Goal: Task Accomplishment & Management: Manage account settings

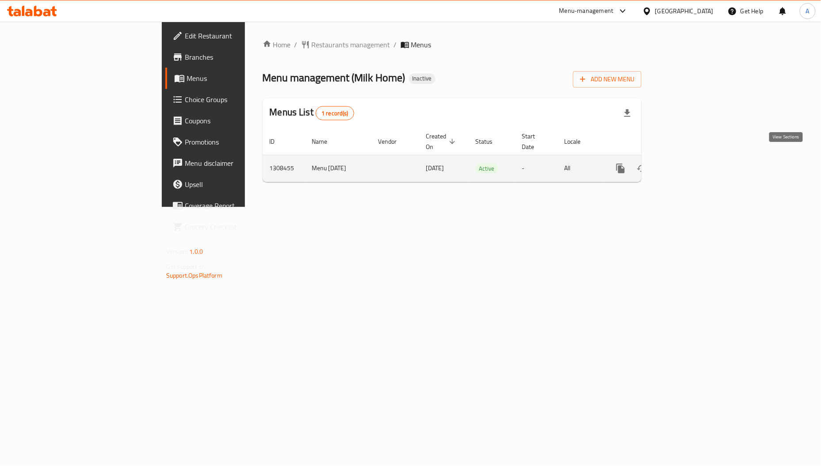
click at [690, 163] on icon "enhanced table" at bounding box center [684, 168] width 11 height 11
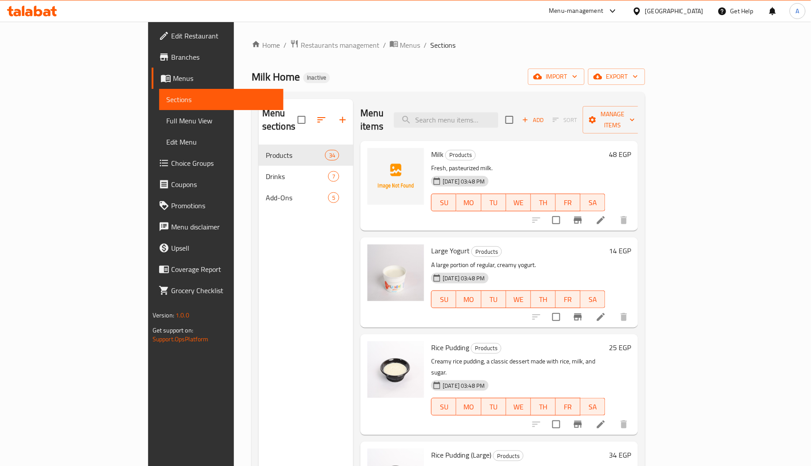
click at [259, 260] on div "Menu sections Products 34 Drinks 7 Add-Ons 5" at bounding box center [306, 332] width 95 height 466
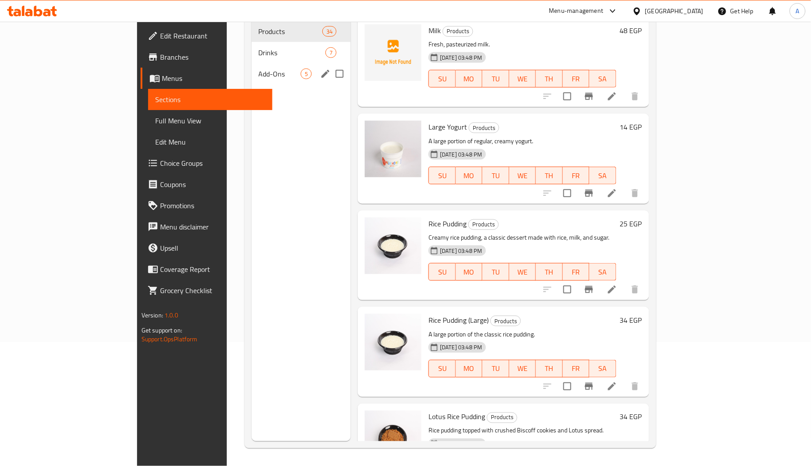
click at [259, 69] on span "Add-Ons" at bounding box center [280, 74] width 42 height 11
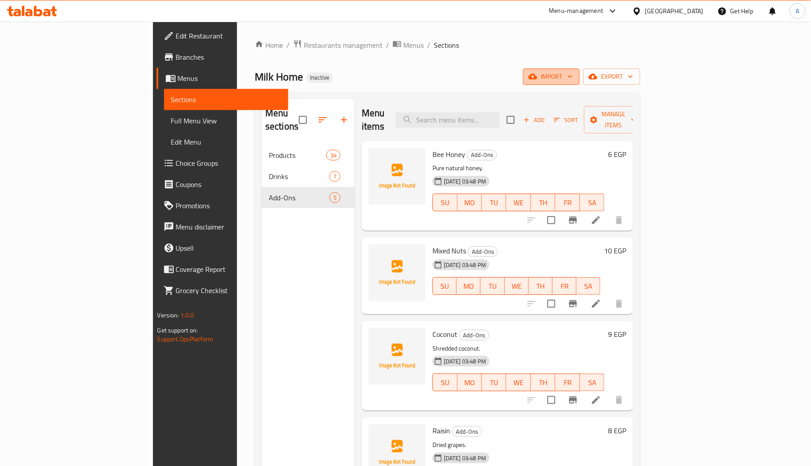
click at [573, 76] on span "import" at bounding box center [551, 76] width 42 height 11
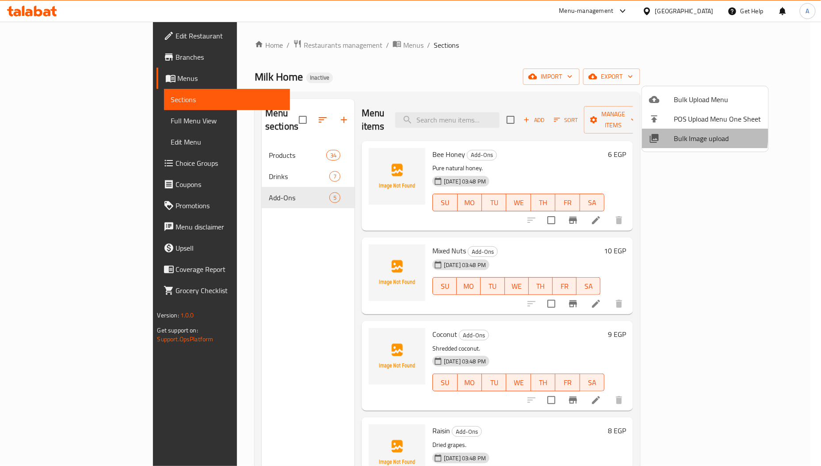
click at [668, 136] on div at bounding box center [661, 138] width 25 height 11
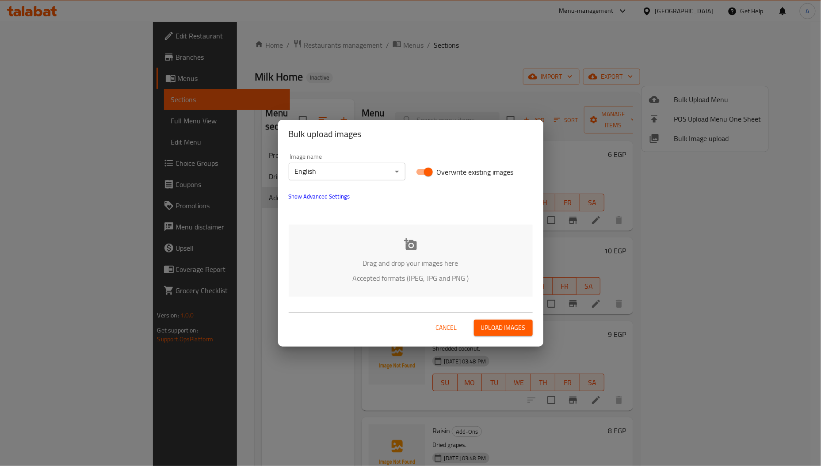
click at [365, 175] on body "​ Menu-management Egypt Get Help A Edit Restaurant Branches Menus Sections Full…" at bounding box center [410, 244] width 821 height 445
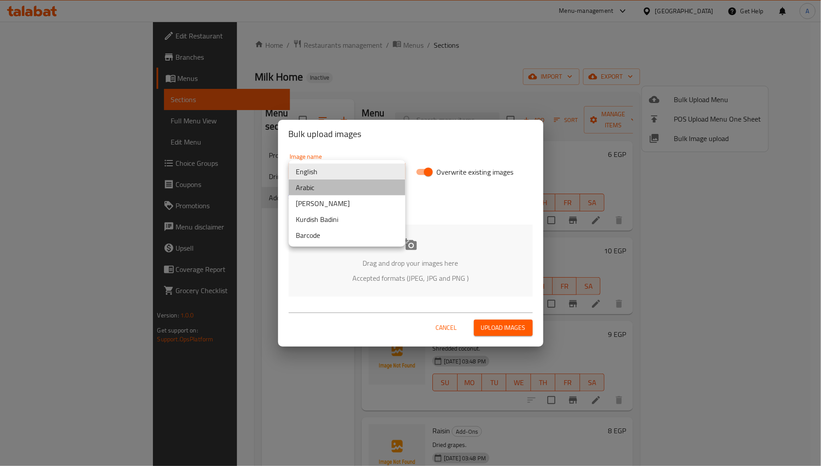
click at [333, 191] on li "Arabic" at bounding box center [347, 188] width 117 height 16
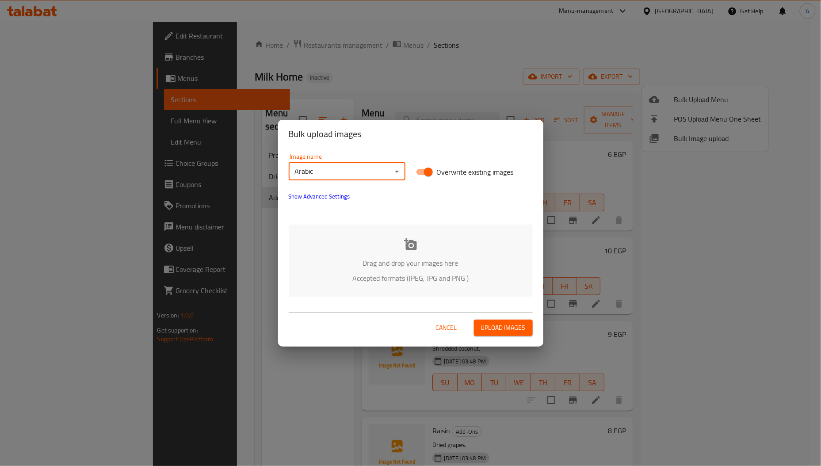
click at [417, 243] on icon at bounding box center [410, 244] width 13 height 13
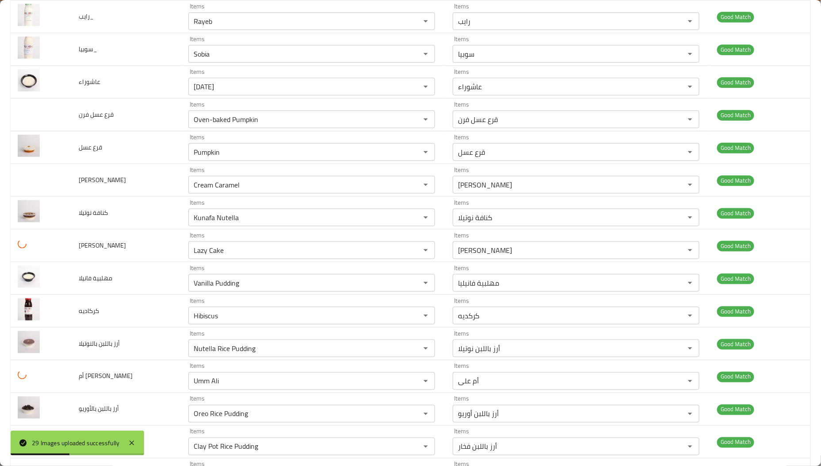
scroll to position [638, 0]
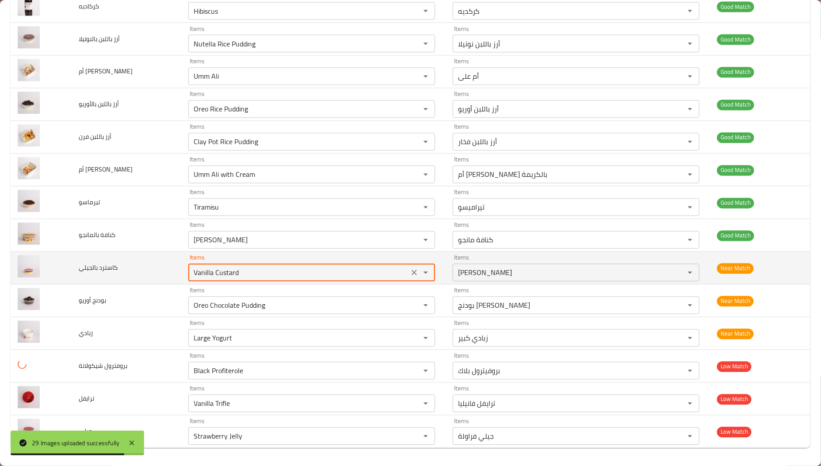
click at [201, 272] on بالجيلي "Vanilla Custard" at bounding box center [298, 273] width 215 height 12
click at [201, 271] on بالجيلي "Vanilla Custard" at bounding box center [298, 273] width 215 height 12
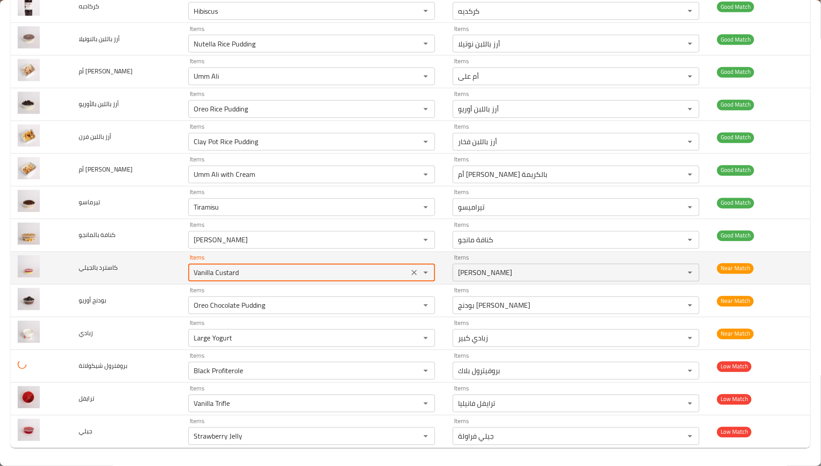
click at [194, 269] on بالجيلي "Vanilla Custard" at bounding box center [298, 273] width 215 height 12
click at [193, 269] on بالجيلي "Vanilla Custard" at bounding box center [298, 273] width 215 height 12
click at [197, 275] on بالجيلي "Vanilla Custard" at bounding box center [298, 273] width 215 height 12
click at [197, 273] on بالجيلي "Vanilla Custard" at bounding box center [298, 273] width 215 height 12
click at [198, 273] on بالجيلي "Vanilla Custard" at bounding box center [298, 273] width 215 height 12
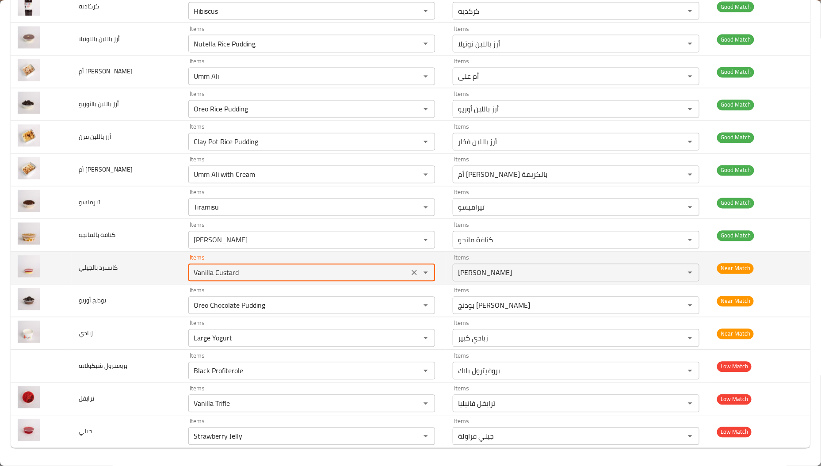
click at [198, 273] on بالجيلي "Vanilla Custard" at bounding box center [298, 273] width 215 height 12
click at [200, 273] on بالجيلي "Vanilla Custard" at bounding box center [298, 273] width 215 height 12
drag, startPoint x: 208, startPoint y: 275, endPoint x: 138, endPoint y: 267, distance: 71.2
click at [138, 267] on tr "كاسترد بالجيلي Items Vanilla Custard Items Items كاسترد فانيليا Items Near Match" at bounding box center [411, 268] width 800 height 33
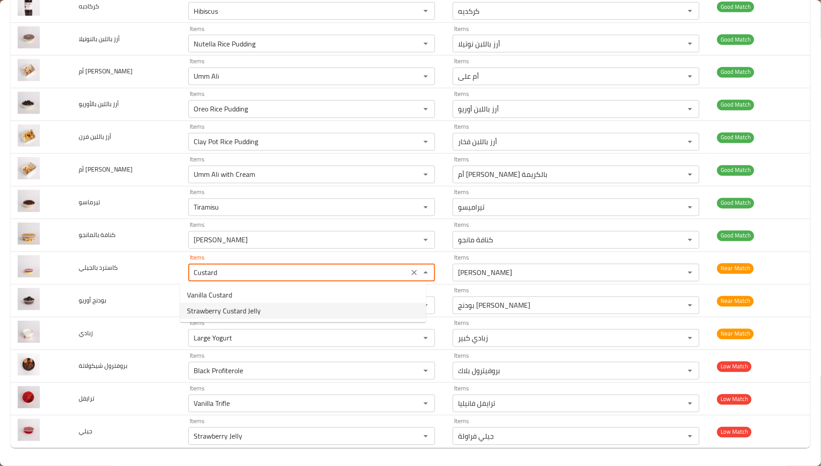
click at [275, 306] on بالجيلي-option-1 "Strawberry Custard Jelly" at bounding box center [303, 311] width 246 height 16
type بالجيلي "Strawberry Custard Jelly"
type بالجيلي-ar "كاسترد جيلي فراولة"
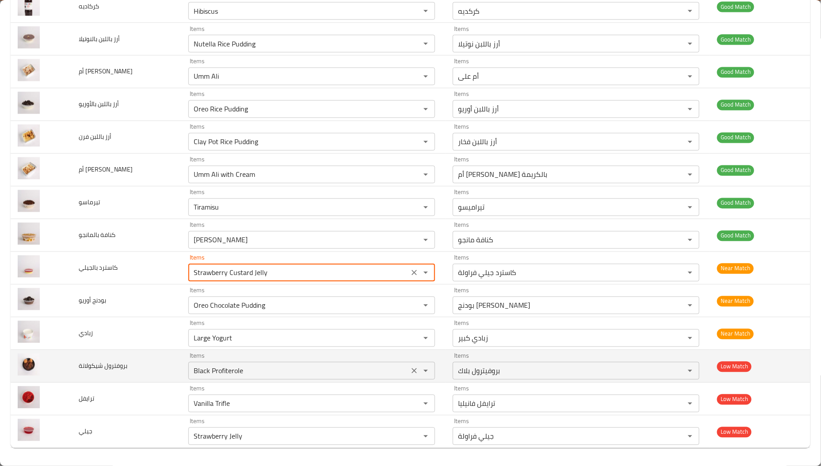
type بالجيلي "Strawberry Custard Jelly"
click at [199, 373] on شيكولاتة "Black Profiterole" at bounding box center [298, 371] width 215 height 12
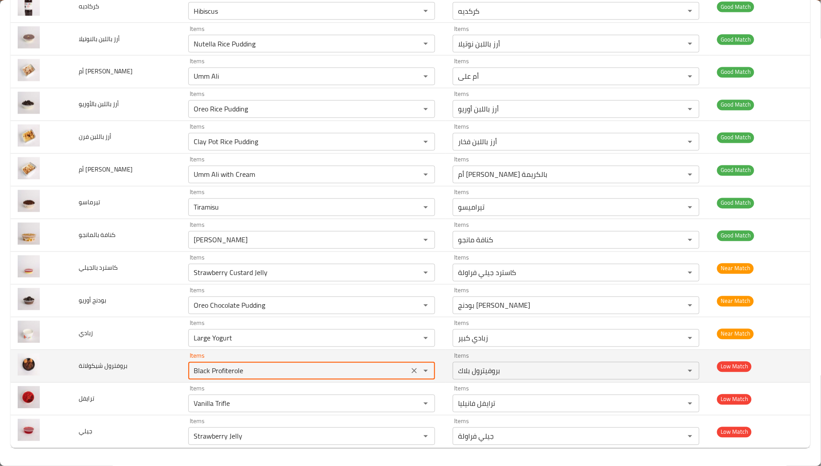
click at [199, 373] on شيكولاتة "Black Profiterole" at bounding box center [298, 371] width 215 height 12
drag, startPoint x: 204, startPoint y: 373, endPoint x: 145, endPoint y: 373, distance: 58.8
click at [145, 373] on tr "بروفترول شيكولاتة Items Black Profiterole Items Items بروفيترول بلاك Items Low …" at bounding box center [411, 366] width 800 height 33
type شيكولاتة "Black Profiterole"
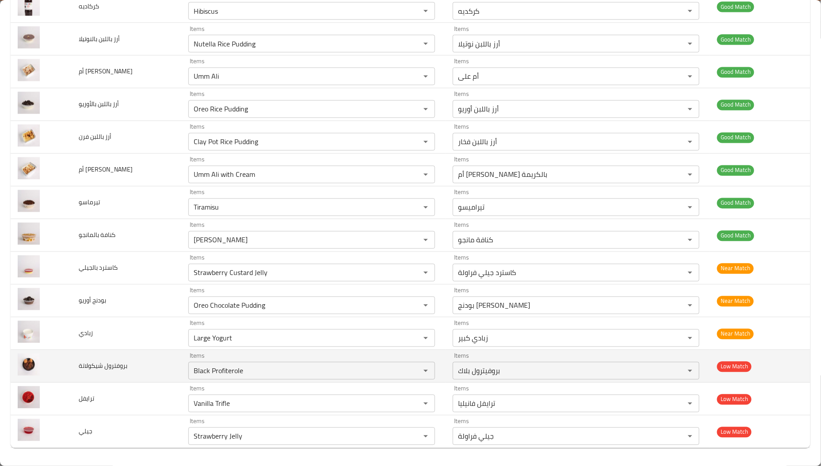
click at [139, 380] on td "بروفترول شيكولاتة" at bounding box center [127, 366] width 110 height 33
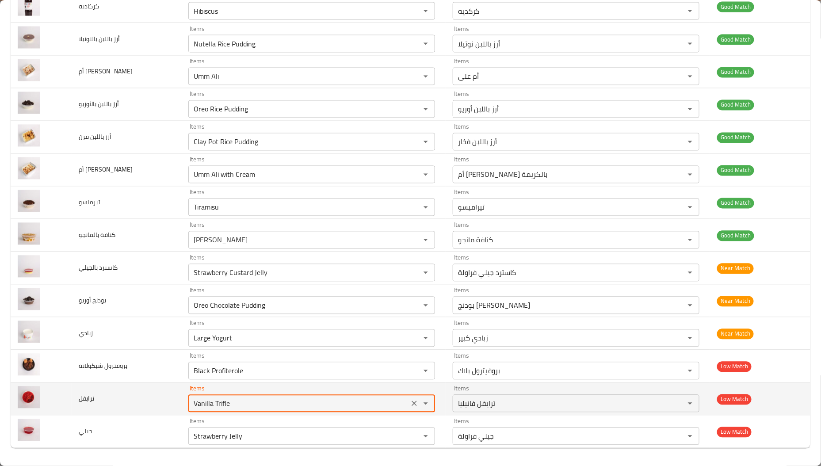
click at [196, 403] on input "Vanilla Trifle" at bounding box center [298, 404] width 215 height 12
click at [203, 406] on input "Vanilla Trifle" at bounding box center [298, 404] width 215 height 12
click at [205, 406] on input "Vanilla Trifle" at bounding box center [298, 404] width 215 height 12
drag, startPoint x: 207, startPoint y: 406, endPoint x: 173, endPoint y: 406, distance: 33.6
click at [181, 406] on td "Items Vanilla Trifle Items" at bounding box center [313, 399] width 265 height 33
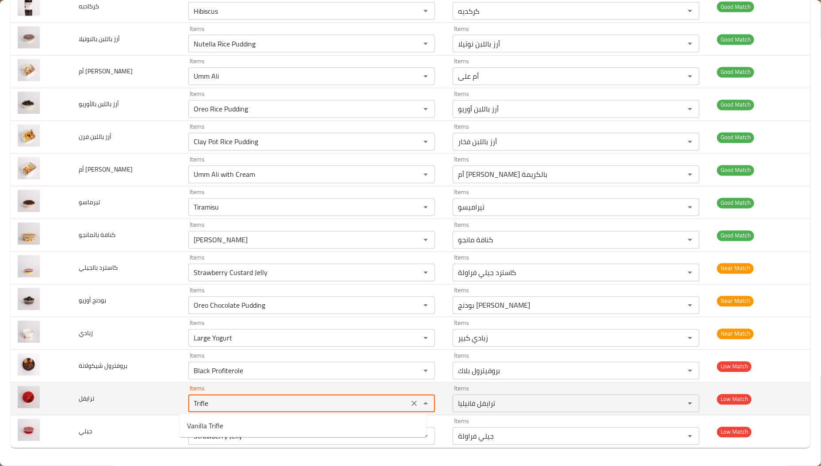
type input "Vanilla Trifle"
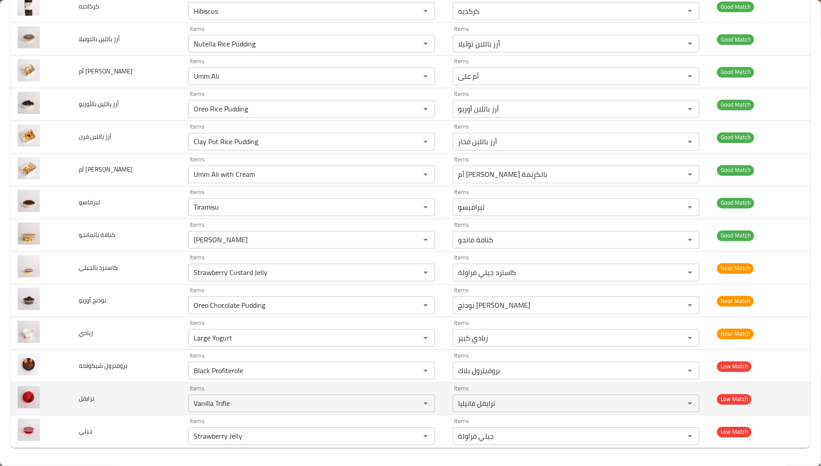
click at [168, 407] on td "ترايفل" at bounding box center [127, 399] width 110 height 33
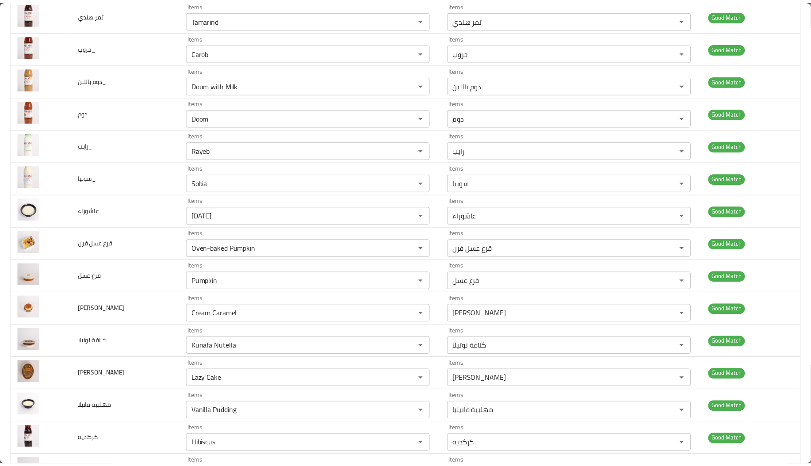
scroll to position [0, 0]
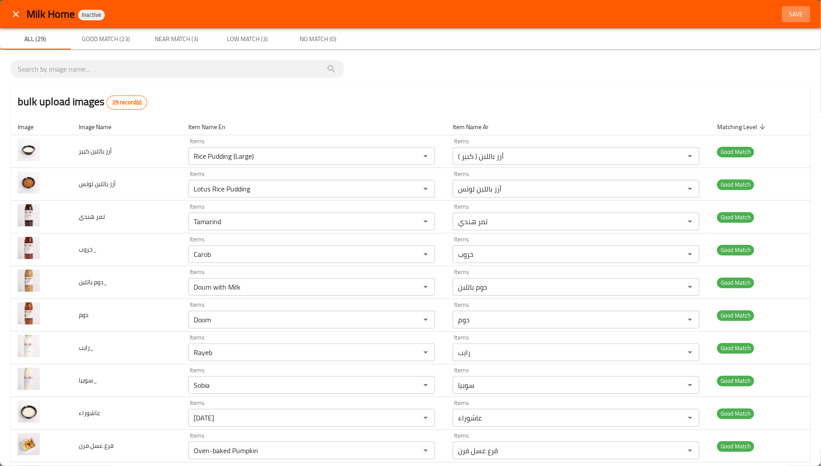
click at [783, 20] on button "Save" at bounding box center [796, 14] width 28 height 16
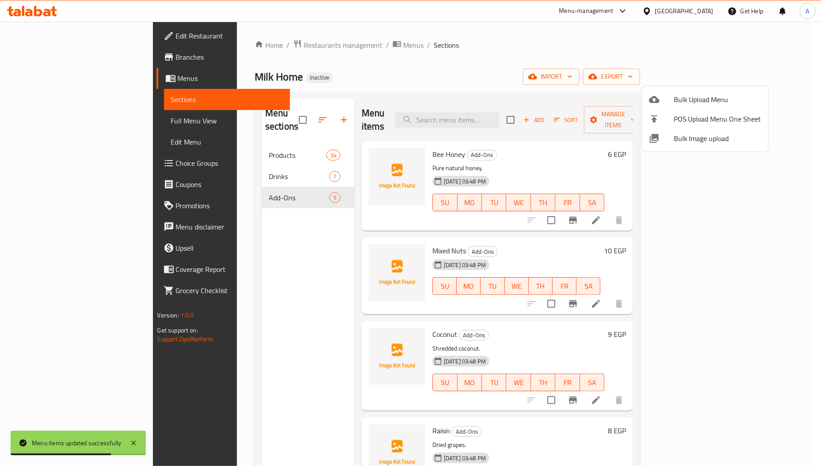
click at [242, 171] on div at bounding box center [410, 233] width 821 height 466
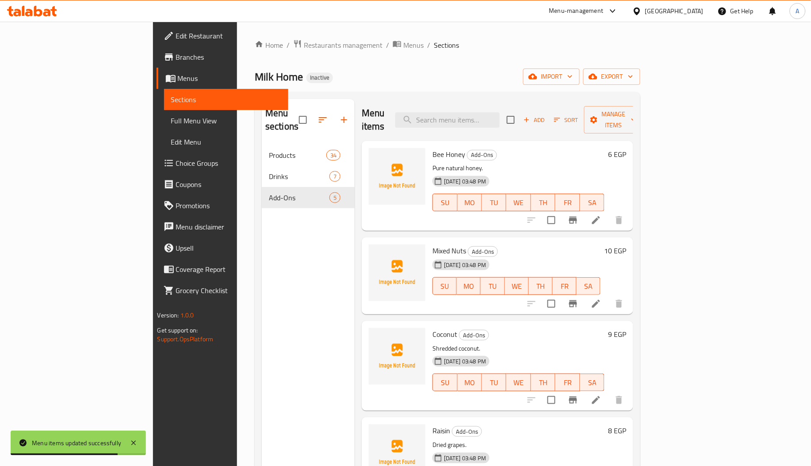
click at [262, 171] on div "Drinks 7" at bounding box center [308, 176] width 93 height 21
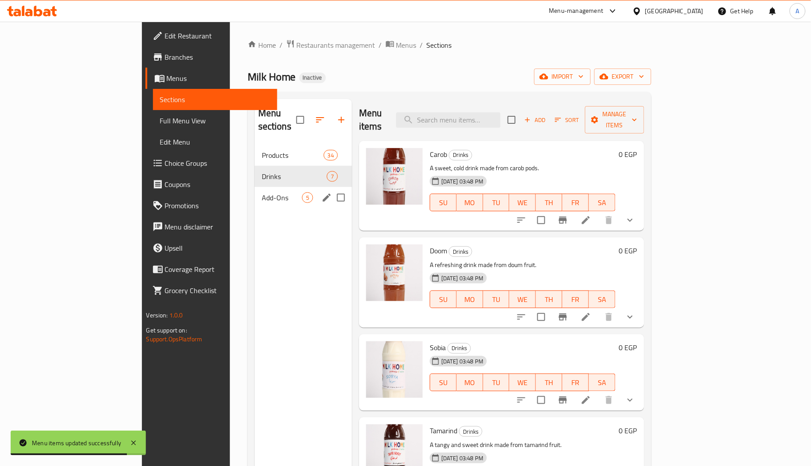
click at [255, 187] on div "Add-Ons 5" at bounding box center [303, 197] width 97 height 21
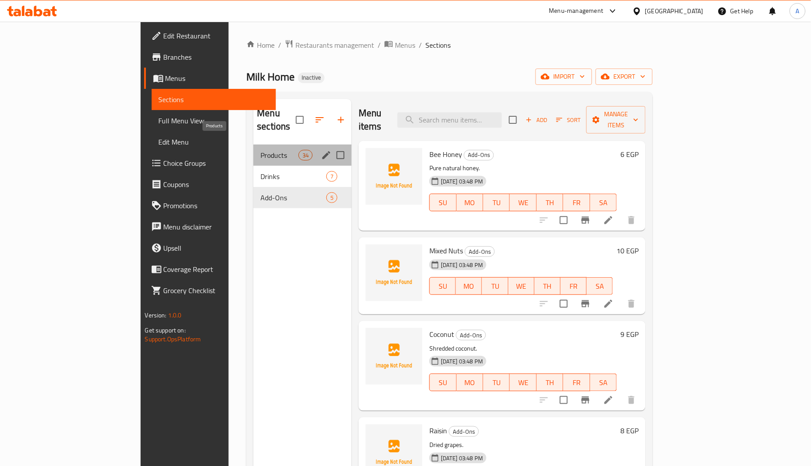
click at [261, 150] on span "Products" at bounding box center [280, 155] width 38 height 11
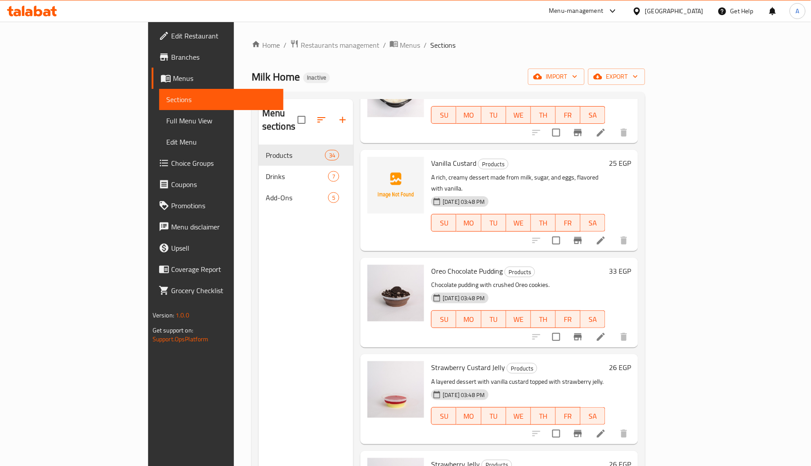
scroll to position [1194, 0]
click at [431, 157] on span "Vanilla Custard" at bounding box center [453, 163] width 45 height 13
copy h6 "Custard"
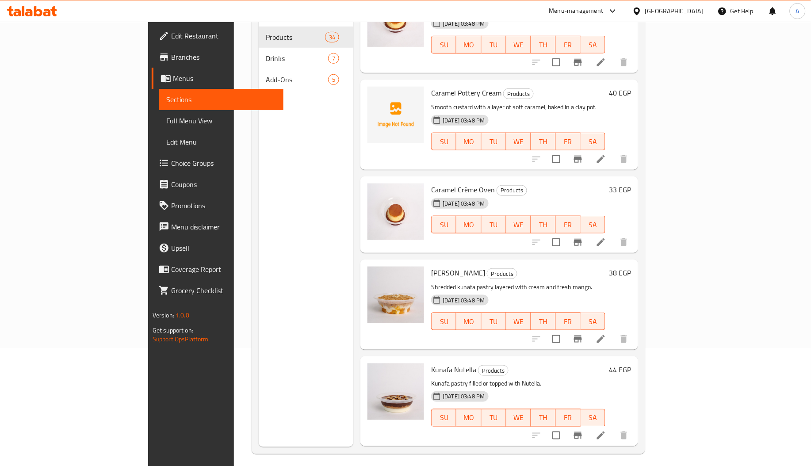
scroll to position [125, 0]
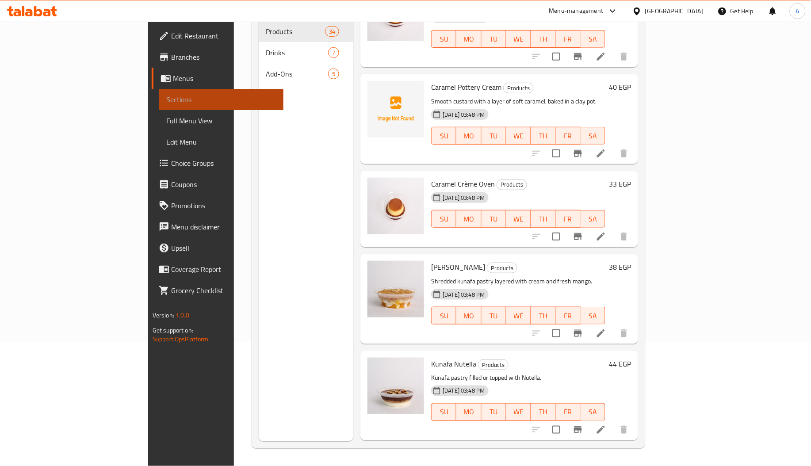
click at [159, 106] on link "Sections" at bounding box center [221, 99] width 124 height 21
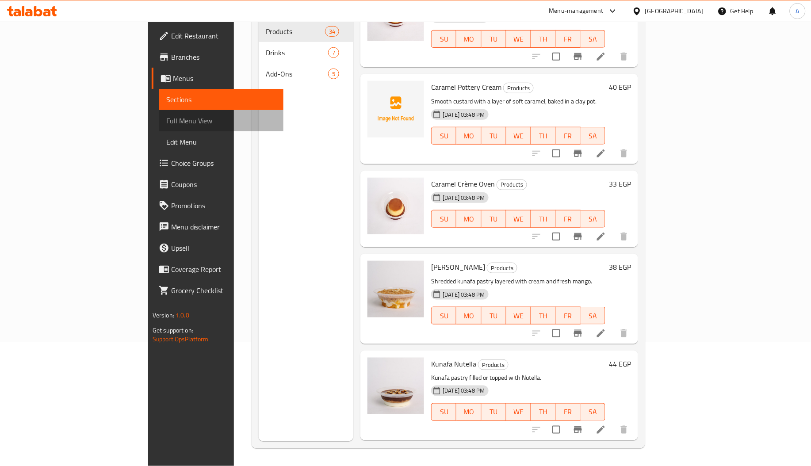
click at [159, 111] on link "Full Menu View" at bounding box center [221, 120] width 124 height 21
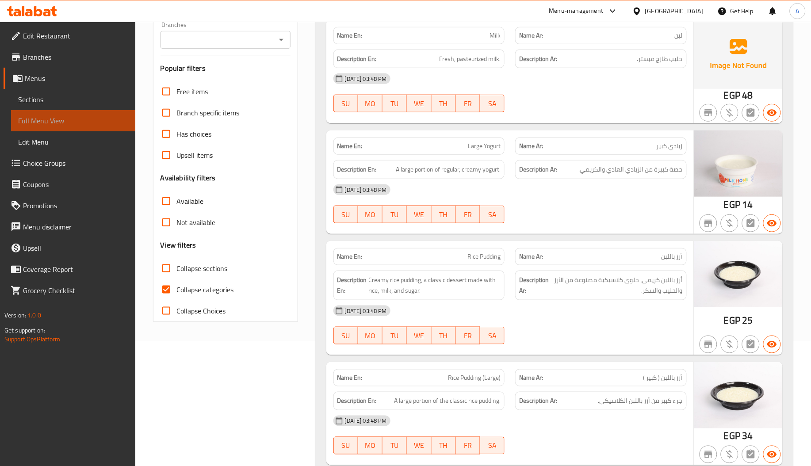
click at [45, 119] on span "Full Menu View" at bounding box center [73, 120] width 110 height 11
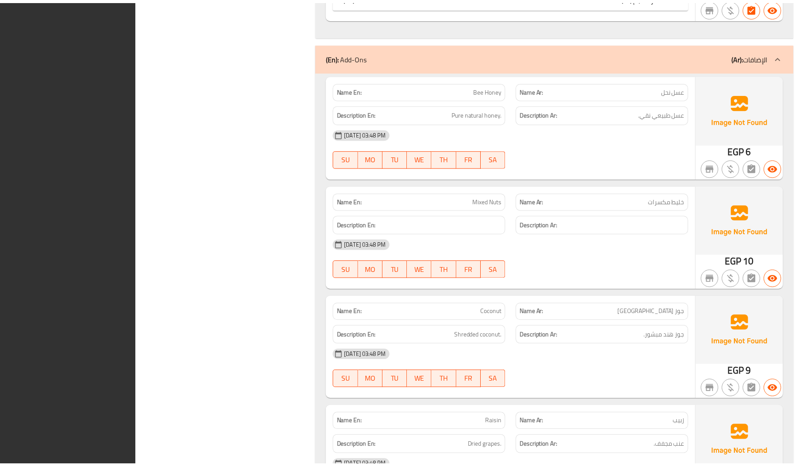
scroll to position [5479, 0]
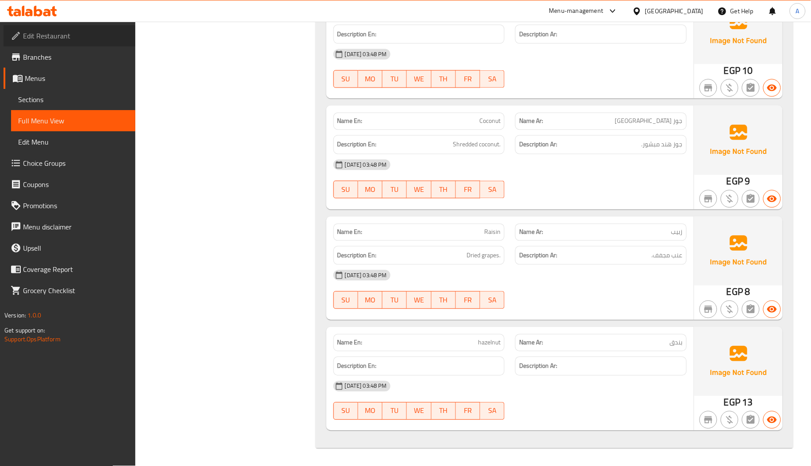
click at [77, 33] on span "Edit Restaurant" at bounding box center [75, 36] width 105 height 11
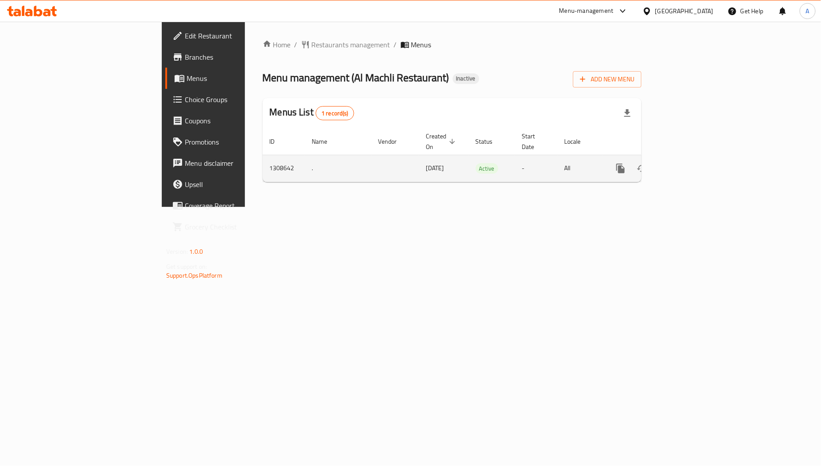
click at [690, 163] on icon "enhanced table" at bounding box center [684, 168] width 11 height 11
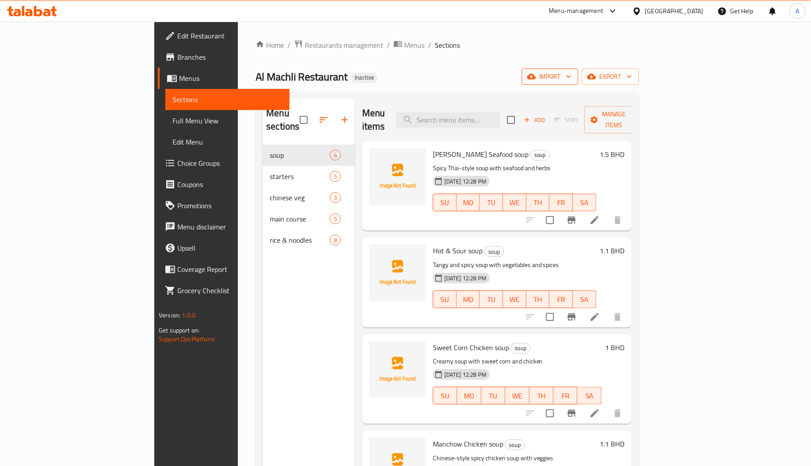
click at [572, 77] on span "import" at bounding box center [550, 76] width 42 height 11
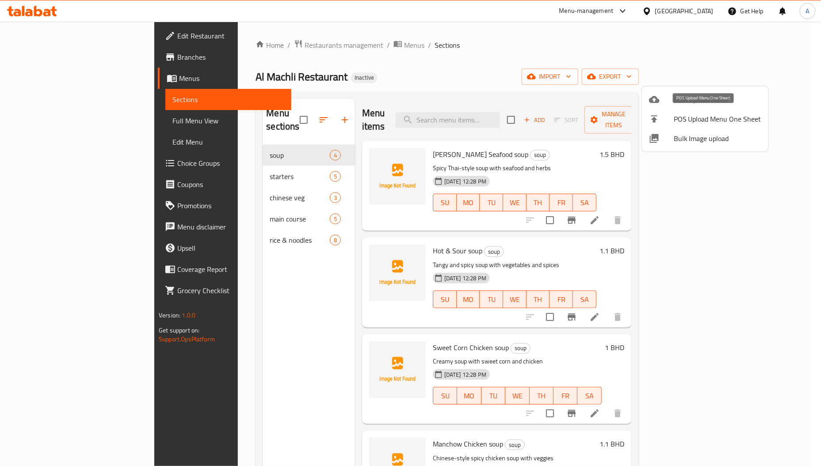
click at [675, 127] on li "POS Upload Menu One Sheet" at bounding box center [705, 118] width 127 height 19
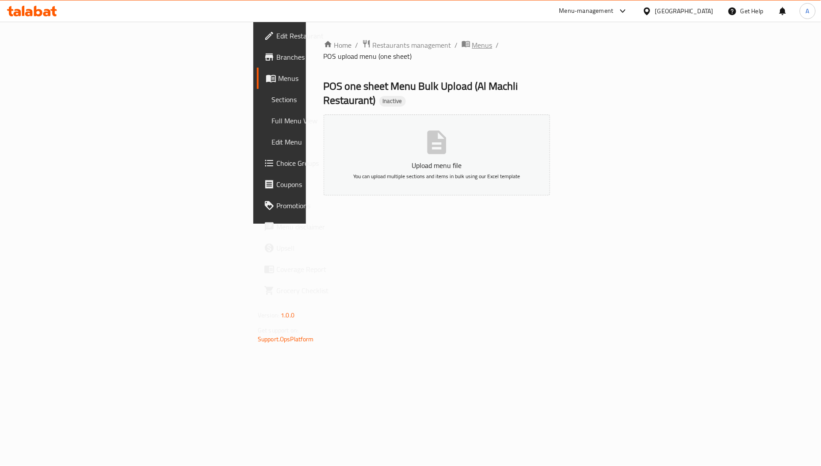
click at [472, 43] on span "Menus" at bounding box center [482, 45] width 20 height 11
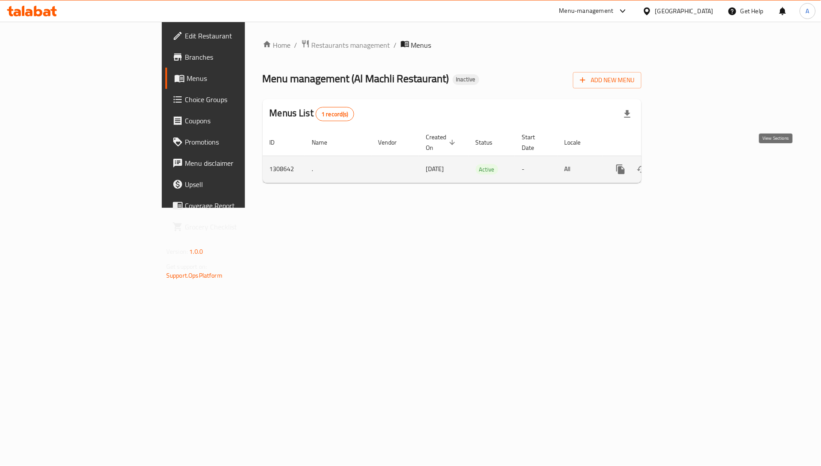
click at [695, 159] on link "enhanced table" at bounding box center [684, 169] width 21 height 21
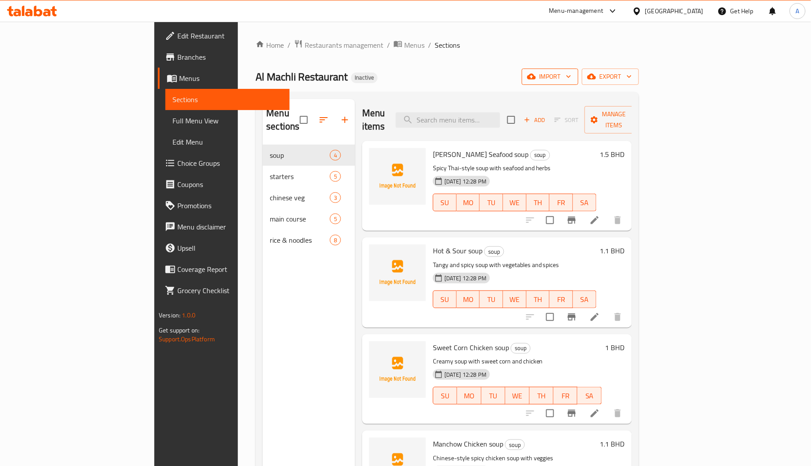
click at [572, 80] on span "import" at bounding box center [550, 76] width 42 height 11
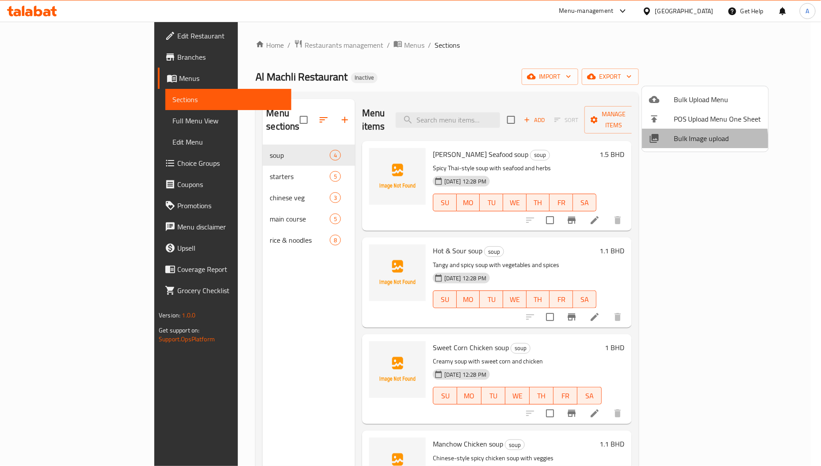
click at [678, 141] on span "Bulk Image upload" at bounding box center [718, 138] width 88 height 11
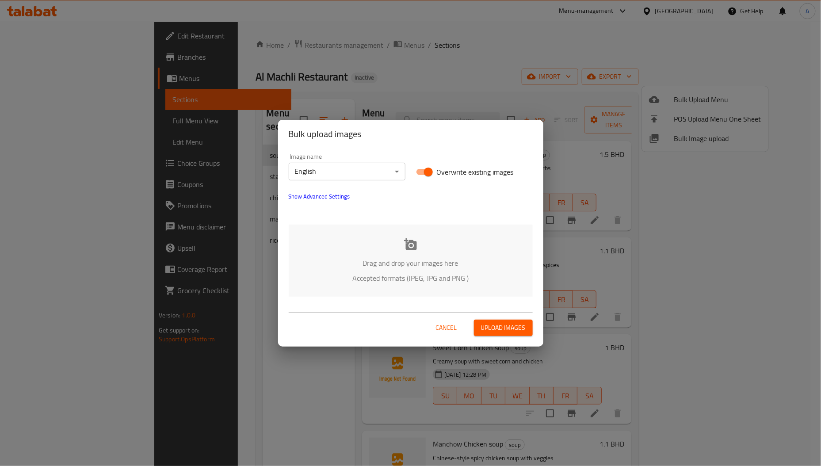
click at [365, 229] on div "Drag and drop your images here Accepted formats (JPEG, JPG and PNG )" at bounding box center [411, 261] width 244 height 72
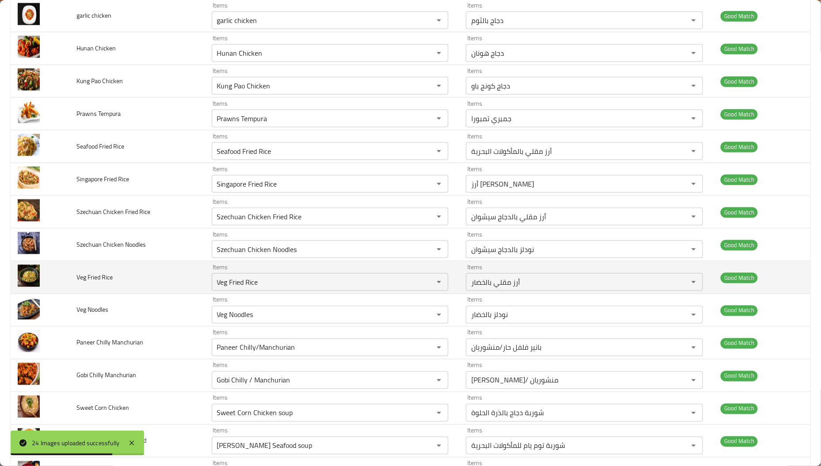
scroll to position [474, 0]
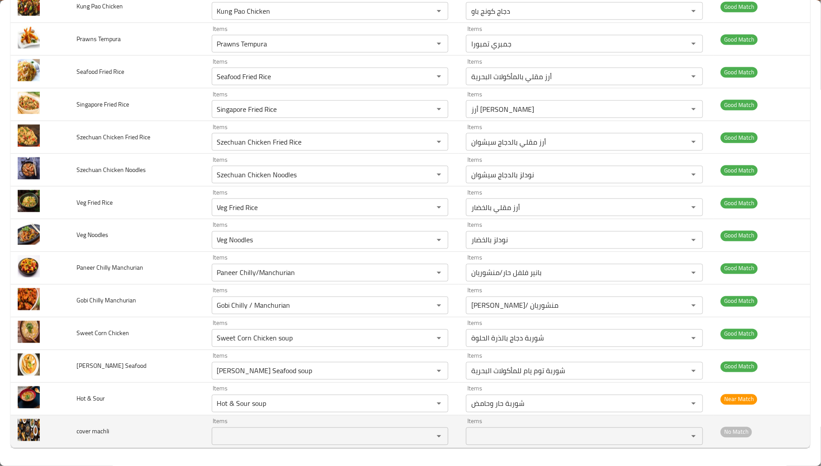
click at [182, 437] on td "cover machli" at bounding box center [136, 432] width 135 height 33
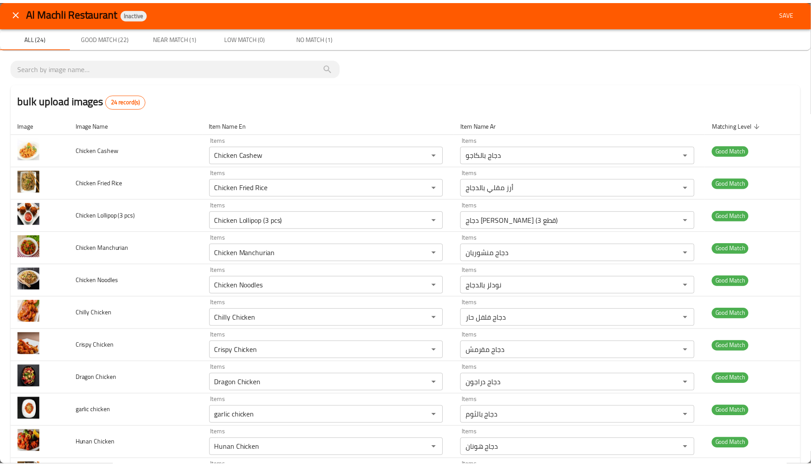
scroll to position [0, 0]
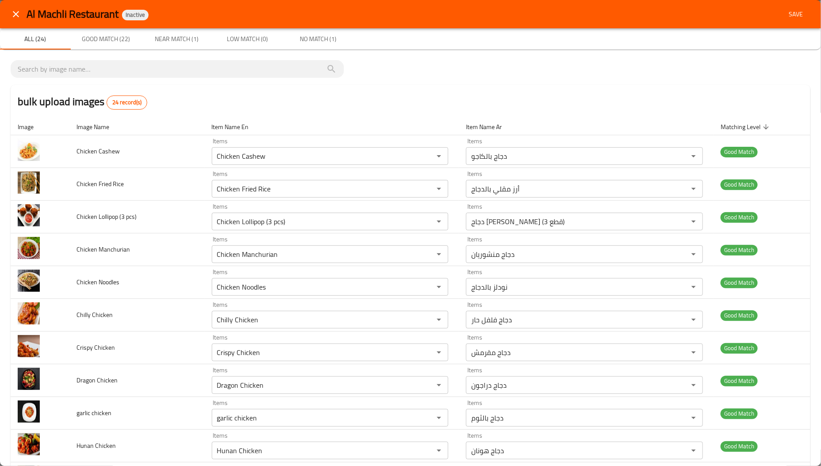
click at [786, 9] on span "Save" at bounding box center [796, 14] width 21 height 11
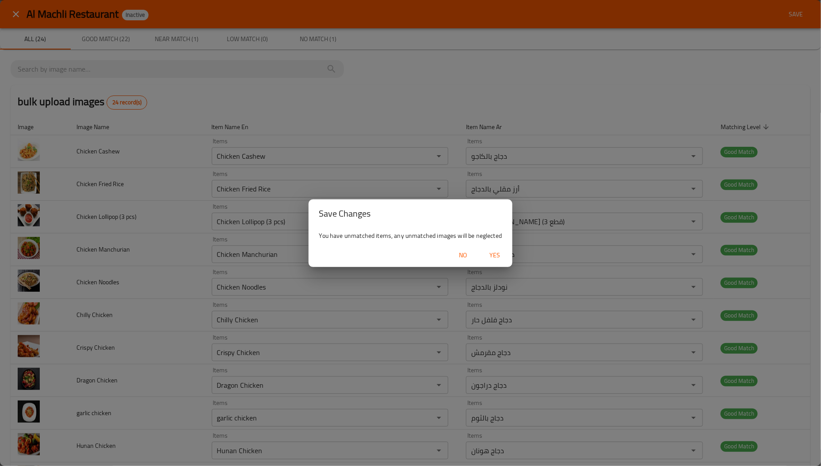
click at [491, 257] on span "Yes" at bounding box center [494, 255] width 21 height 11
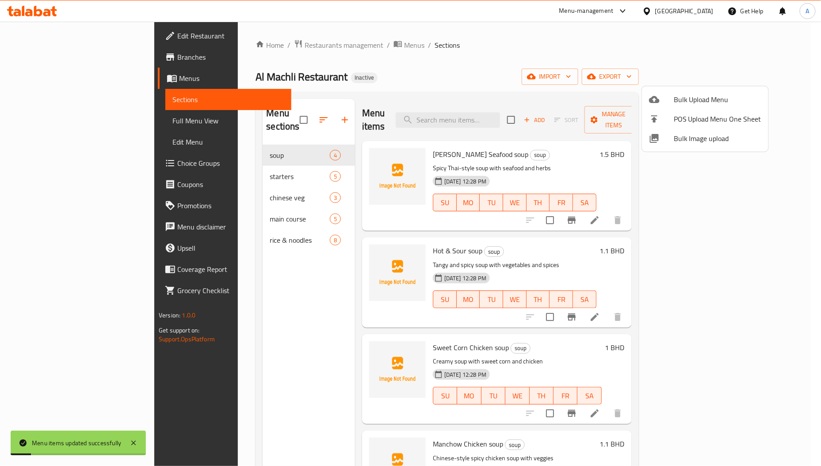
click at [235, 156] on div at bounding box center [410, 233] width 821 height 466
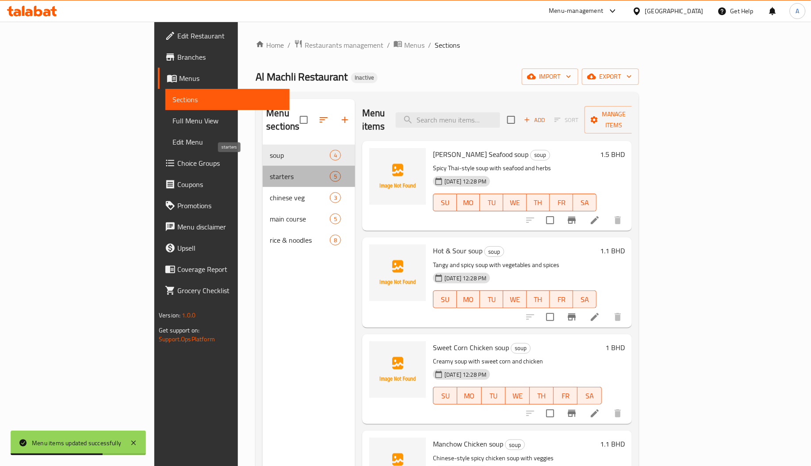
click at [270, 171] on span "starters" at bounding box center [300, 176] width 60 height 11
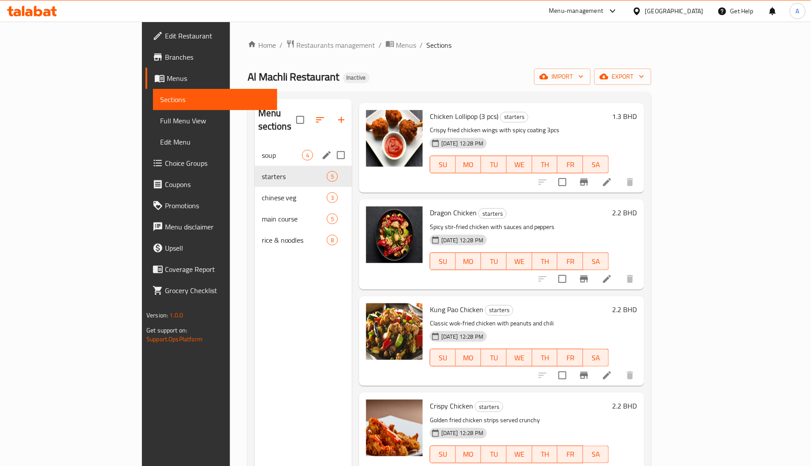
click at [262, 150] on span "soup" at bounding box center [282, 155] width 40 height 11
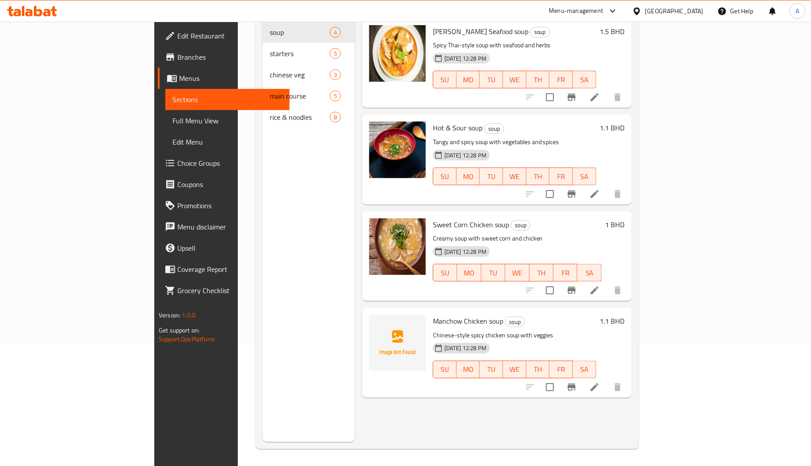
scroll to position [125, 0]
click at [433, 314] on span "Manchow Chicken soup" at bounding box center [468, 320] width 70 height 13
copy span "Manchow"
click at [436, 314] on span "Manchow Chicken soup" at bounding box center [468, 320] width 70 height 13
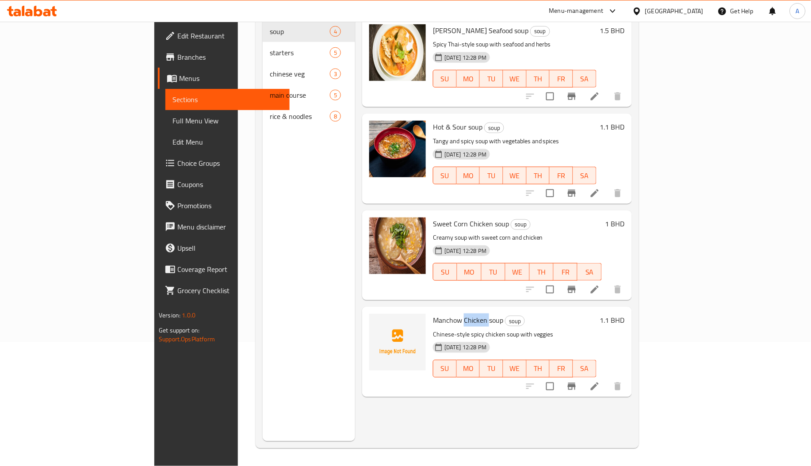
click at [436, 314] on span "Manchow Chicken soup" at bounding box center [468, 320] width 70 height 13
copy span "Chicken"
click at [607, 379] on li at bounding box center [595, 387] width 25 height 16
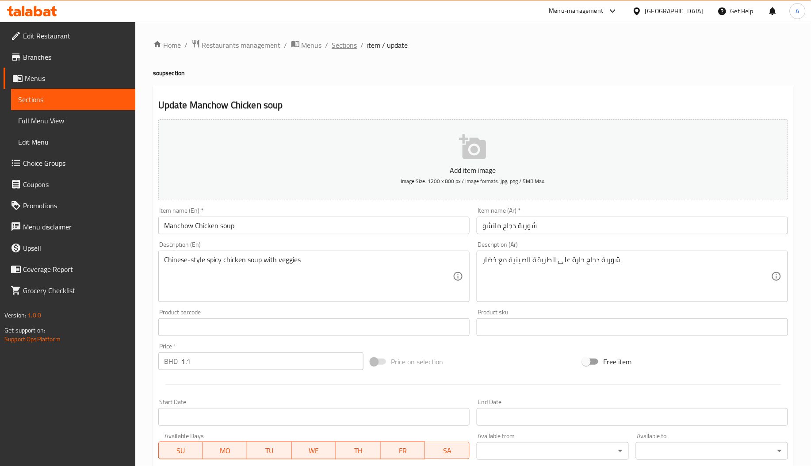
click at [343, 50] on span "Sections" at bounding box center [344, 45] width 25 height 11
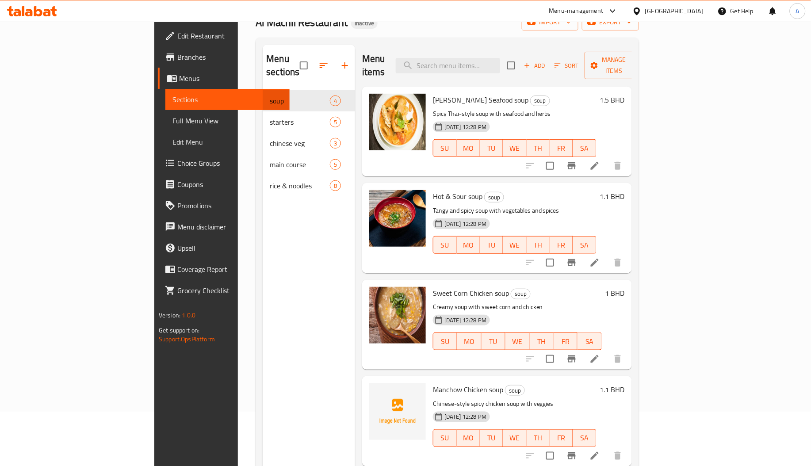
scroll to position [125, 0]
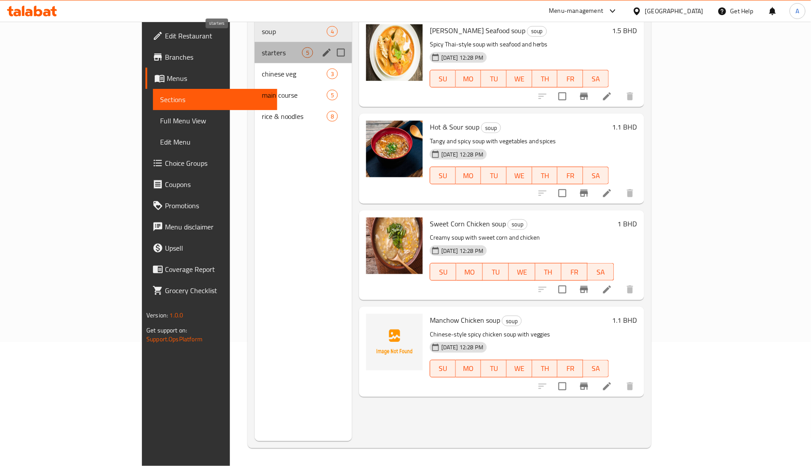
click at [262, 47] on span "starters" at bounding box center [282, 52] width 40 height 11
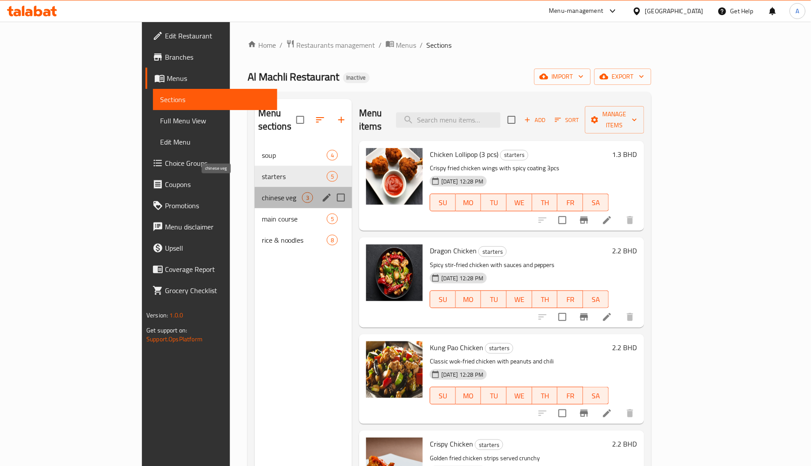
click at [262, 192] on span "chinese veg" at bounding box center [282, 197] width 40 height 11
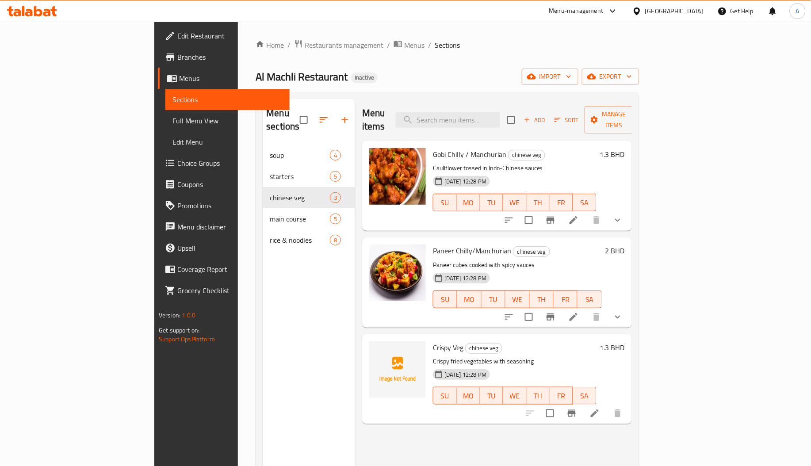
click at [433, 341] on span "Crispy Veg" at bounding box center [448, 347] width 31 height 13
copy span "Crispy"
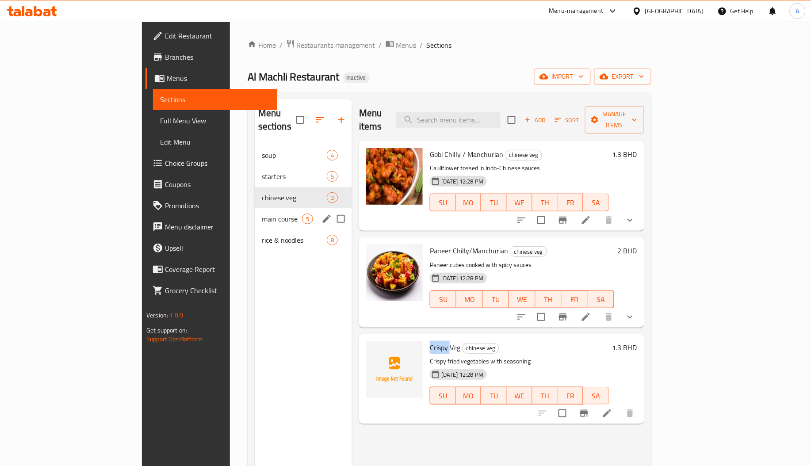
click at [262, 214] on span "main course" at bounding box center [282, 219] width 40 height 11
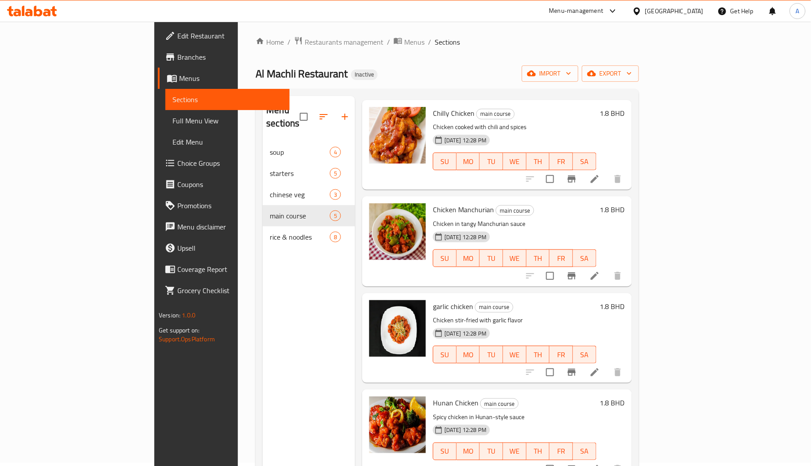
scroll to position [125, 0]
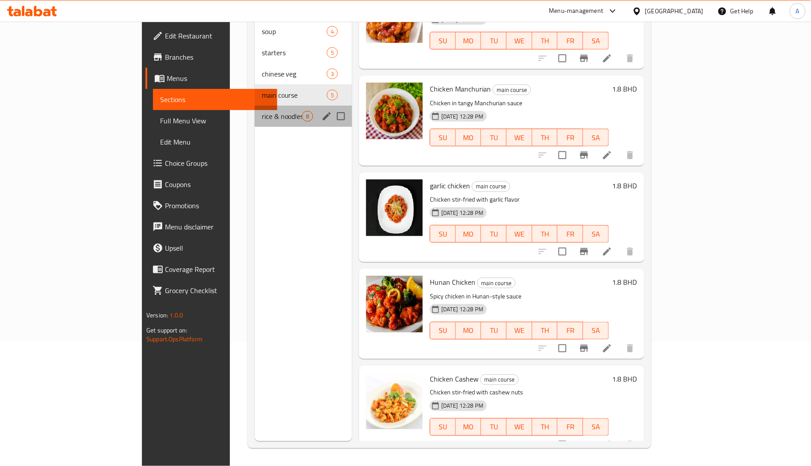
click at [255, 111] on div "rice & noodles 8" at bounding box center [303, 116] width 97 height 21
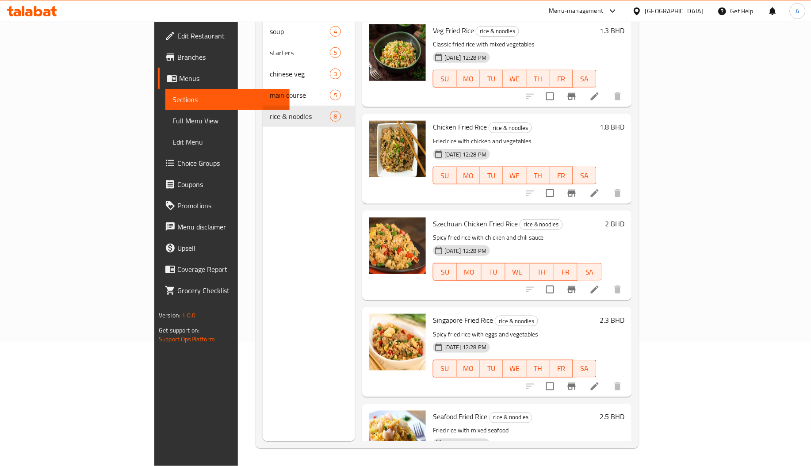
click at [173, 121] on span "Full Menu View" at bounding box center [228, 120] width 110 height 11
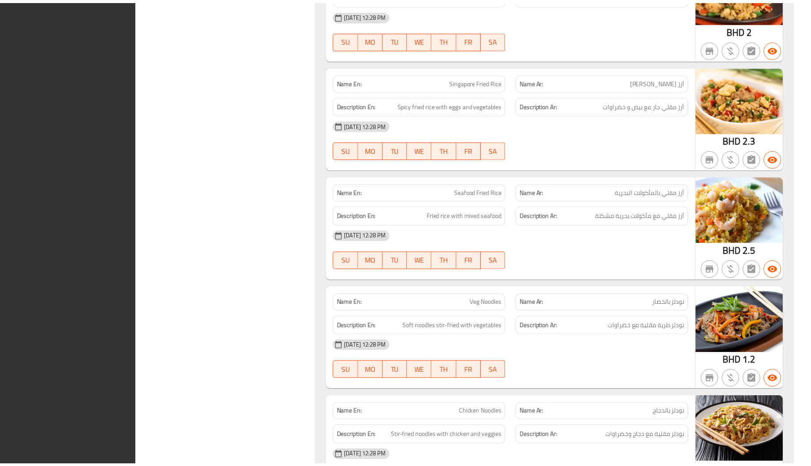
scroll to position [2815, 0]
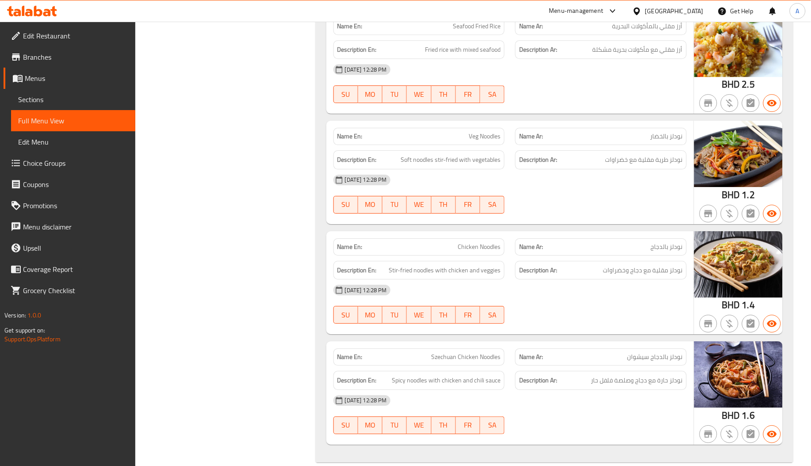
click at [42, 26] on link "Edit Restaurant" at bounding box center [70, 35] width 132 height 21
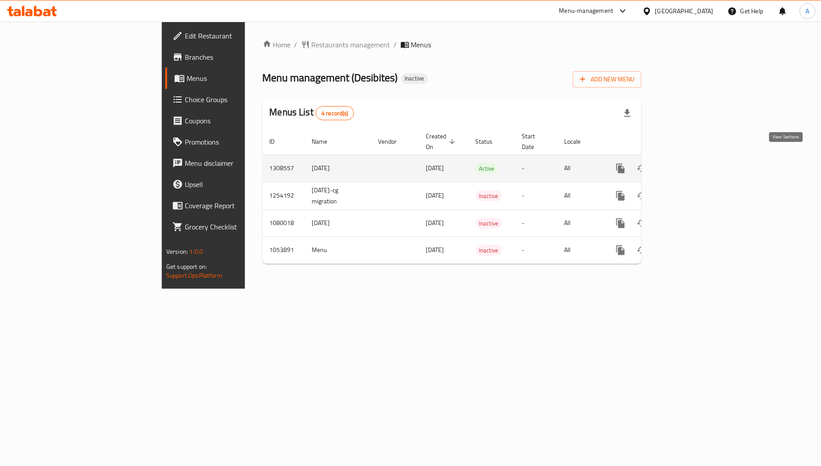
click at [689, 165] on icon "enhanced table" at bounding box center [685, 169] width 8 height 8
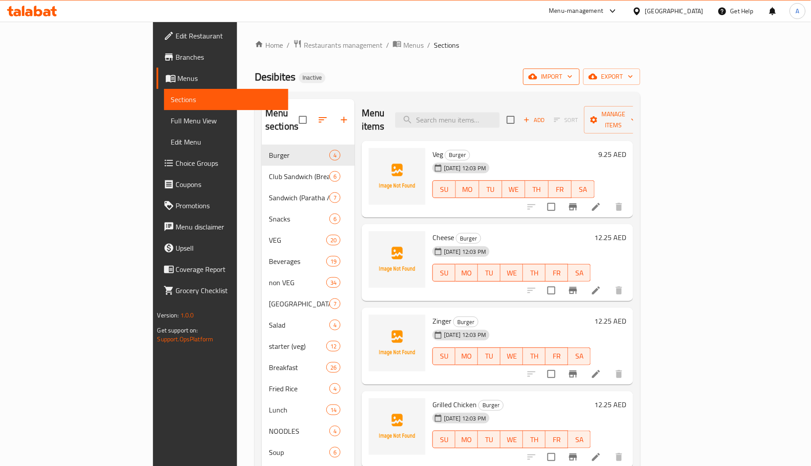
click at [573, 75] on span "import" at bounding box center [551, 76] width 42 height 11
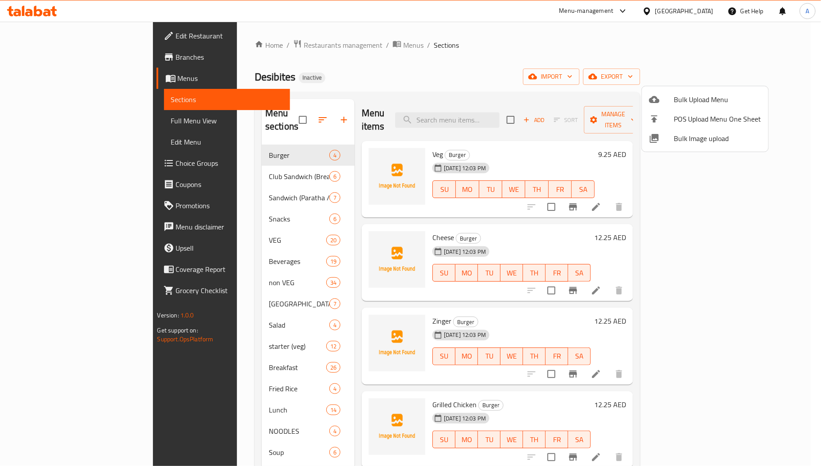
click at [668, 142] on div at bounding box center [661, 138] width 25 height 11
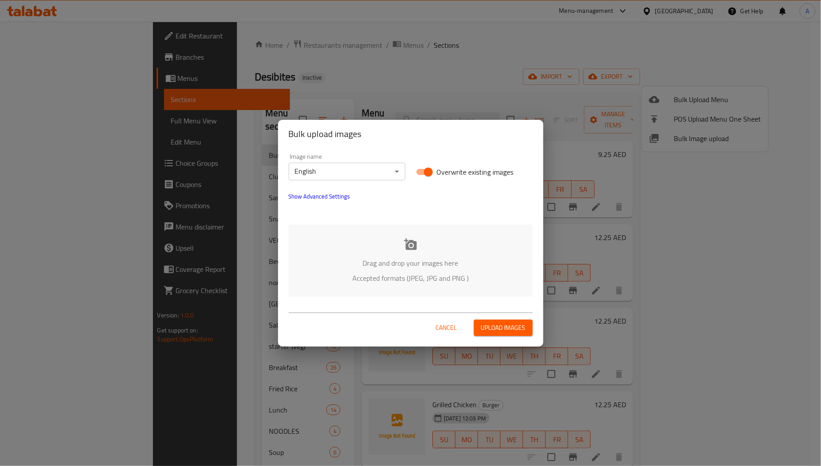
click at [418, 265] on p "Drag and drop your images here" at bounding box center [411, 263] width 218 height 11
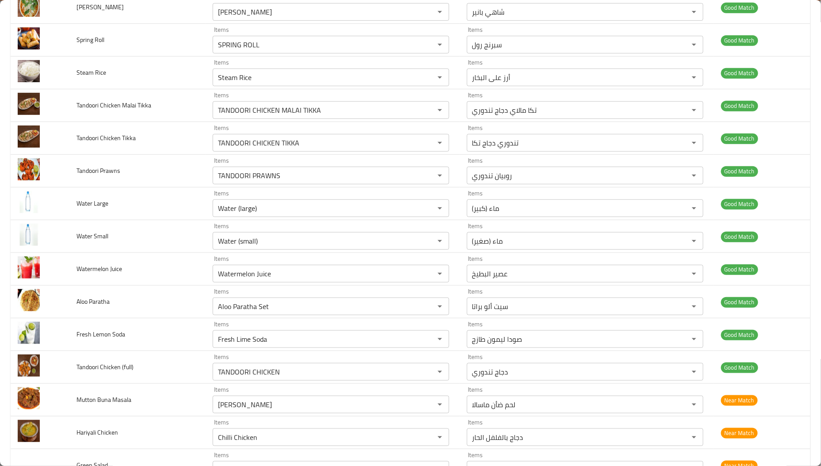
scroll to position [1658, 0]
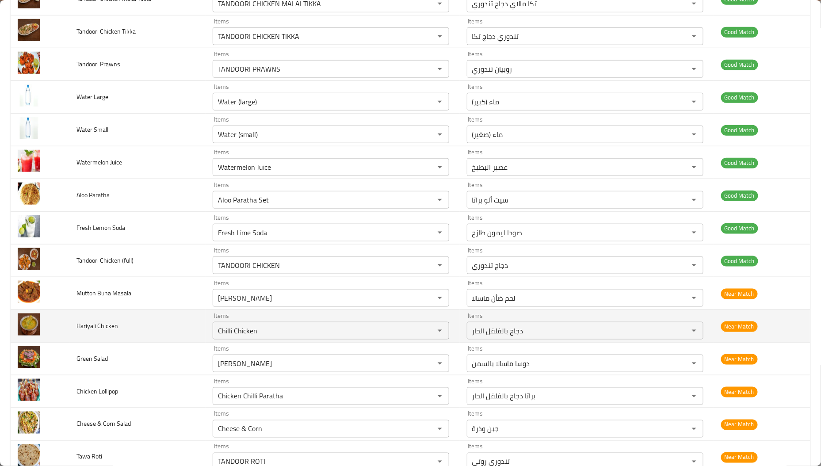
click at [86, 326] on span "Hariyali Chicken" at bounding box center [98, 326] width 42 height 12
copy span "Hariyali"
click at [349, 328] on div "Chilli Chicken Items" at bounding box center [331, 331] width 237 height 18
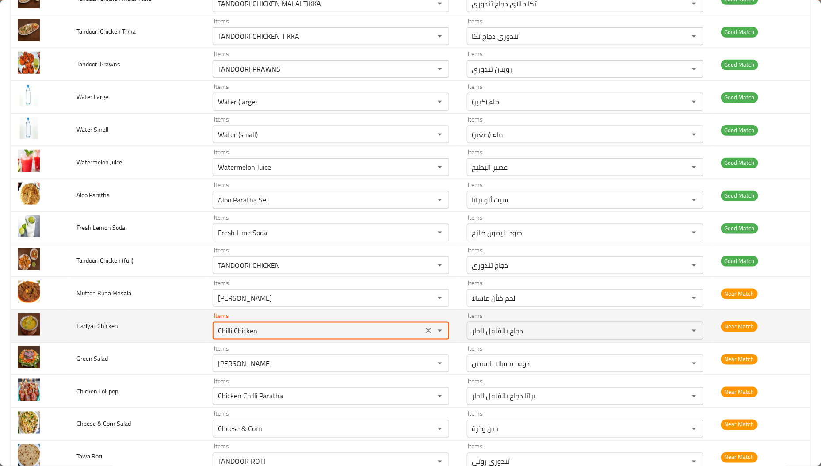
paste Chicken "Hariyali"
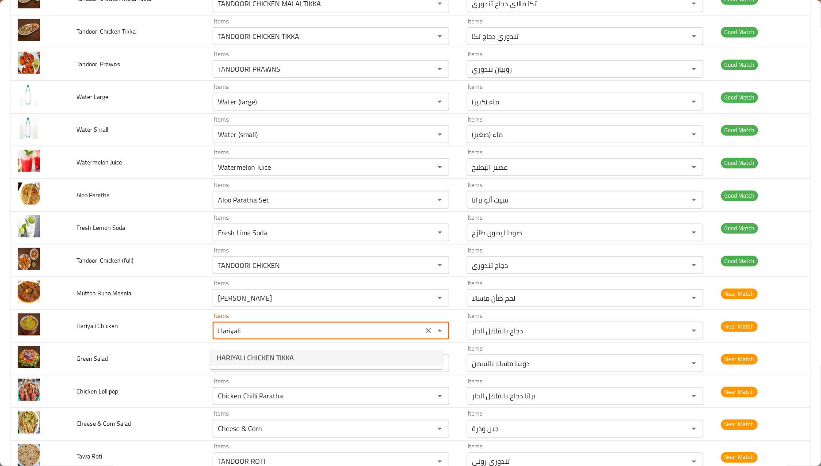
click at [318, 359] on Chicken-option-0 "HARIYALI CHICKEN TIKKA" at bounding box center [327, 358] width 234 height 16
type Chicken "HARIYALI CHICKEN TIKKA"
type Chicken-ar "دجاج هاريالي تكا"
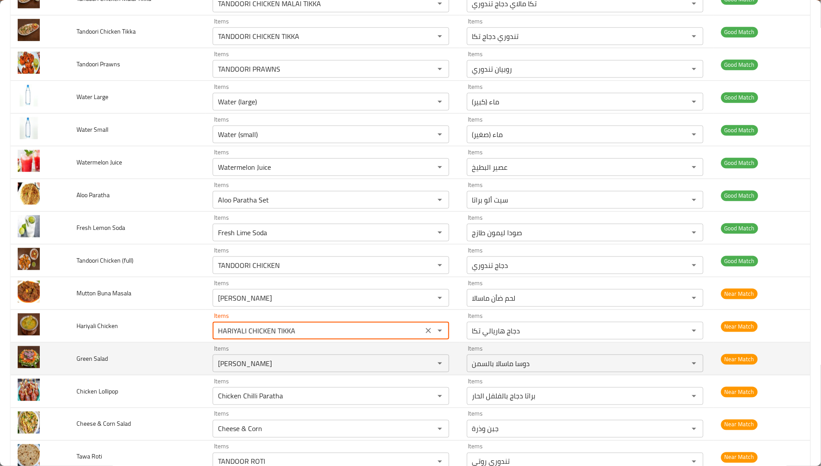
type Chicken "HARIYALI CHICKEN TIKKA"
click at [89, 363] on span "Green Salad" at bounding box center [92, 359] width 31 height 12
click at [81, 362] on span "Green Salad" at bounding box center [92, 359] width 31 height 12
copy span "Green"
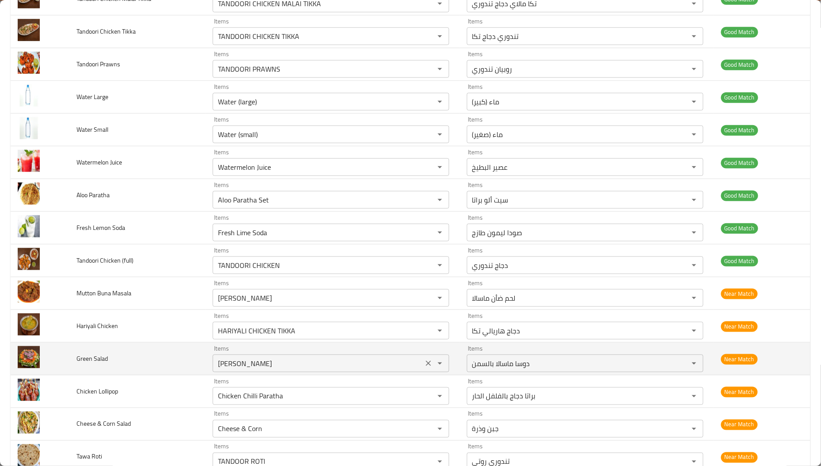
click at [258, 364] on Salad "[PERSON_NAME]" at bounding box center [317, 363] width 205 height 12
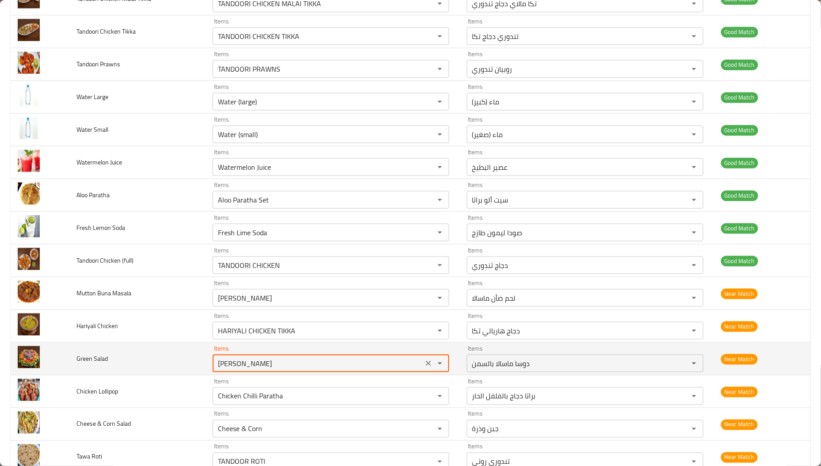
click at [258, 364] on Salad "[PERSON_NAME]" at bounding box center [317, 363] width 205 height 12
paste Salad "reen"
click at [108, 366] on td "Green Salad" at bounding box center [137, 359] width 136 height 33
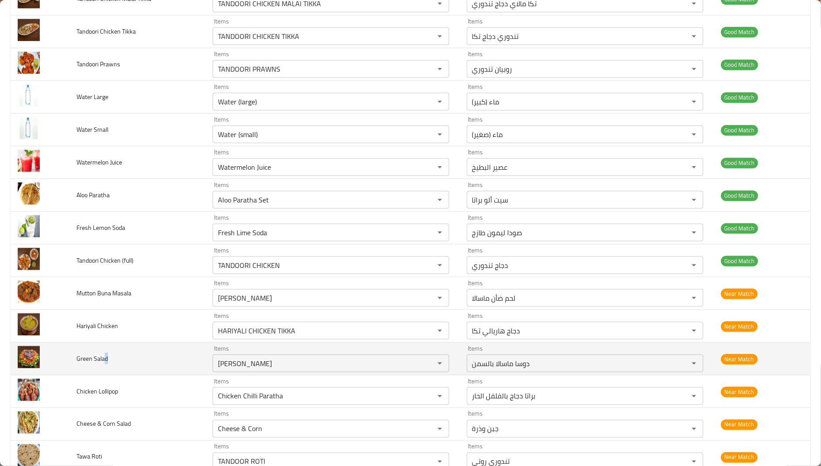
click at [105, 364] on span "Green Salad" at bounding box center [92, 359] width 31 height 12
click at [104, 364] on span "Green Salad" at bounding box center [92, 359] width 31 height 12
click at [249, 366] on Salad "[PERSON_NAME]" at bounding box center [317, 363] width 205 height 12
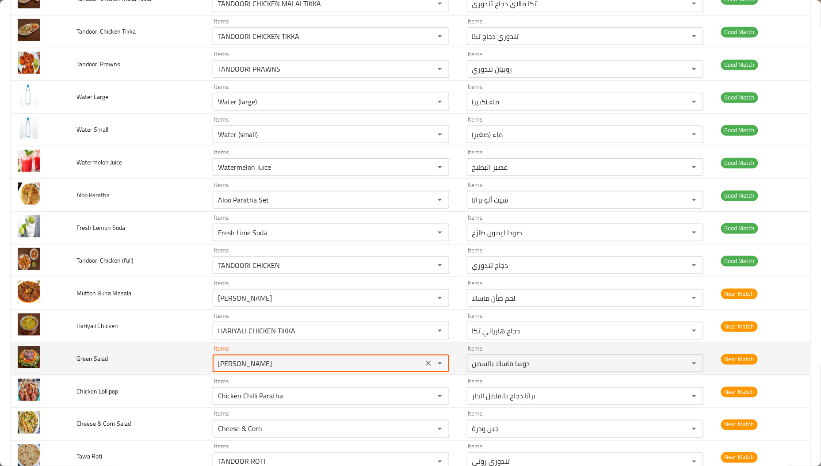
click at [249, 366] on Salad "[PERSON_NAME]" at bounding box center [317, 363] width 205 height 12
paste Salad "Salad"
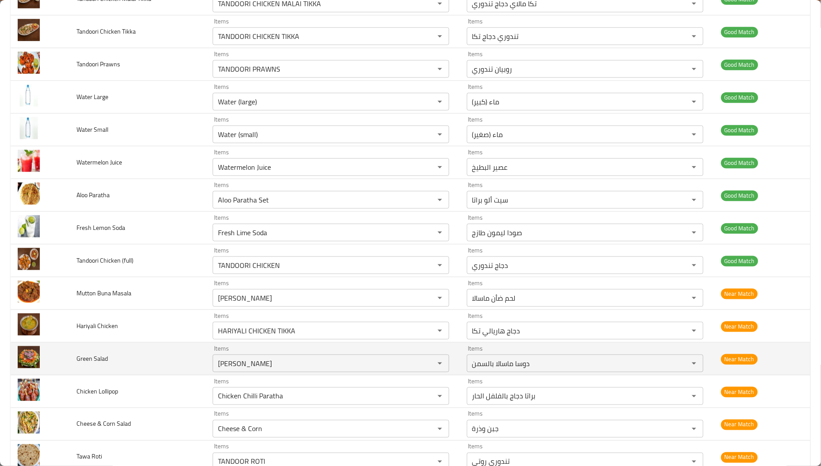
click at [162, 376] on td "Green Salad" at bounding box center [137, 359] width 136 height 33
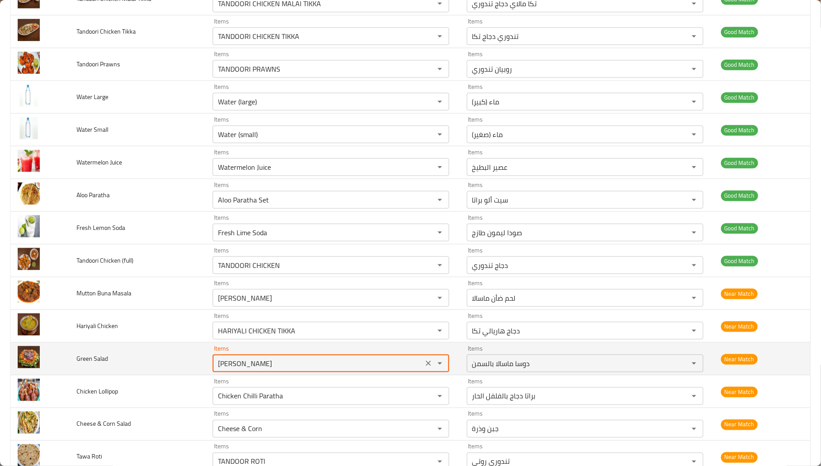
click at [275, 368] on Salad "[PERSON_NAME]" at bounding box center [317, 363] width 205 height 12
paste Salad "Salad"
click at [275, 368] on Salad "[PERSON_NAME]" at bounding box center [317, 363] width 205 height 12
type Salad "[PERSON_NAME]"
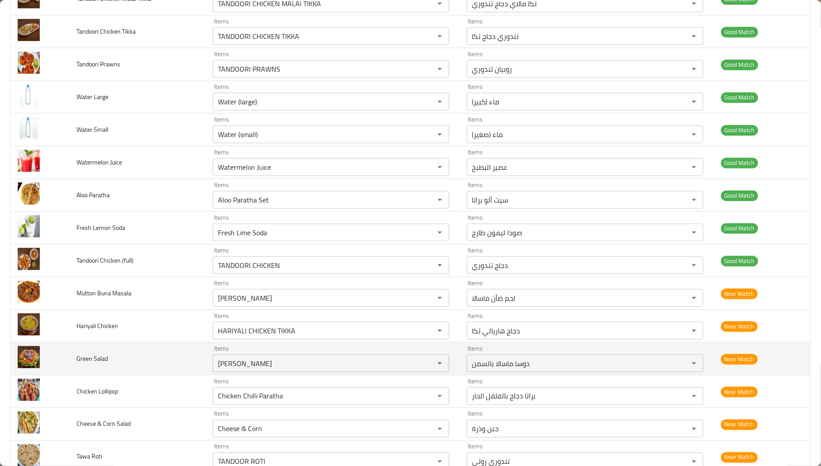
click at [157, 363] on td "Green Salad" at bounding box center [137, 359] width 136 height 33
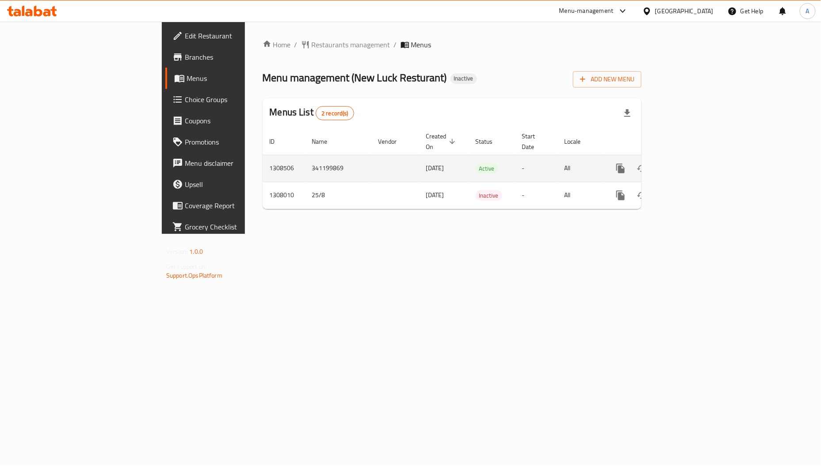
click at [690, 163] on icon "enhanced table" at bounding box center [684, 168] width 11 height 11
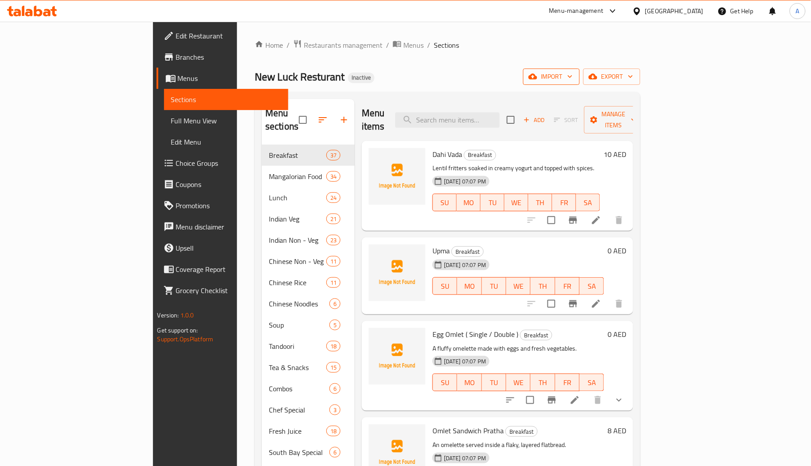
click at [537, 78] on icon "button" at bounding box center [533, 77] width 9 height 6
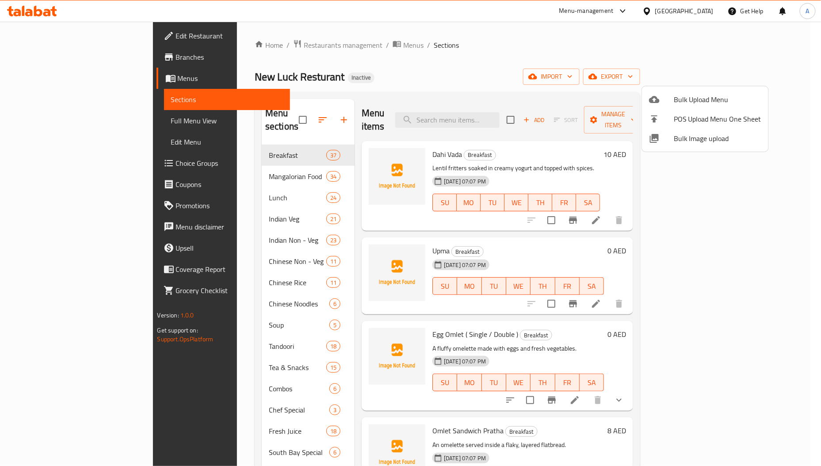
click at [681, 137] on span "Bulk Image upload" at bounding box center [718, 138] width 88 height 11
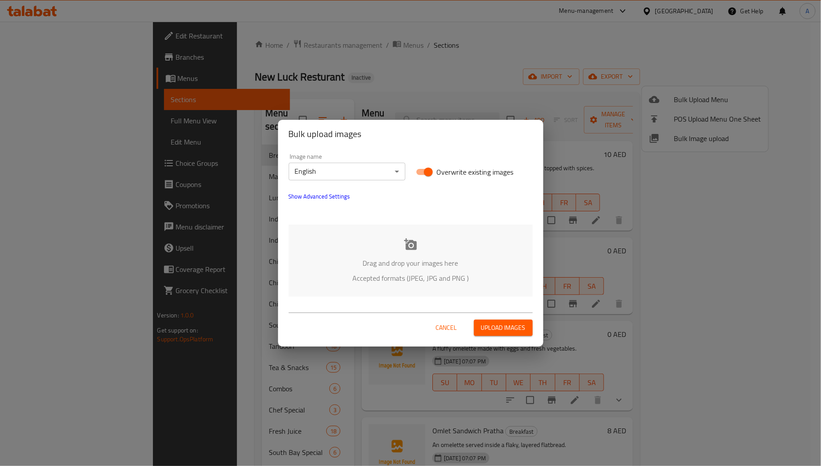
click at [421, 261] on p "Drag and drop your images here" at bounding box center [411, 263] width 218 height 11
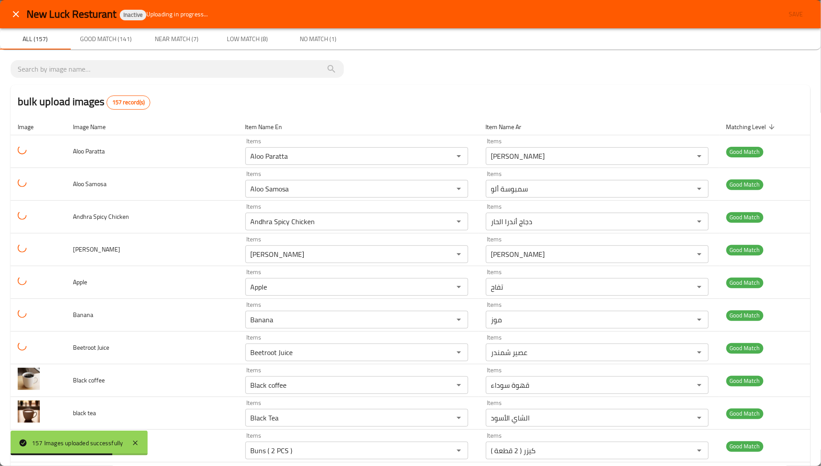
click at [189, 38] on span "Near Match (7)" at bounding box center [177, 39] width 60 height 11
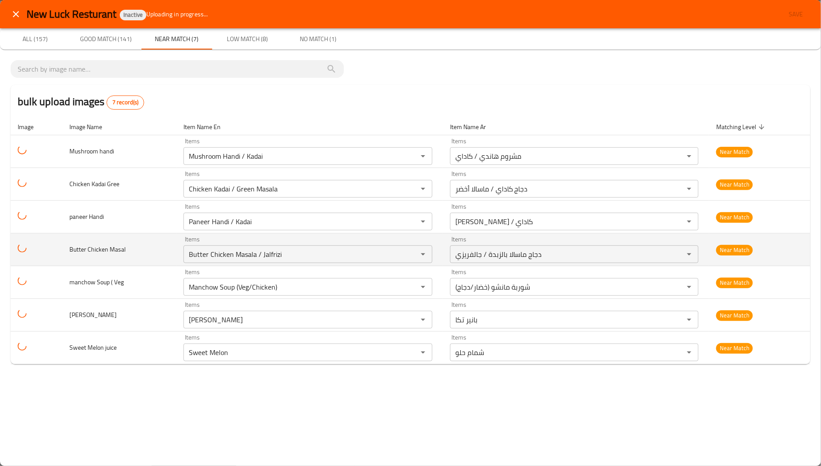
click at [126, 257] on td "Butter Chicken Masal" at bounding box center [119, 250] width 114 height 33
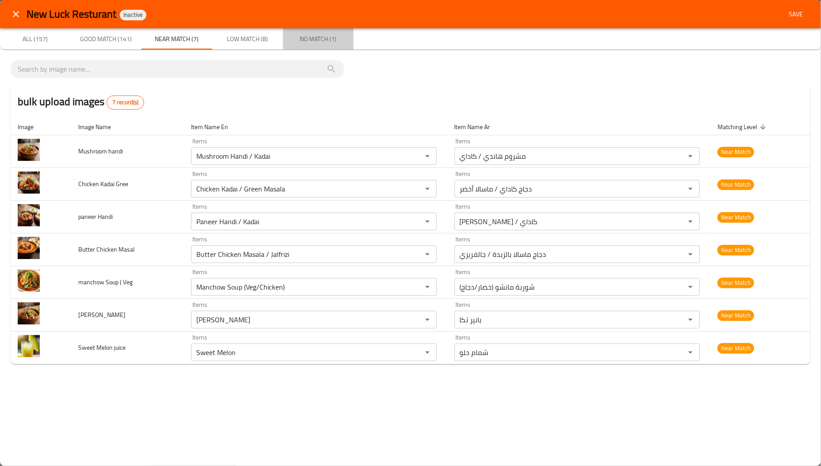
click at [321, 44] on span "No Match (1)" at bounding box center [318, 39] width 60 height 11
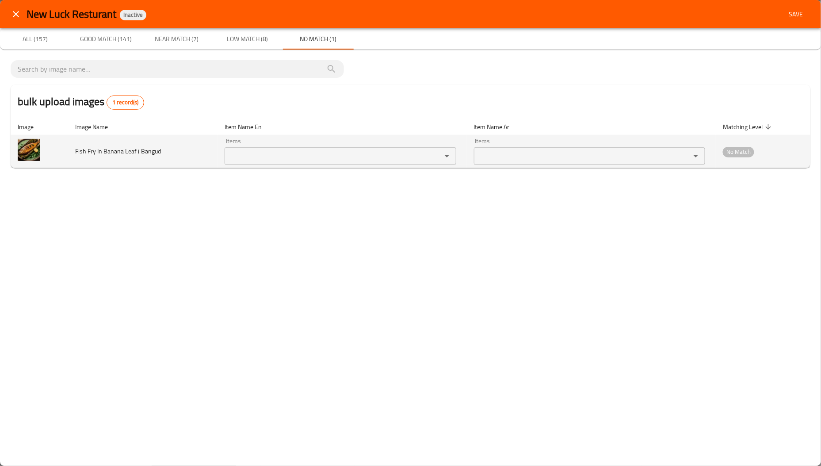
click at [107, 153] on span "Fish Fry In Banana Leaf ( Bangud" at bounding box center [118, 152] width 86 height 12
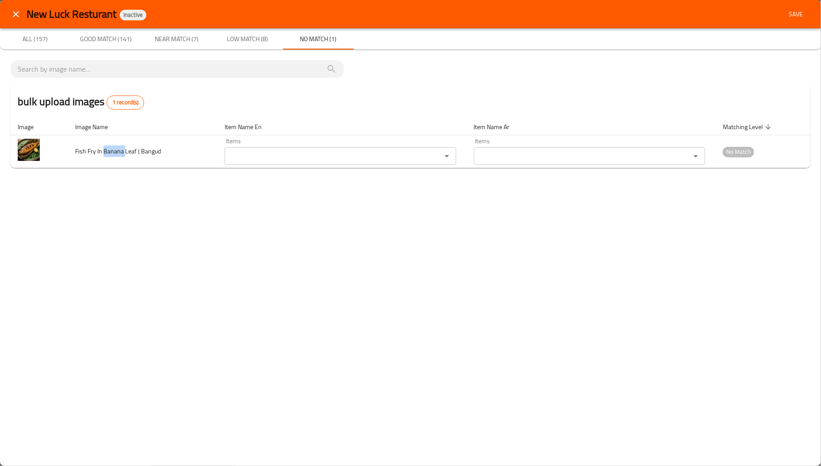
copy span "Banana"
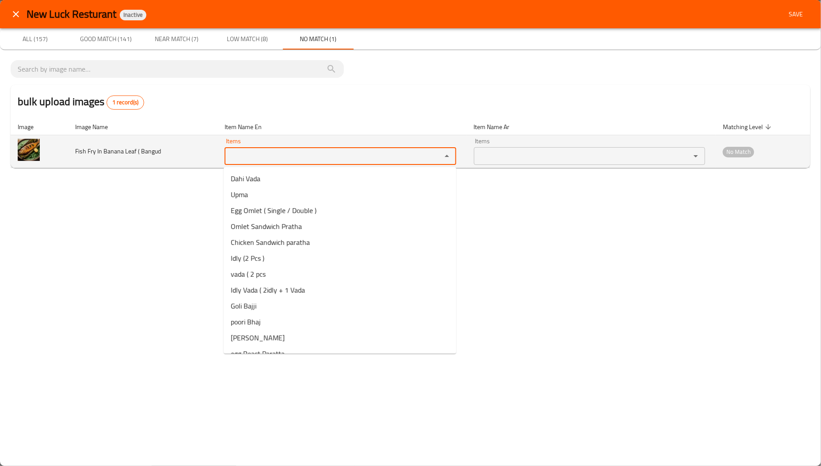
click at [314, 153] on Bangud "Items" at bounding box center [327, 156] width 200 height 12
paste Bangud "Banana"
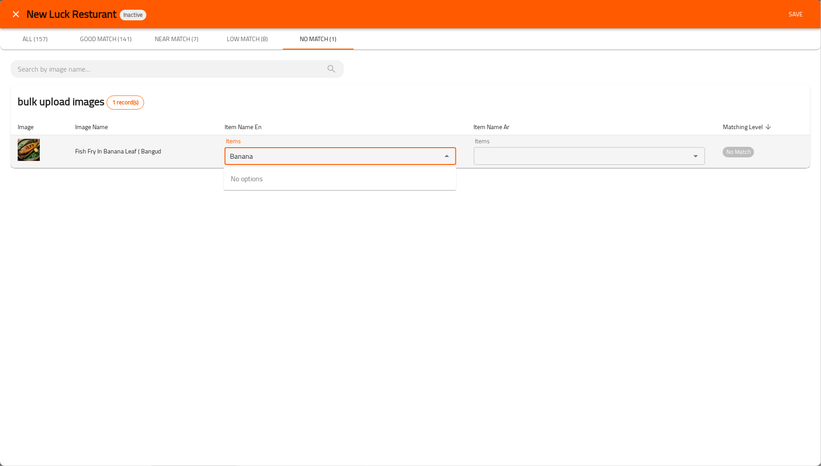
type Bangud "Banana"
click at [74, 150] on td "Fish Fry In Banana Leaf ( Bangud" at bounding box center [143, 151] width 150 height 33
copy span "Fish"
click at [295, 158] on Bangud "Items" at bounding box center [327, 156] width 200 height 12
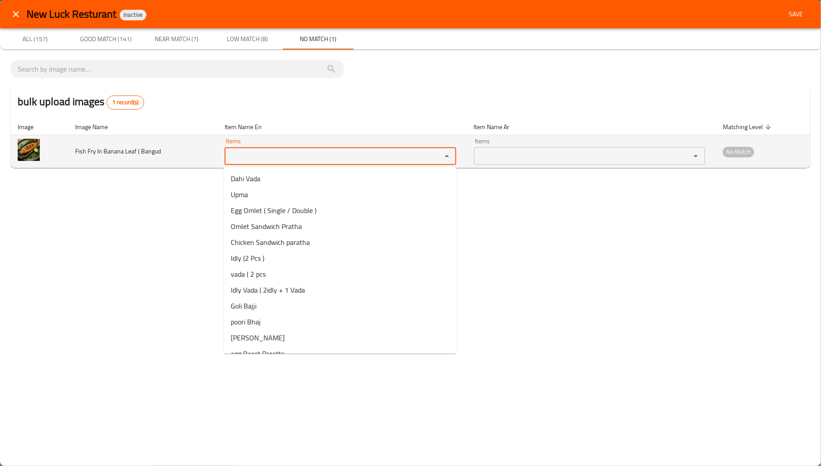
paste Bangud "Fish"
type Bangud "Fish"
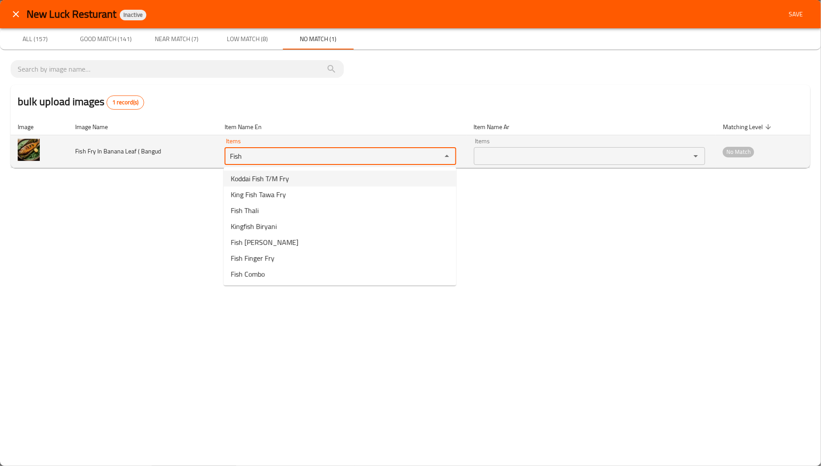
drag, startPoint x: 262, startPoint y: 153, endPoint x: 201, endPoint y: 156, distance: 61.1
click at [201, 156] on tr "Fish Fry In Banana Leaf ( Bangud Items Fish Items Items Items No Match" at bounding box center [411, 151] width 800 height 33
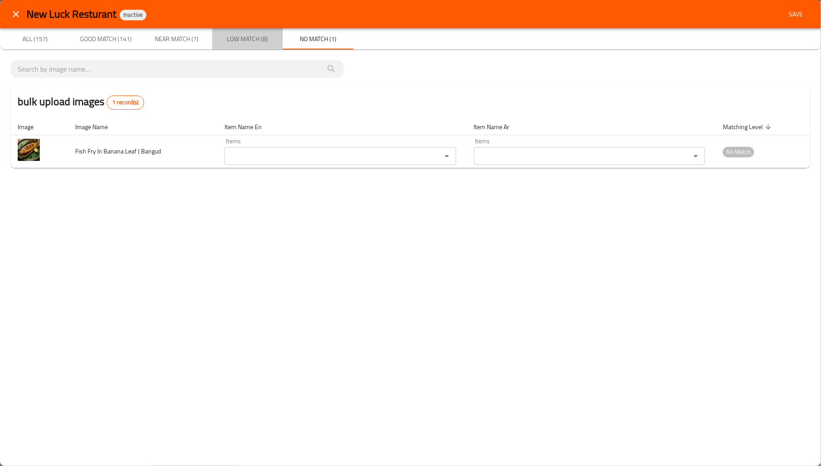
click at [261, 36] on span "Low Match (8)" at bounding box center [248, 39] width 60 height 11
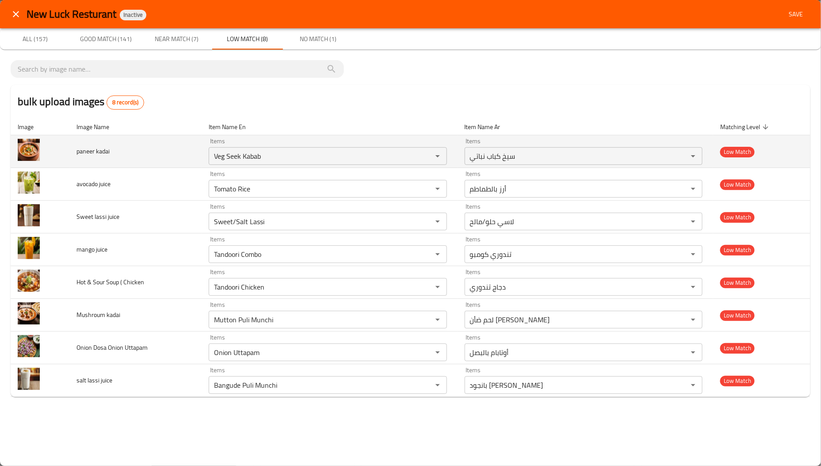
click at [105, 153] on span "paneer kadai" at bounding box center [93, 152] width 33 height 12
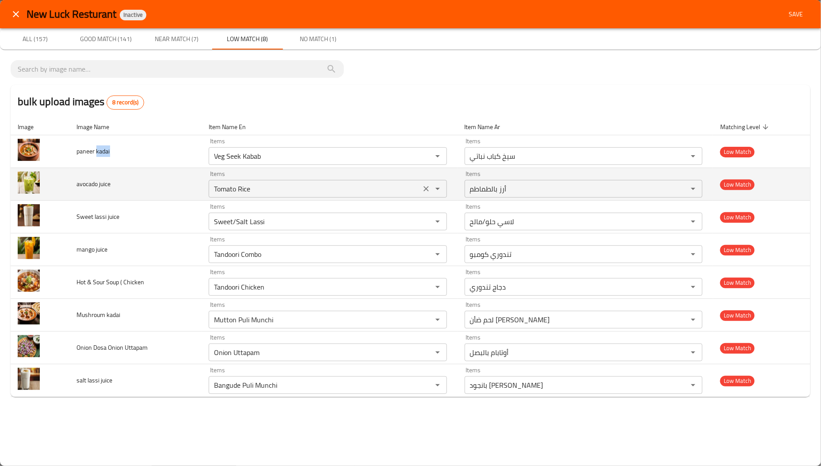
copy span "kadai"
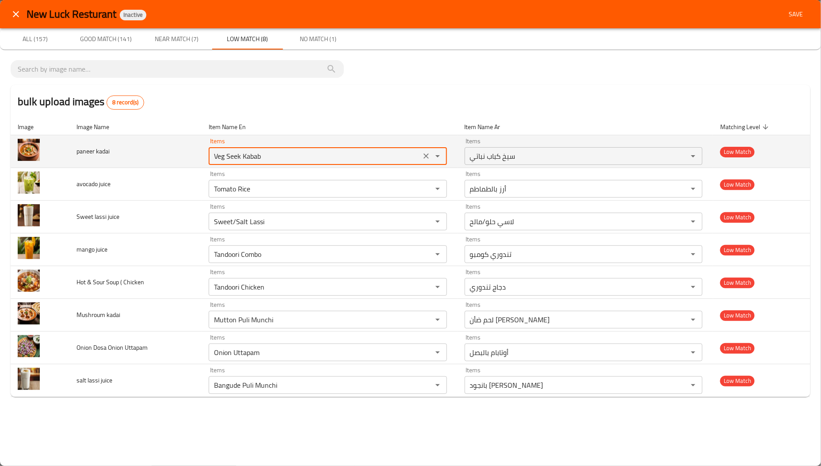
click at [332, 159] on kadai "Veg Seek Kabab" at bounding box center [314, 156] width 207 height 12
paste kadai "kadai"
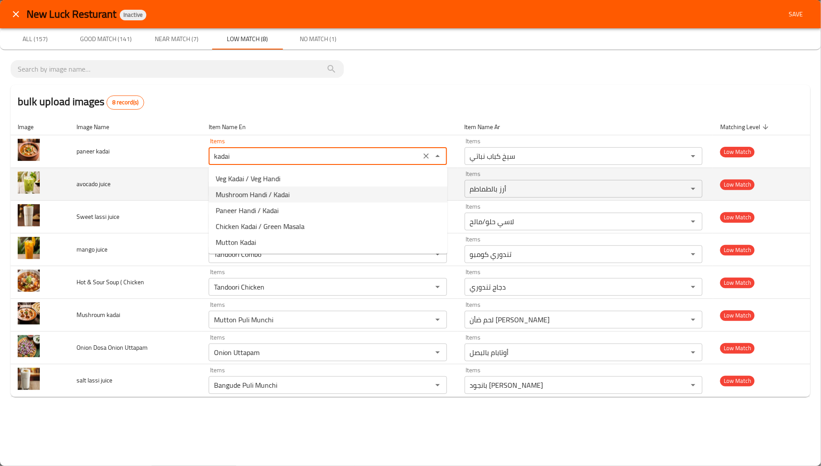
type kadai "Veg Seek Kabab"
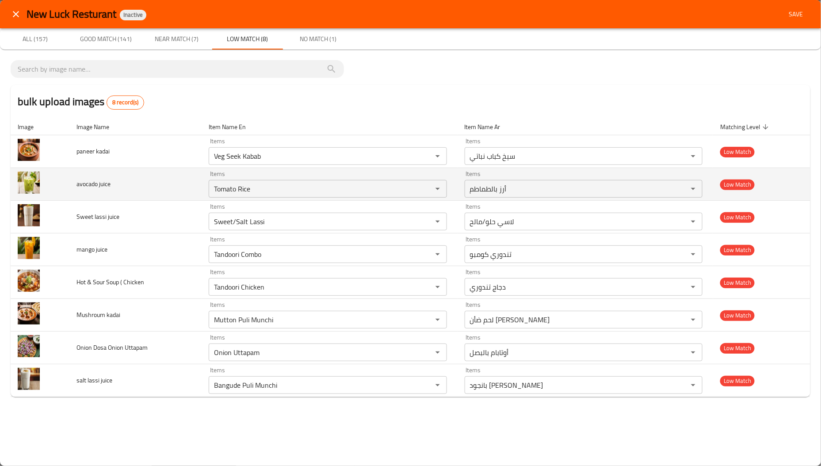
click at [172, 171] on td "avocado juice" at bounding box center [136, 184] width 132 height 33
click at [83, 184] on span "avocado juice" at bounding box center [94, 184] width 34 height 12
copy span "avocado"
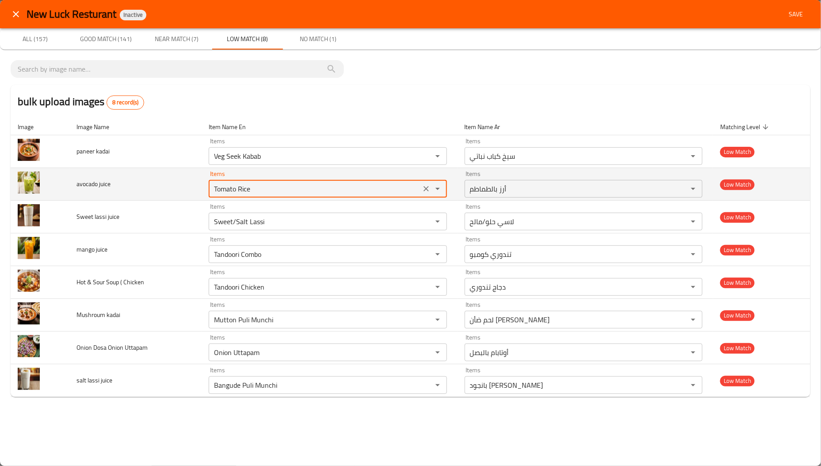
click at [292, 191] on juice "Tomato Rice" at bounding box center [314, 189] width 207 height 12
click at [292, 190] on juice "Tomato Rice" at bounding box center [314, 189] width 207 height 12
click at [293, 190] on juice "Tomato Rice" at bounding box center [314, 189] width 207 height 12
paste juice "avocado"
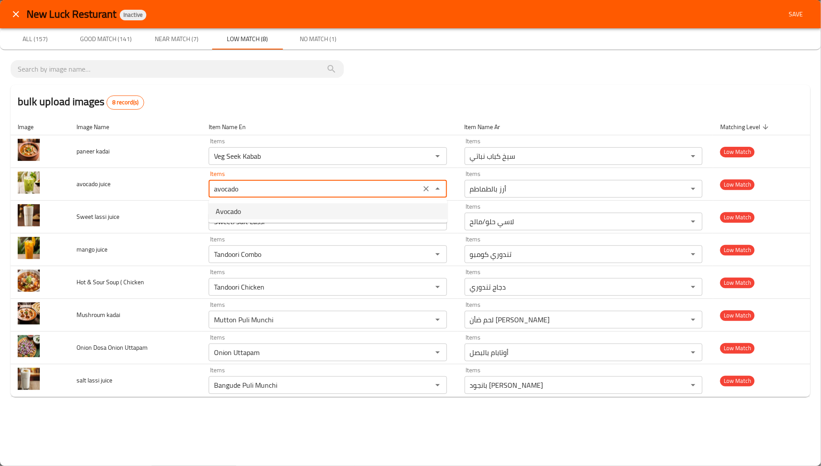
click at [255, 209] on juice-option-0 "Avocado" at bounding box center [328, 211] width 239 height 16
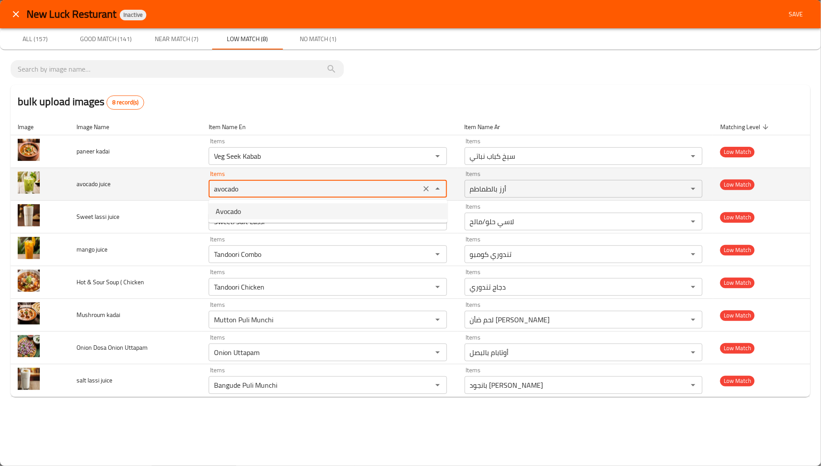
type juice "Avocado"
type juice-ar "أفوكادو"
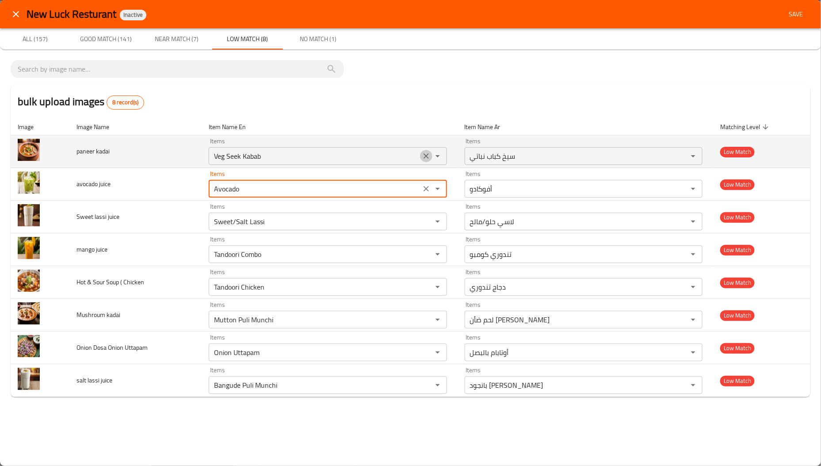
click at [424, 157] on icon "Clear" at bounding box center [426, 156] width 9 height 9
type juice "Avocado"
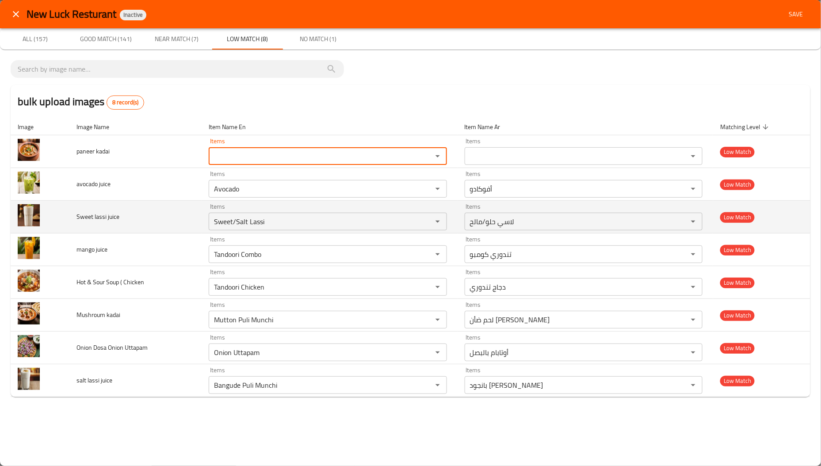
click at [165, 221] on td "Sweet lassi juice" at bounding box center [136, 217] width 132 height 33
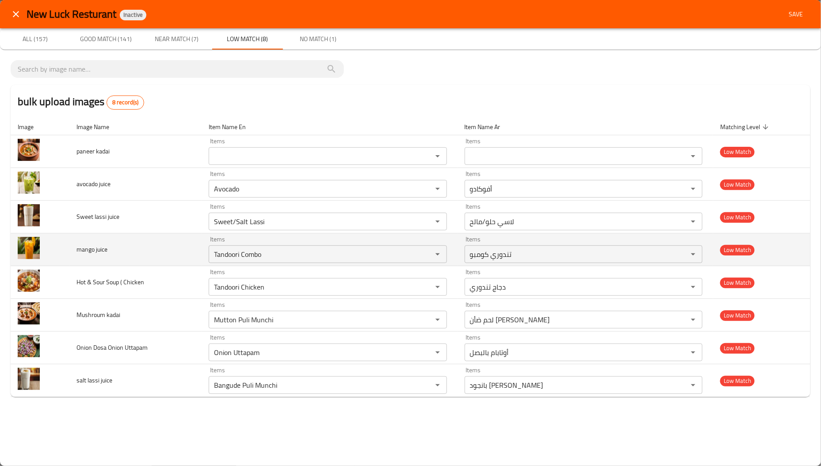
click at [87, 246] on span "mango juice" at bounding box center [92, 250] width 31 height 12
copy span "mango"
click at [344, 250] on juice "Tandoori Combo" at bounding box center [314, 254] width 207 height 12
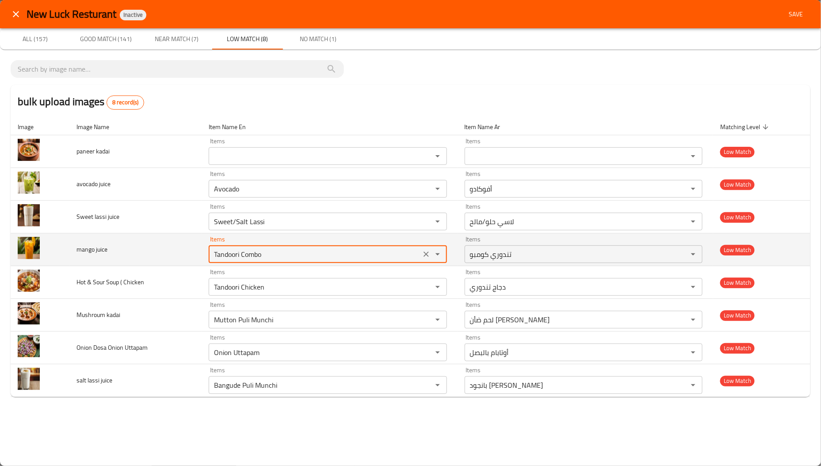
paste juice "mango"
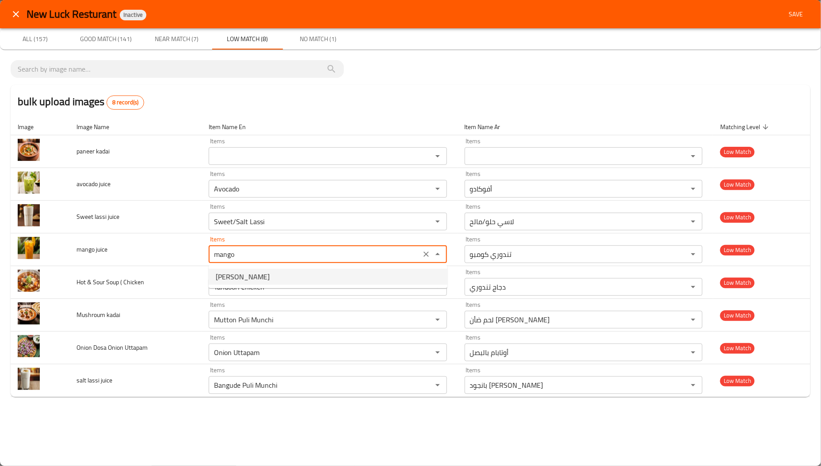
click at [296, 276] on juice-option-0 "Mango Lassi" at bounding box center [328, 277] width 239 height 16
type juice "Mango Lassi"
type juice-ar "مانجو لاسي"
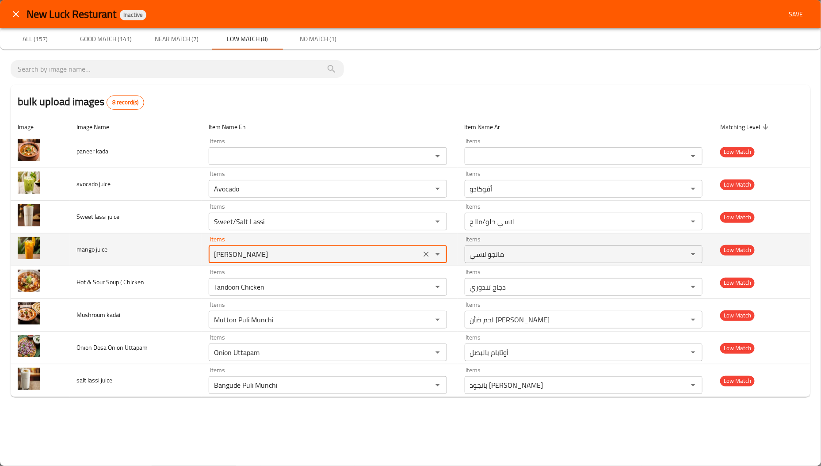
drag, startPoint x: 282, startPoint y: 255, endPoint x: 239, endPoint y: 252, distance: 43.0
click at [239, 252] on juice "Mango Lassi" at bounding box center [314, 254] width 207 height 12
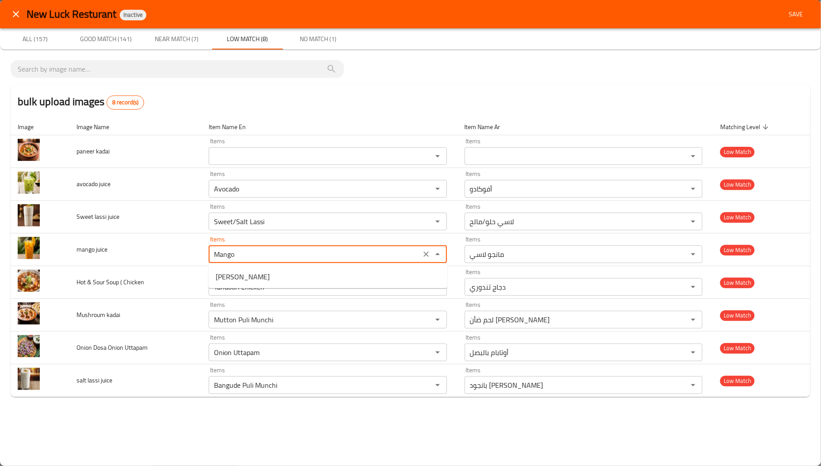
type juice "Mango"
click at [253, 269] on juice-option-0 "Mango" at bounding box center [328, 277] width 239 height 16
type juice-ar "مانجو"
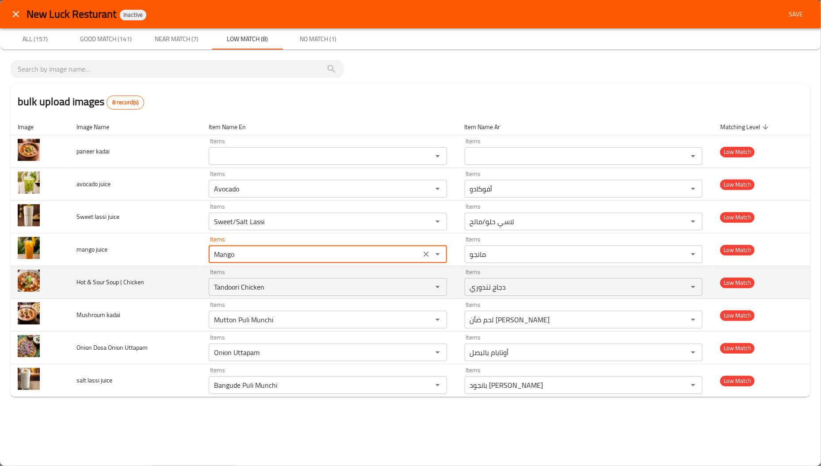
type juice "Mango"
click at [96, 285] on span "Hot & Sour Soup ( Chicken" at bounding box center [111, 282] width 68 height 12
copy span "Sour"
click at [245, 295] on div "Tandoori Chicken Items" at bounding box center [328, 287] width 238 height 18
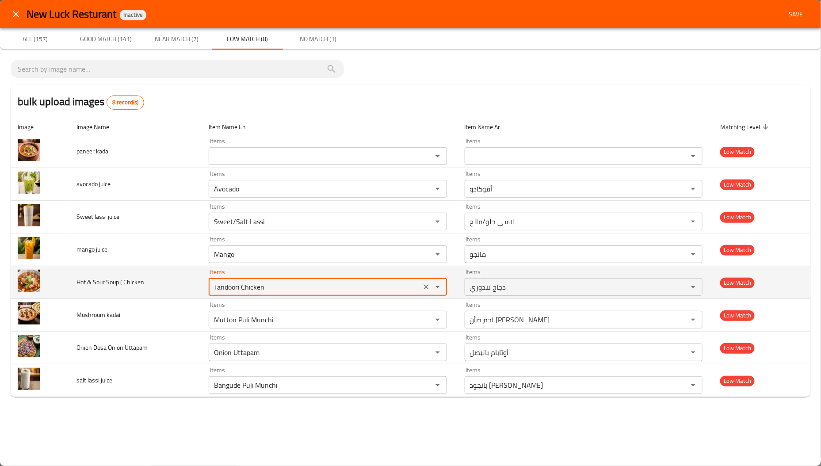
click at [245, 295] on div "Tandoori Chicken Items" at bounding box center [328, 287] width 238 height 18
paste Chicken "Sour"
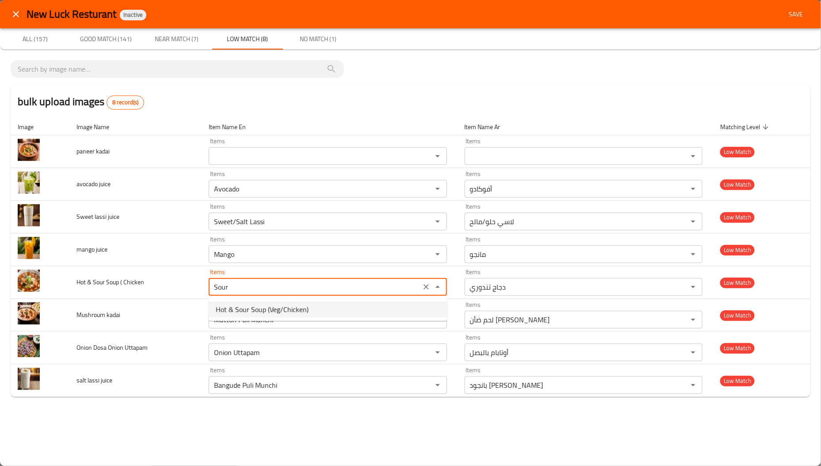
click at [293, 310] on span "Hot & Sour Soup (Veg/Chicken)" at bounding box center [262, 309] width 93 height 11
type Chicken "Hot & Sour Soup (Veg/Chicken)"
type Chicken-ar "شوربة حارة وحامضة (خضار/دجاج)"
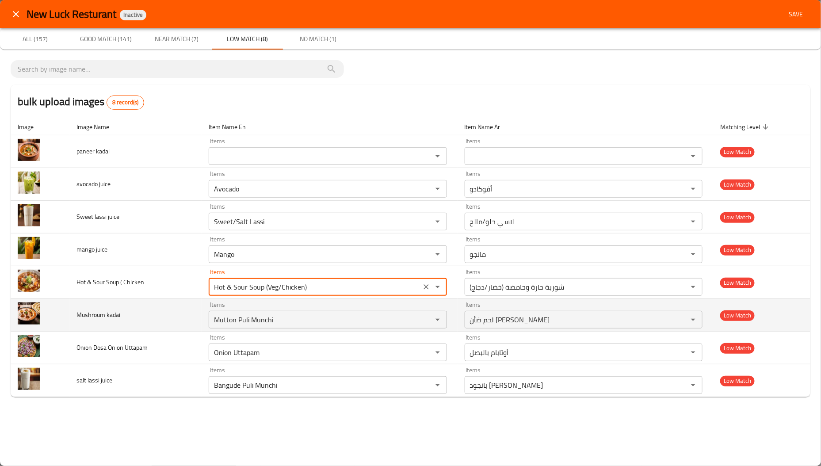
type Chicken "Hot & Sour Soup (Veg/Chicken)"
click at [92, 316] on span "Mushroum kadai" at bounding box center [99, 315] width 44 height 12
click at [94, 315] on span "Mushroum kadai" at bounding box center [99, 315] width 44 height 12
click at [88, 315] on span "Mushroum kadai" at bounding box center [99, 315] width 44 height 12
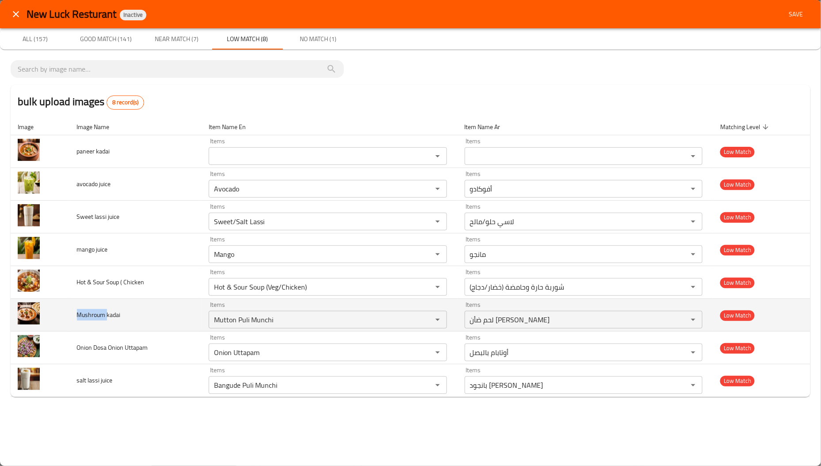
click at [88, 315] on span "Mushroum kadai" at bounding box center [99, 315] width 44 height 12
copy span "Mushroum"
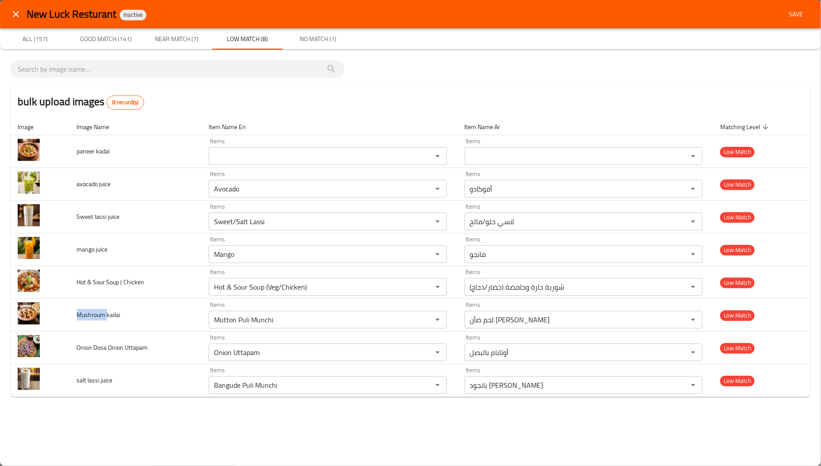
click at [182, 45] on button "Near Match (7)" at bounding box center [177, 38] width 71 height 21
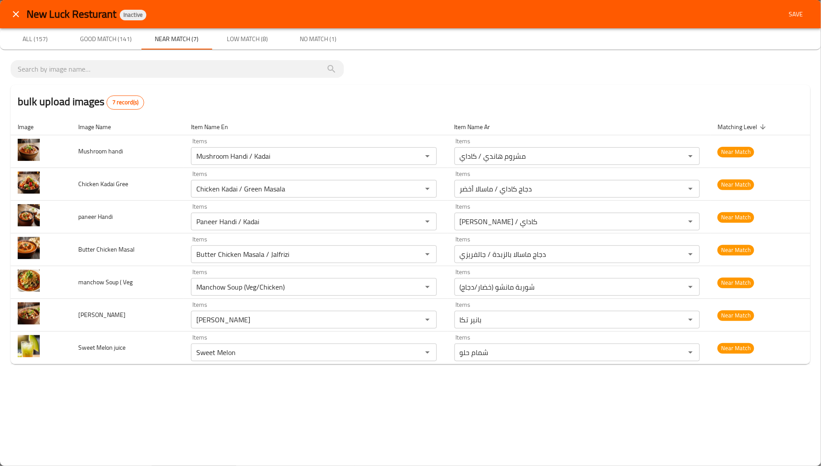
click at [230, 37] on span "Low Match (8)" at bounding box center [248, 39] width 60 height 11
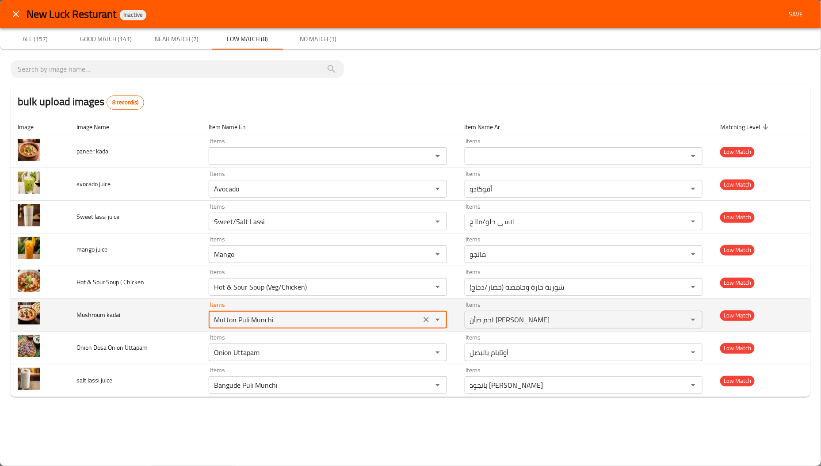
click at [294, 321] on kadai "Mutton Puli Munchi" at bounding box center [314, 320] width 207 height 12
paste kadai "shroum"
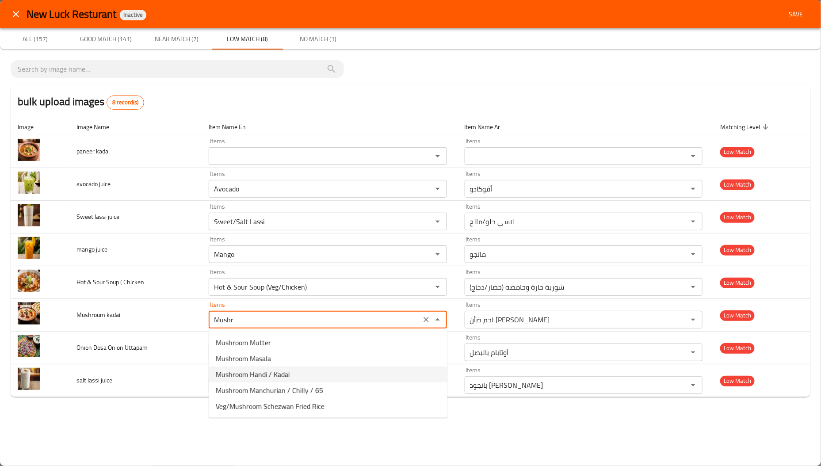
click at [268, 370] on span "Mushroom Handi / Kadai" at bounding box center [253, 374] width 74 height 11
type kadai "Mushroom Handi / Kadai"
type kadai-ar "مشروم هاندي / كاداي"
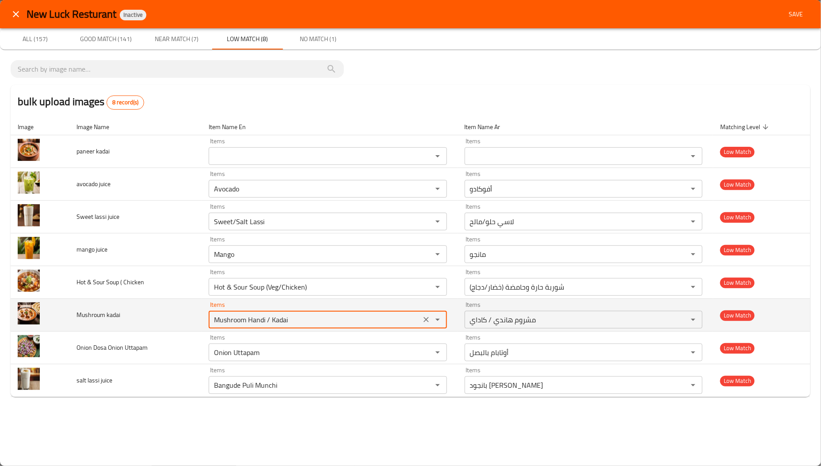
click at [284, 318] on kadai "Mushroom Handi / Kadai" at bounding box center [314, 320] width 207 height 12
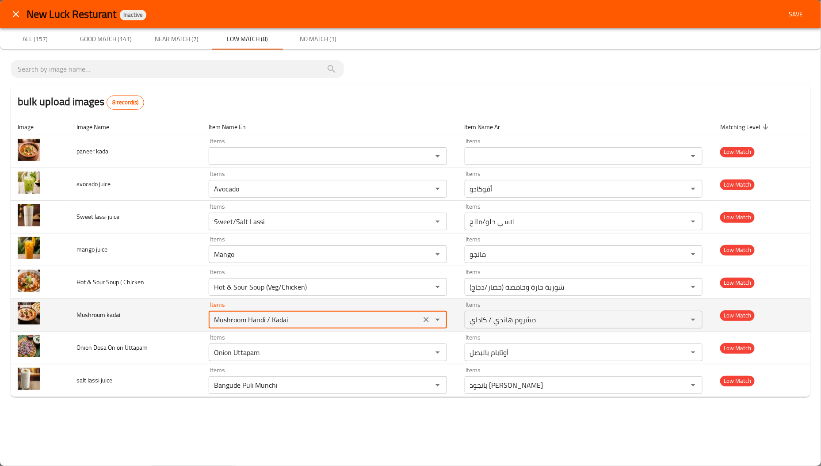
type kadai "Mushroom Handi / Kadai"
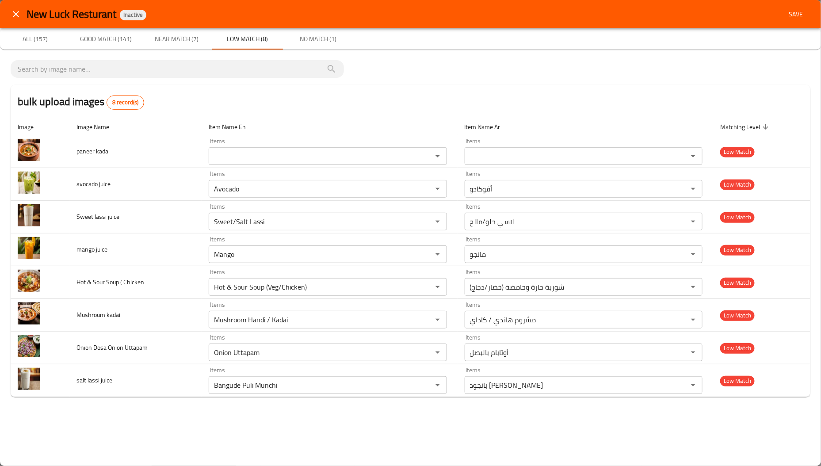
click at [173, 41] on span "Near Match (7)" at bounding box center [177, 39] width 60 height 11
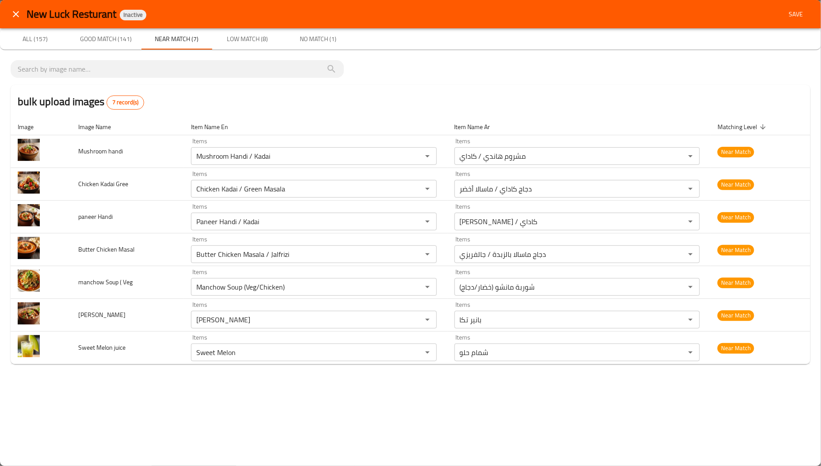
click at [245, 36] on span "Low Match (8)" at bounding box center [248, 39] width 60 height 11
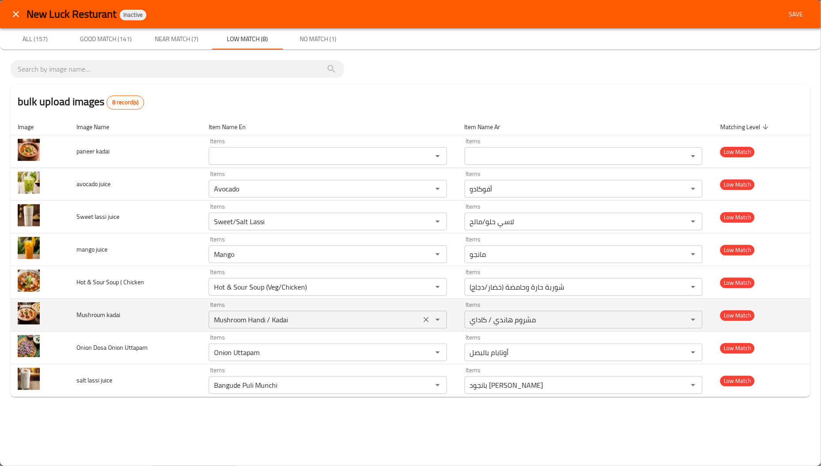
click at [426, 319] on icon "Clear" at bounding box center [426, 319] width 5 height 5
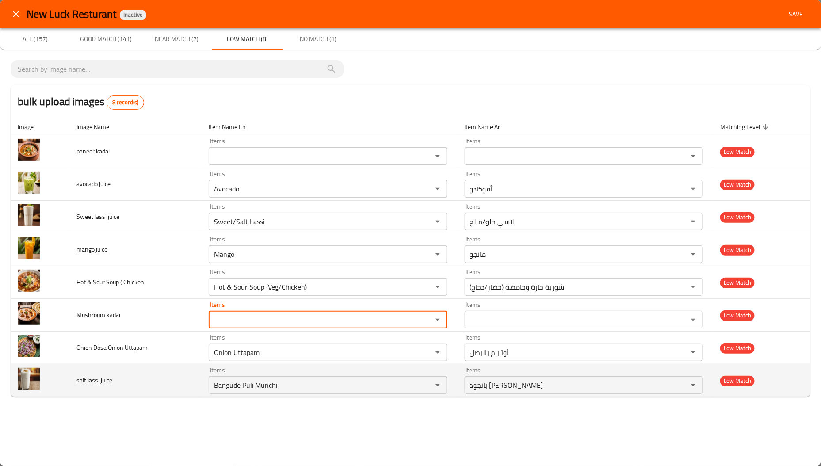
click at [70, 385] on td "salt lassi juice" at bounding box center [136, 380] width 132 height 33
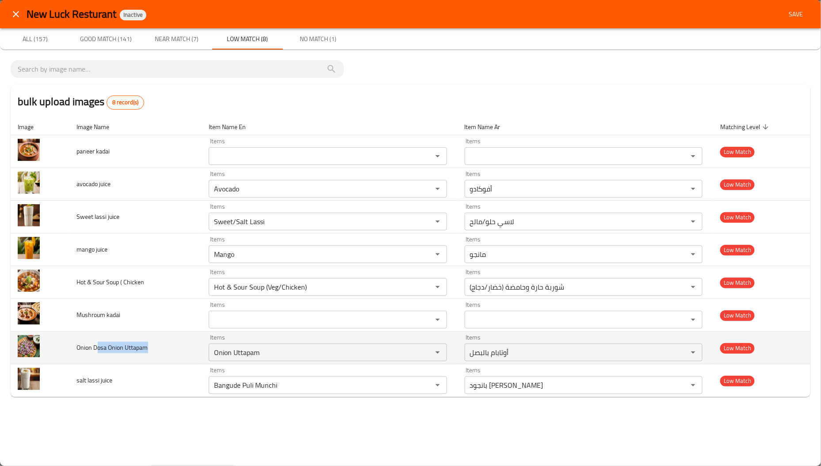
drag, startPoint x: 96, startPoint y: 350, endPoint x: 153, endPoint y: 353, distance: 57.6
click at [153, 353] on td "Onion Dosa Onion Uttapam" at bounding box center [136, 348] width 132 height 33
click at [92, 353] on span "Onion Dosa Onion Uttapam" at bounding box center [112, 348] width 71 height 12
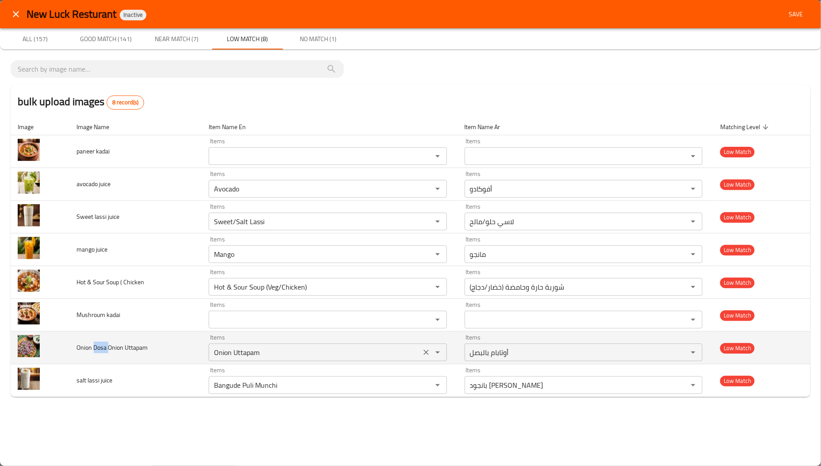
copy span "Dosa"
click at [292, 354] on Uttapam "Onion Uttapam" at bounding box center [314, 352] width 207 height 12
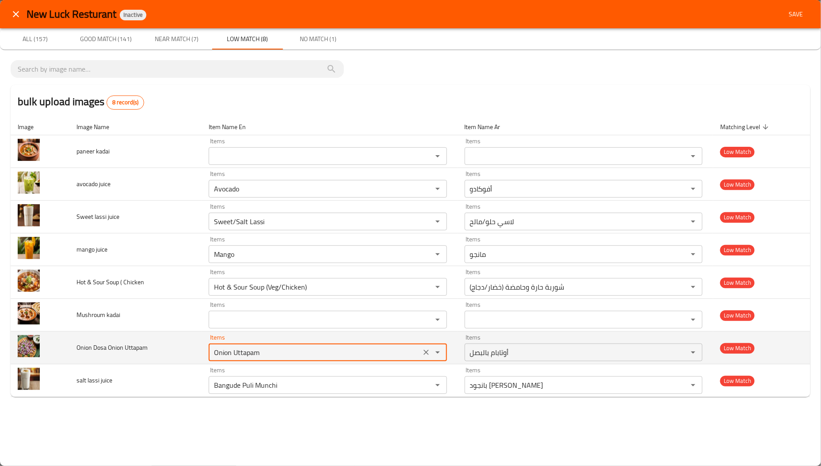
click at [292, 354] on Uttapam "Onion Uttapam" at bounding box center [314, 352] width 207 height 12
paste Uttapam "Dosa"
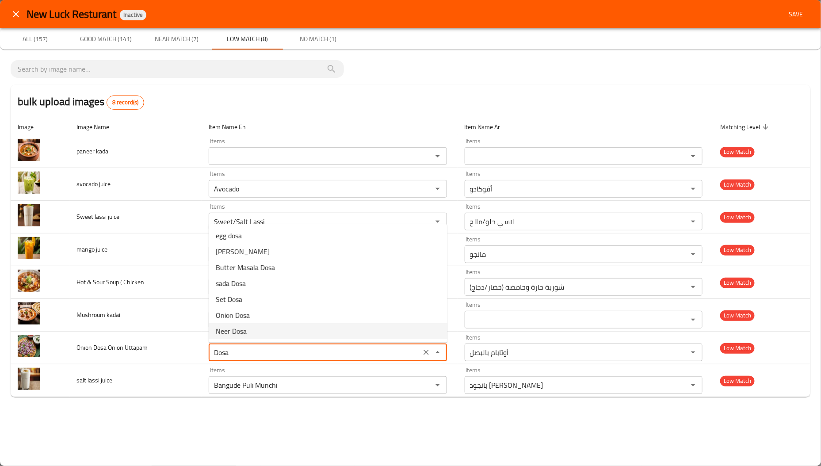
drag, startPoint x: 233, startPoint y: 346, endPoint x: 257, endPoint y: 331, distance: 28.1
click at [251, 336] on body "​ Menu-management United Arab Emirates Get Help A Edit Restaurant Branches Menu…" at bounding box center [410, 244] width 821 height 445
click at [266, 318] on Uttapam-option-5 "Onion Dosa" at bounding box center [328, 315] width 239 height 16
type Uttapam "Onion Dosa"
type Uttapam-ar "دوسا البصل"
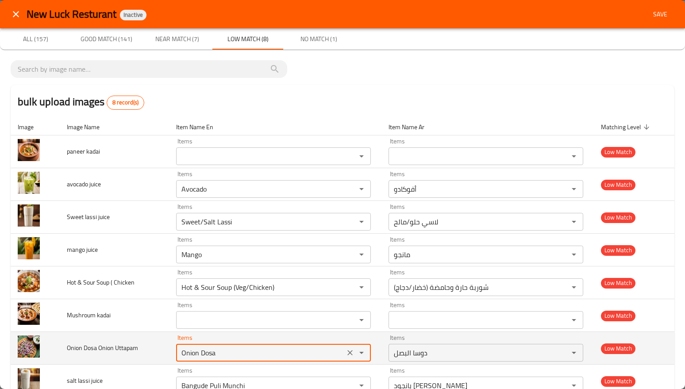
type Uttapam "Onion Dosa"
click at [96, 348] on span "Onion Dosa Onion Uttapam" at bounding box center [102, 348] width 71 height 12
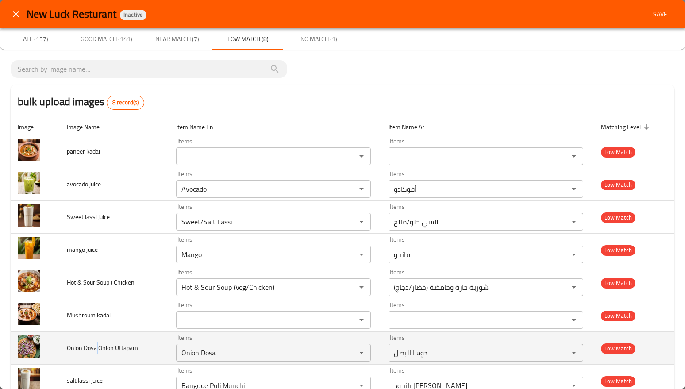
click at [96, 348] on span "Onion Dosa Onion Uttapam" at bounding box center [102, 348] width 71 height 12
copy span "Onion Dosa Onion Uttapam"
click at [158, 348] on td "Onion Dosa Onion Uttapam" at bounding box center [114, 348] width 109 height 33
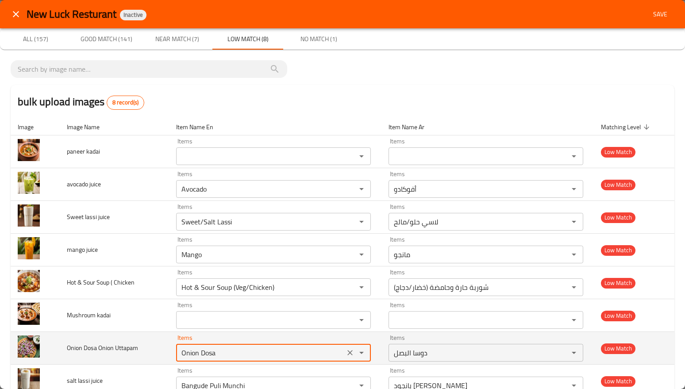
click at [181, 353] on Uttapam "Onion Dosa" at bounding box center [260, 352] width 163 height 12
click at [192, 356] on Uttapam "Onion Dosa" at bounding box center [260, 352] width 163 height 12
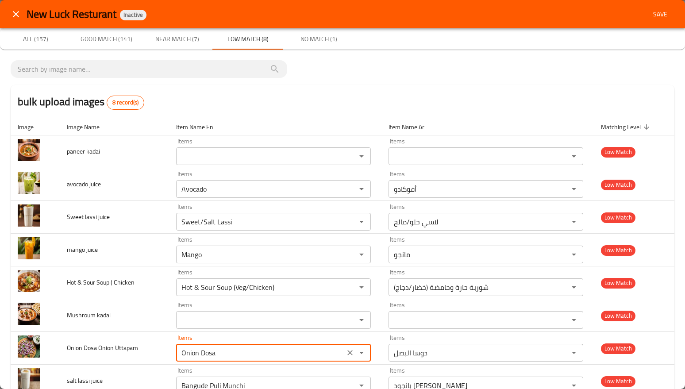
click at [187, 42] on span "Near Match (7)" at bounding box center [177, 39] width 60 height 11
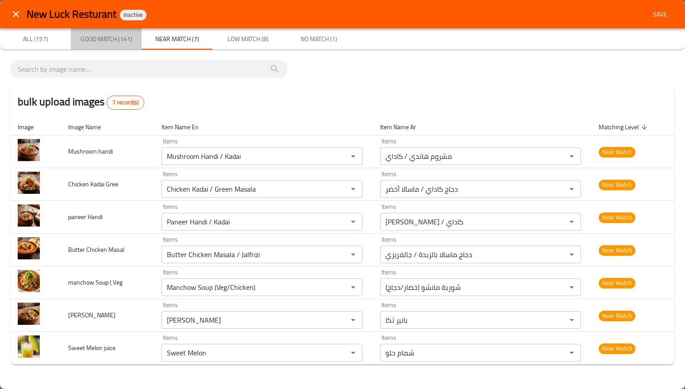
click at [110, 41] on span "Good Match (141)" at bounding box center [106, 39] width 60 height 11
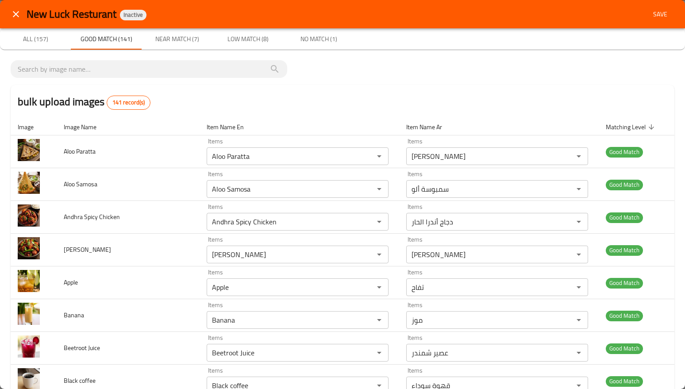
click at [134, 41] on span "Good Match (141)" at bounding box center [106, 39] width 60 height 11
click at [245, 32] on button "Low Match (8)" at bounding box center [247, 38] width 71 height 21
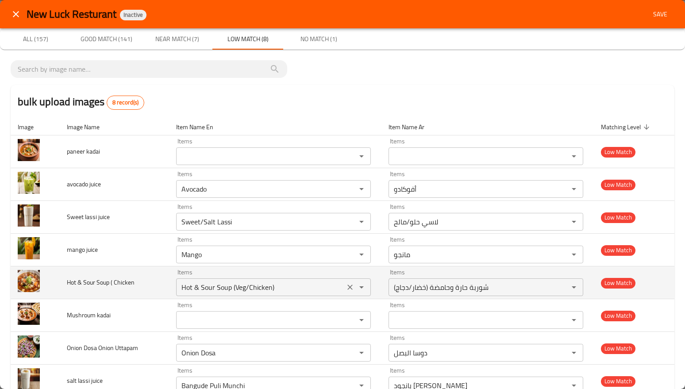
scroll to position [26, 0]
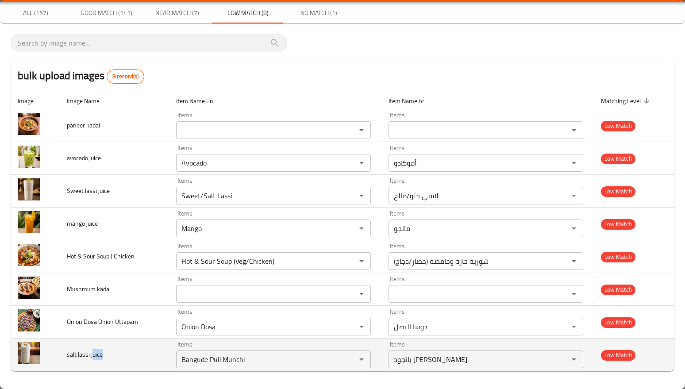
drag, startPoint x: 92, startPoint y: 357, endPoint x: 149, endPoint y: 360, distance: 56.3
click at [149, 360] on td "salt lassi juice" at bounding box center [114, 354] width 109 height 33
click at [345, 357] on icon "Clear" at bounding box center [349, 359] width 9 height 9
click at [150, 366] on td "salt lassi juice" at bounding box center [114, 354] width 109 height 33
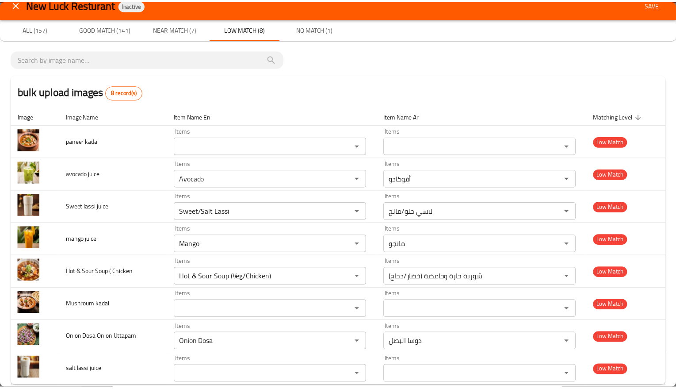
scroll to position [0, 0]
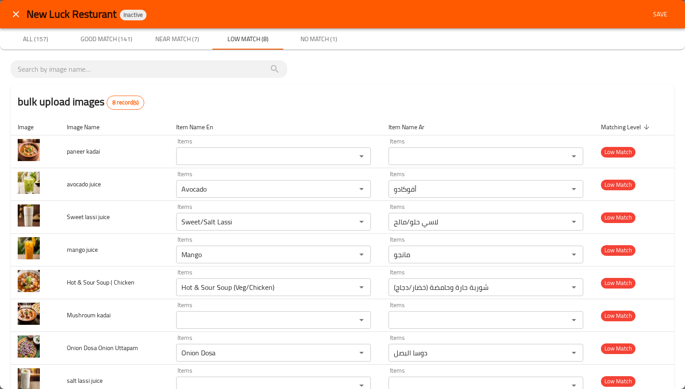
click at [649, 12] on span "Save" at bounding box center [659, 14] width 21 height 11
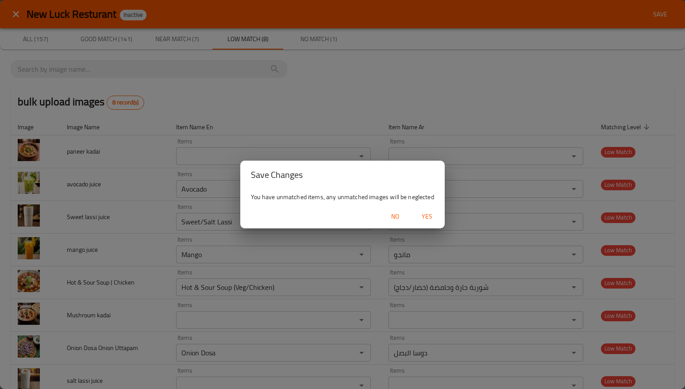
click at [424, 219] on span "Yes" at bounding box center [426, 216] width 21 height 11
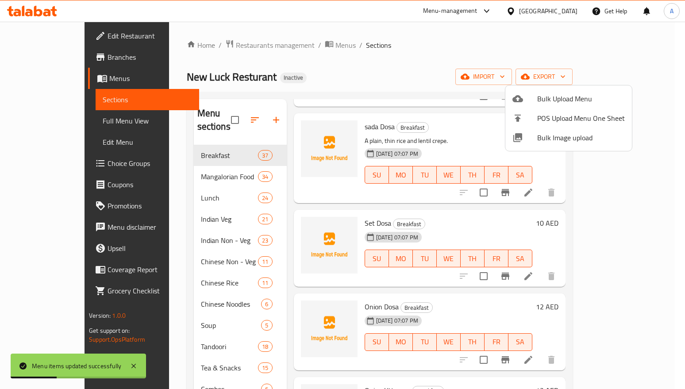
click at [236, 158] on div at bounding box center [342, 194] width 685 height 389
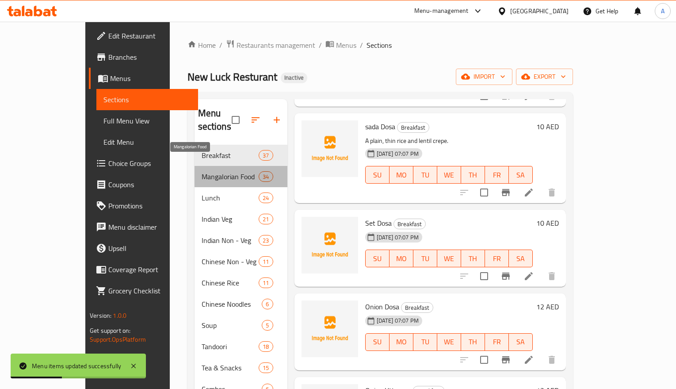
click at [232, 171] on span "Mangalorian Food" at bounding box center [231, 176] width 58 height 11
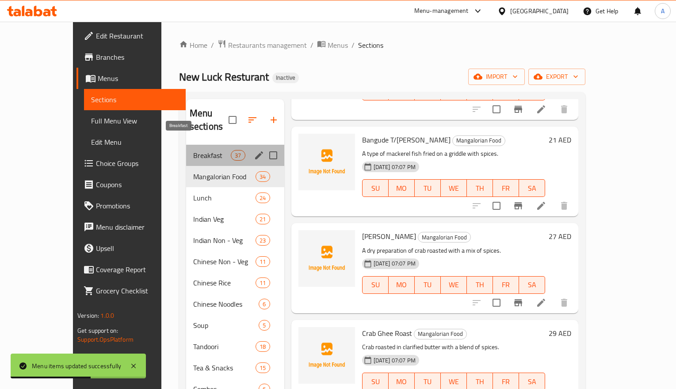
click at [193, 150] on span "Breakfast" at bounding box center [212, 155] width 38 height 11
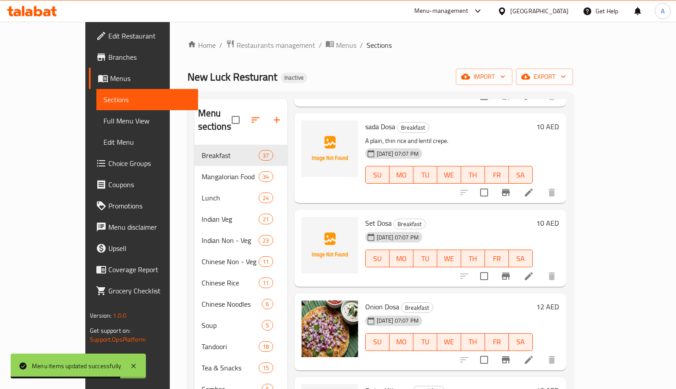
click at [365, 120] on span "sada Dosa" at bounding box center [380, 126] width 30 height 13
copy h6 "Dosa"
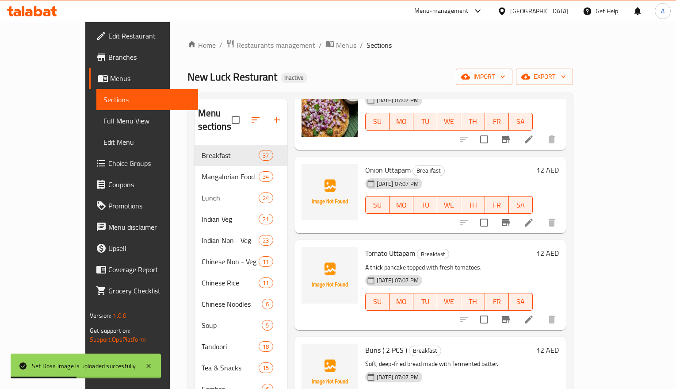
scroll to position [1879, 0]
click at [365, 162] on span "Onion Uttapam" at bounding box center [388, 168] width 46 height 13
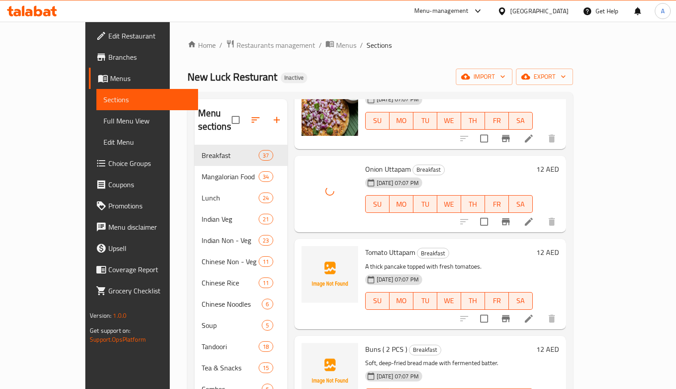
click at [377, 245] on span "Tomato Uttapam" at bounding box center [390, 251] width 50 height 13
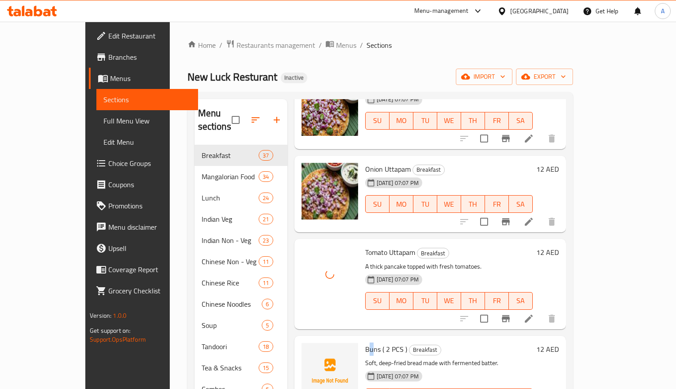
click at [365, 342] on span "Buns ( 2 PCS )" at bounding box center [386, 348] width 42 height 13
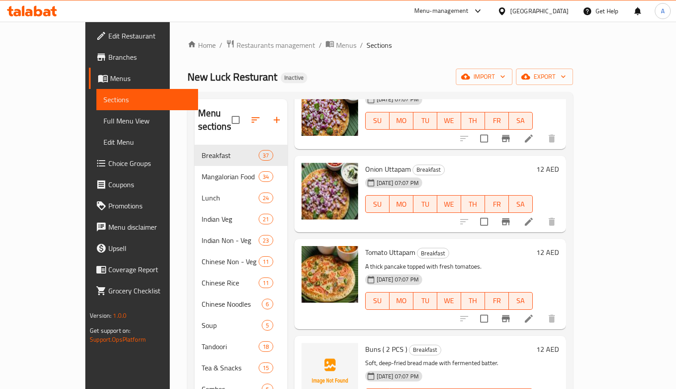
click at [430, 54] on div "Home / Restaurants management / Menus / Sections New Luck Resturant Inactive im…" at bounding box center [381, 267] width 386 height 456
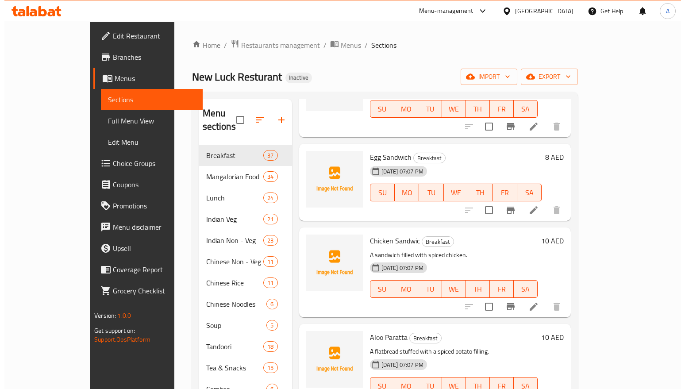
scroll to position [3040, 0]
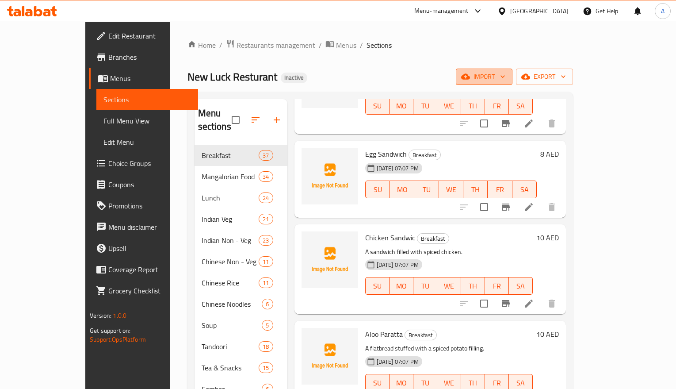
click at [513, 70] on button "import" at bounding box center [484, 77] width 57 height 16
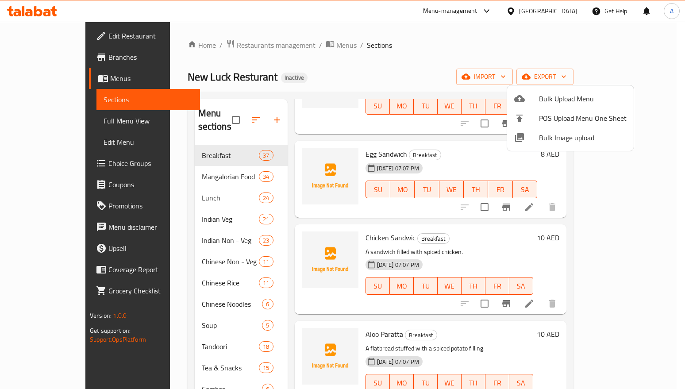
click at [540, 134] on span "Bulk Image upload" at bounding box center [583, 137] width 88 height 11
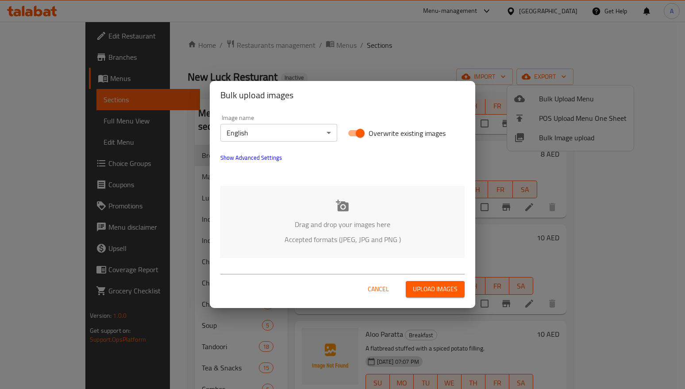
click at [326, 224] on p "Drag and drop your images here" at bounding box center [343, 224] width 218 height 11
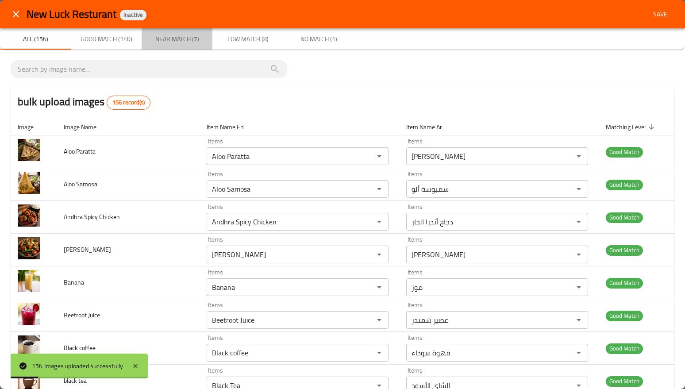
click at [195, 38] on span "Near Match (7)" at bounding box center [177, 39] width 60 height 11
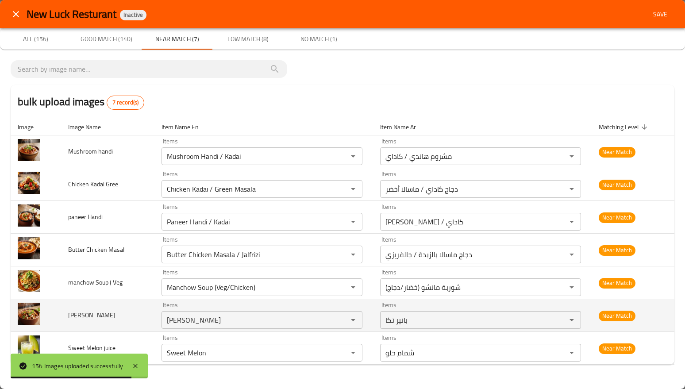
click at [124, 324] on td "Paneer Mutte" at bounding box center [107, 315] width 93 height 33
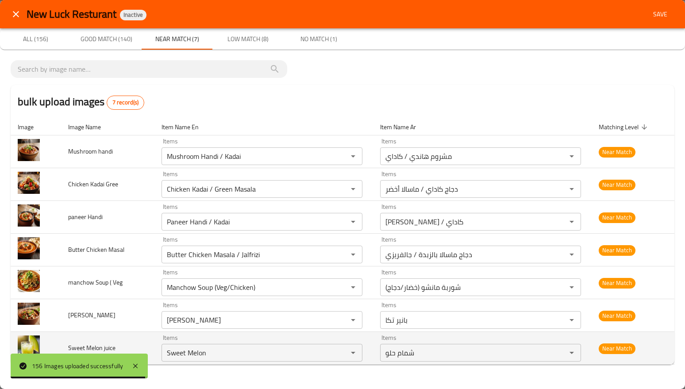
click at [134, 339] on td "Sweet Melon juice" at bounding box center [107, 348] width 93 height 33
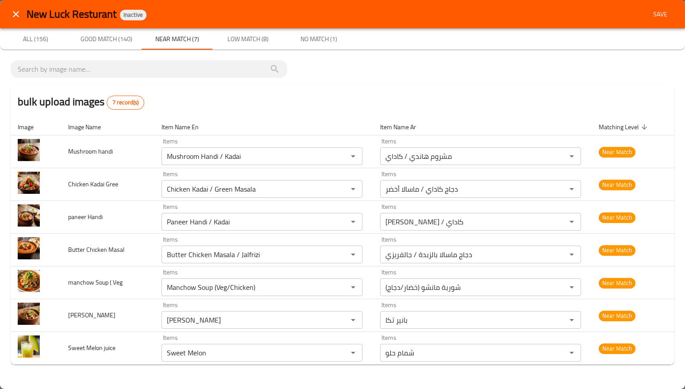
click at [217, 107] on div "bulk upload images 7 record(s)" at bounding box center [343, 102] width 664 height 34
click at [252, 36] on span "Low Match (8)" at bounding box center [248, 39] width 60 height 11
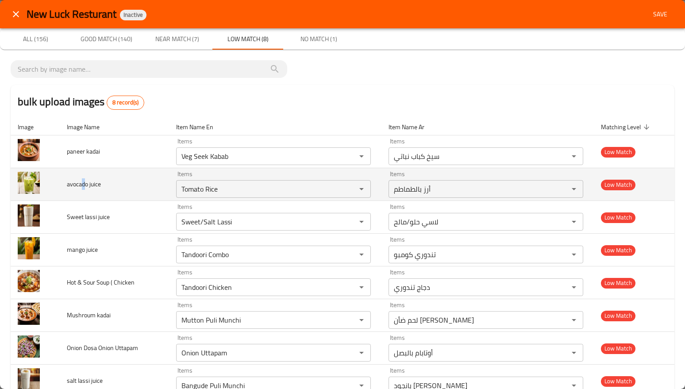
click at [81, 185] on span "avocado juice" at bounding box center [84, 184] width 34 height 12
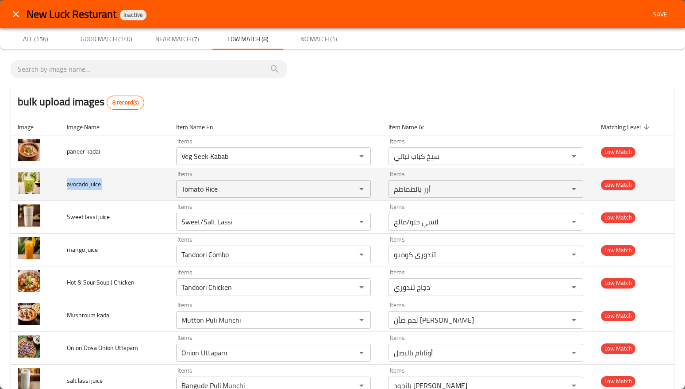
click at [81, 185] on span "avocado juice" at bounding box center [84, 184] width 34 height 12
click at [77, 185] on span "avocado juice" at bounding box center [84, 184] width 34 height 12
drag, startPoint x: 230, startPoint y: 191, endPoint x: 175, endPoint y: 192, distance: 54.4
click at [176, 192] on div "Tomato Rice Items" at bounding box center [273, 189] width 195 height 18
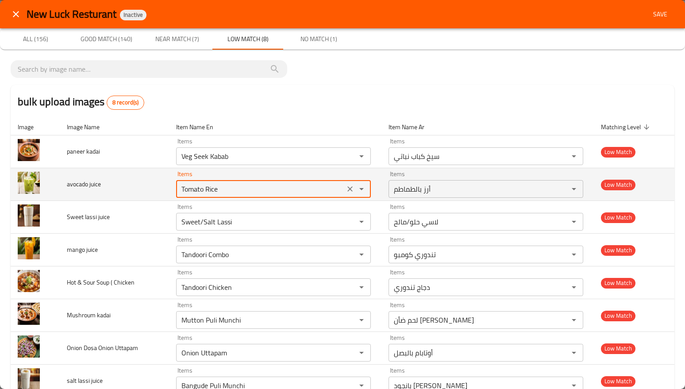
paste juice "avocado"
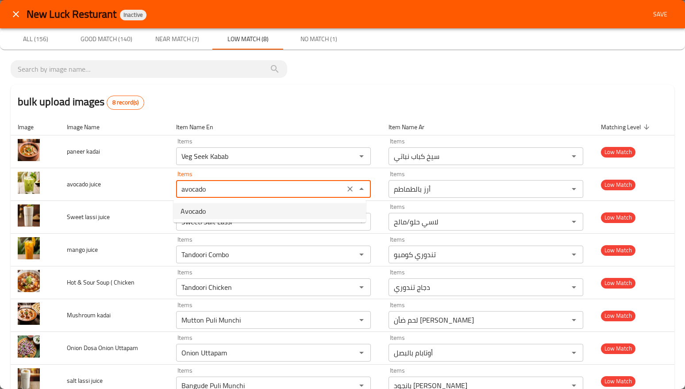
click at [203, 214] on span "Avocado" at bounding box center [192, 211] width 25 height 11
type juice "Avocado"
type juice-ar "أفوكادو"
click at [259, 206] on juice-option-0 "Avocado" at bounding box center [269, 211] width 192 height 16
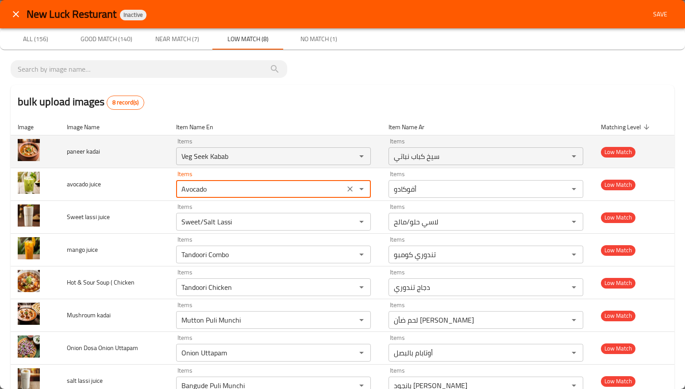
type juice "Avocado"
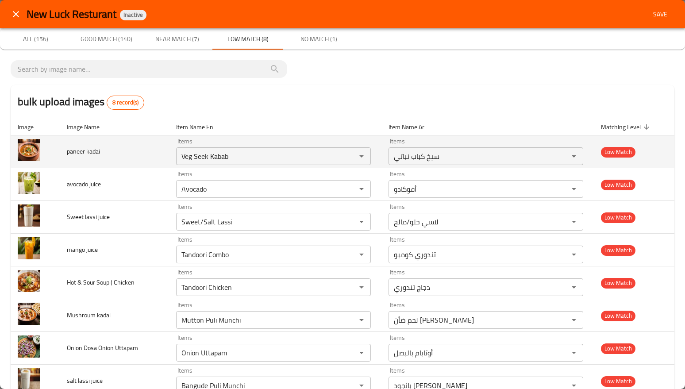
click at [88, 153] on span "paneer kadai" at bounding box center [83, 152] width 33 height 12
click at [72, 149] on span "paneer kadai" at bounding box center [83, 152] width 33 height 12
click at [241, 161] on kadai "Veg Seek Kabab" at bounding box center [260, 156] width 163 height 12
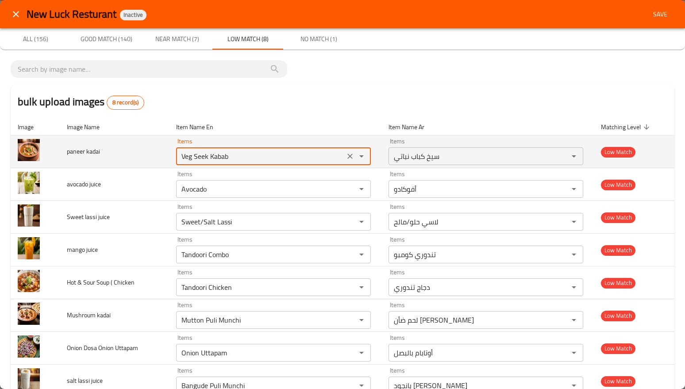
click at [241, 161] on kadai "Veg Seek Kabab" at bounding box center [260, 156] width 163 height 12
paste kadai "paneer"
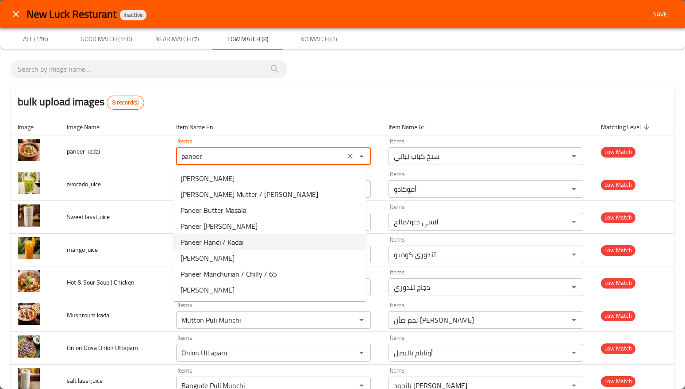
click at [239, 246] on span "Paneer Handi / Kadai" at bounding box center [211, 242] width 63 height 11
type kadai "Paneer Handi / Kadai"
type kadai-ar "بانير هاندي / كاداي"
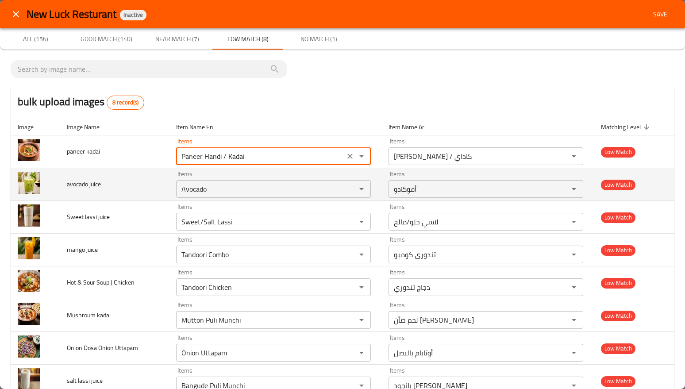
scroll to position [26, 0]
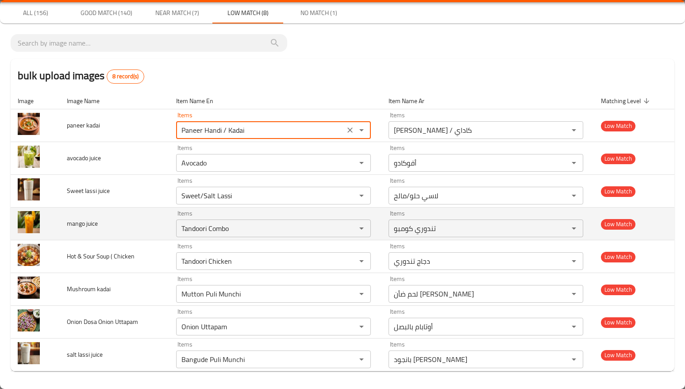
type kadai "Paneer Handi / Kadai"
click at [70, 224] on span "mango juice" at bounding box center [82, 224] width 31 height 12
click at [259, 232] on juice "Tandoori Combo" at bounding box center [260, 228] width 163 height 12
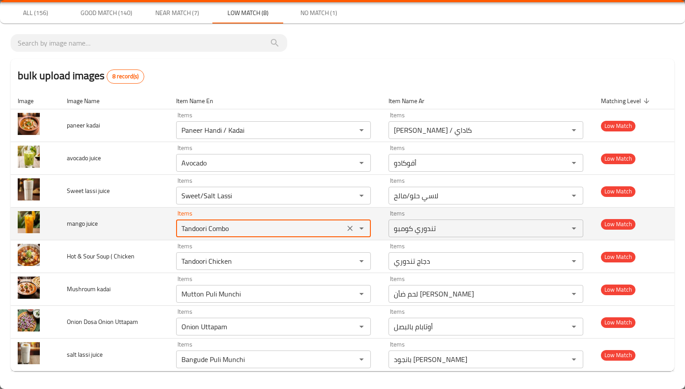
click at [259, 232] on juice "Tandoori Combo" at bounding box center [260, 228] width 163 height 12
paste juice "mango"
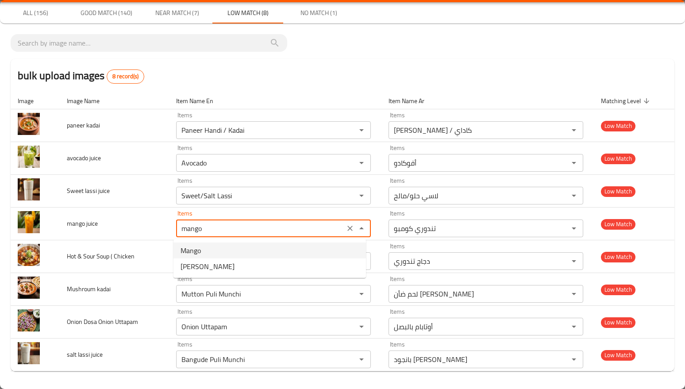
click at [199, 257] on juice-option-0 "Mango" at bounding box center [269, 250] width 192 height 16
type juice "Mango"
type juice-ar "مانجو"
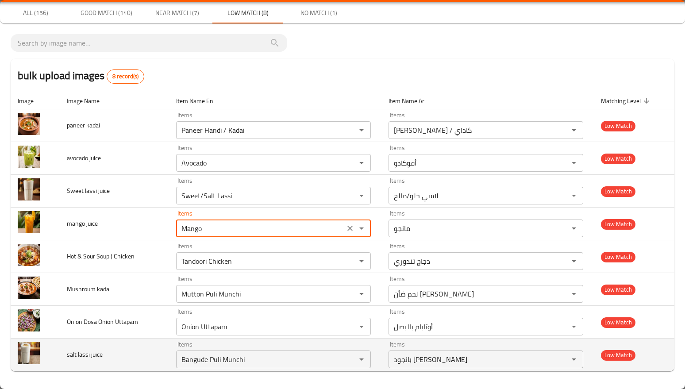
type juice "Mango"
click at [156, 340] on td "salt lassi juice" at bounding box center [114, 354] width 109 height 33
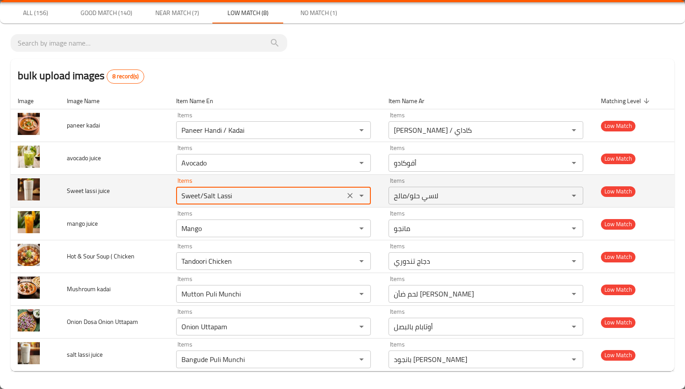
click at [249, 199] on juice "Sweet/Salt Lassi" at bounding box center [260, 195] width 163 height 12
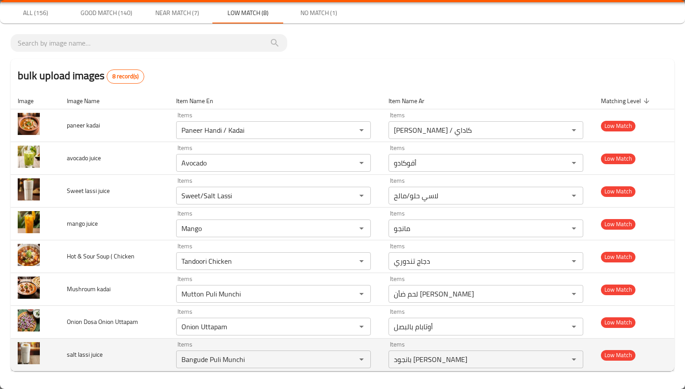
click at [155, 357] on td "salt lassi juice" at bounding box center [114, 354] width 109 height 33
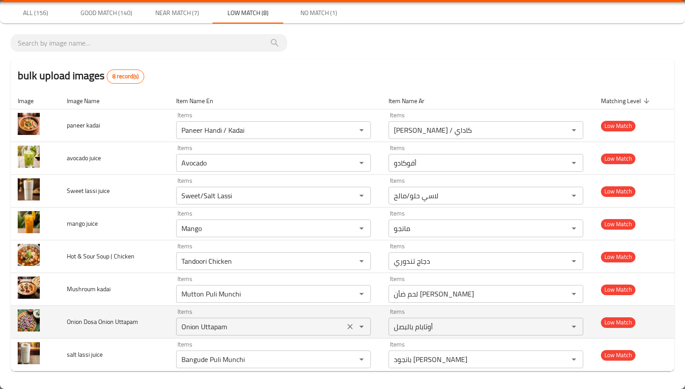
click at [240, 333] on div "Onion Uttapam Items" at bounding box center [273, 327] width 195 height 18
click at [125, 307] on td "Onion Dosa Onion Uttapam" at bounding box center [114, 322] width 109 height 33
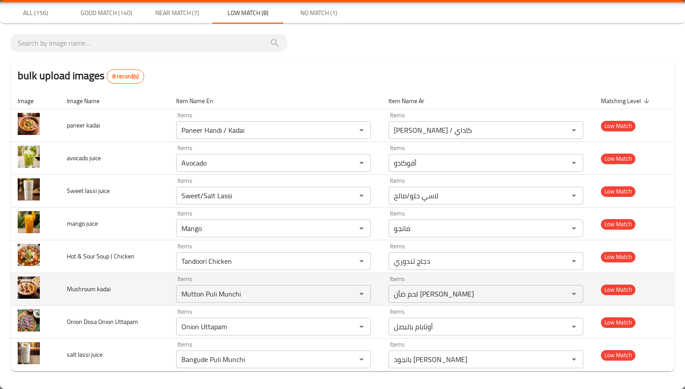
click at [81, 289] on span "Mushroum kadai" at bounding box center [89, 289] width 44 height 12
click at [81, 290] on span "Mushroum kadai" at bounding box center [89, 289] width 44 height 12
click at [225, 293] on kadai "Mutton Puli Munchi" at bounding box center [260, 294] width 163 height 12
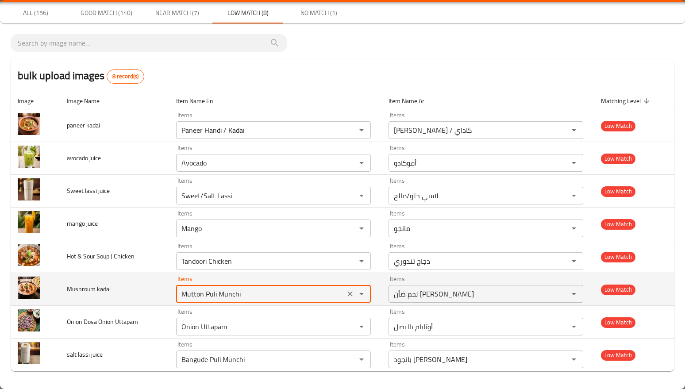
paste kadai "shroum"
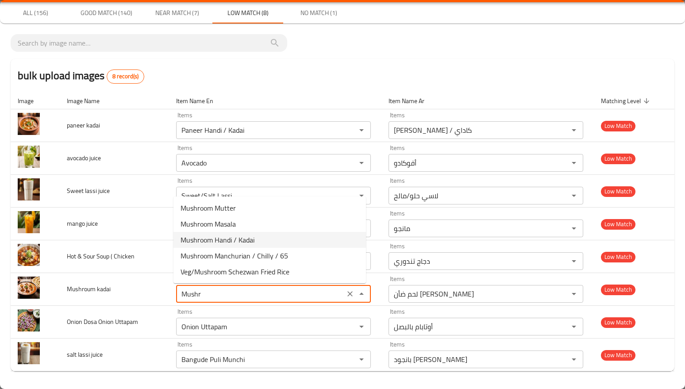
click at [237, 238] on span "Mushroom Handi / Kadai" at bounding box center [217, 239] width 74 height 11
type kadai "Mushroom Handi / Kadai"
type kadai-ar "مشروم هاندي / كاداي"
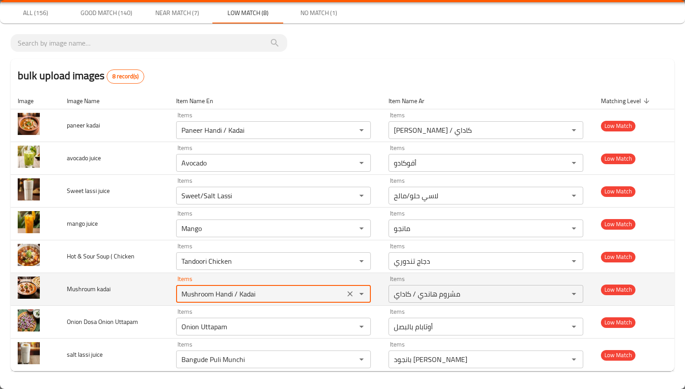
type kadai "Mushroom Handi / Kadai"
click at [161, 295] on td "Mushroum kadai" at bounding box center [114, 289] width 109 height 33
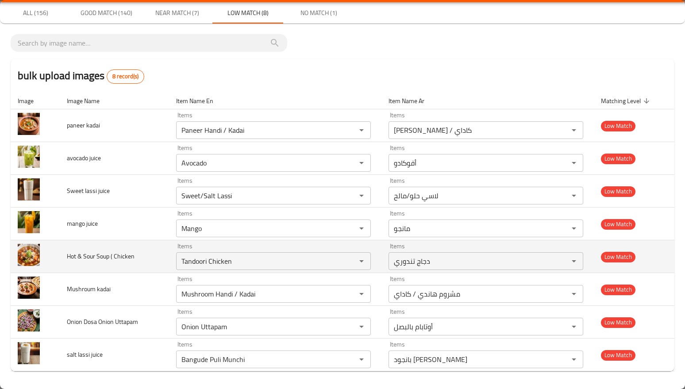
click at [90, 256] on span "Hot & Sour Soup ( Chicken" at bounding box center [101, 256] width 68 height 12
click at [274, 264] on Chicken "Tandoori Chicken" at bounding box center [260, 261] width 163 height 12
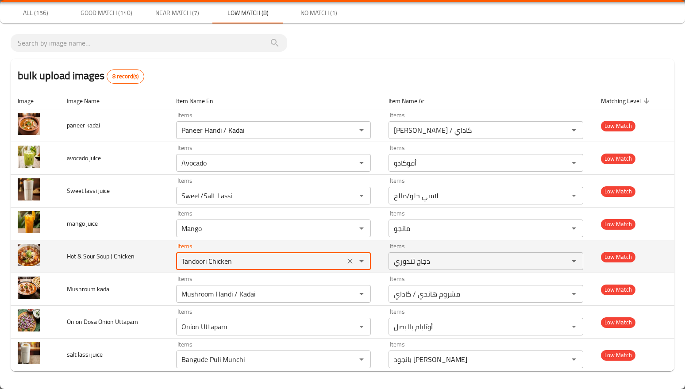
click at [273, 263] on Chicken "Tandoori Chicken" at bounding box center [260, 261] width 163 height 12
paste Chicken "Sour"
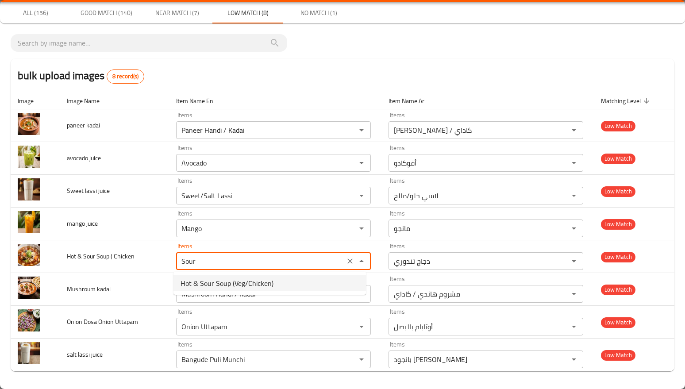
click at [231, 285] on span "Hot & Sour Soup (Veg/Chicken)" at bounding box center [226, 283] width 93 height 11
type Chicken "Hot & Sour Soup (Veg/Chicken)"
type Chicken-ar "شوربة حارة وحامضة (خضار/دجاج)"
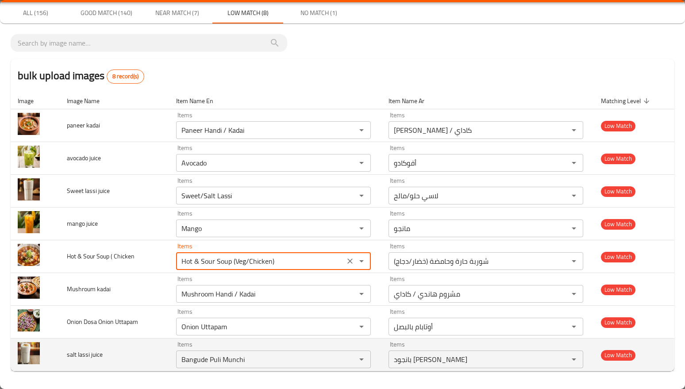
type Chicken "Hot & Sour Soup (Veg/Chicken)"
click at [110, 344] on td "salt lassi juice" at bounding box center [114, 354] width 109 height 33
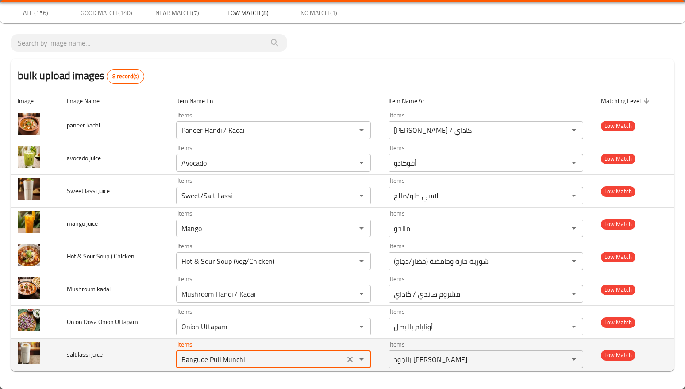
drag, startPoint x: 265, startPoint y: 355, endPoint x: 130, endPoint y: 367, distance: 134.6
click at [130, 367] on tr "salt lassi juice Items Bangude Puli Munchi Items Items بانجود بولي مونشي Items …" at bounding box center [343, 354] width 664 height 33
click at [345, 359] on icon "Clear" at bounding box center [349, 359] width 9 height 9
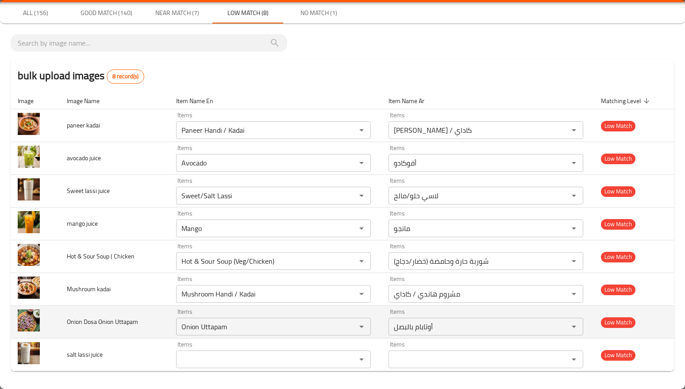
click at [136, 324] on span "Onion Dosa Onion Uttapam" at bounding box center [102, 322] width 71 height 12
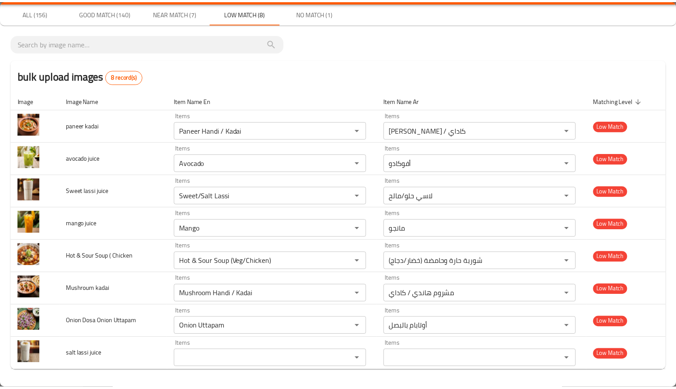
scroll to position [0, 0]
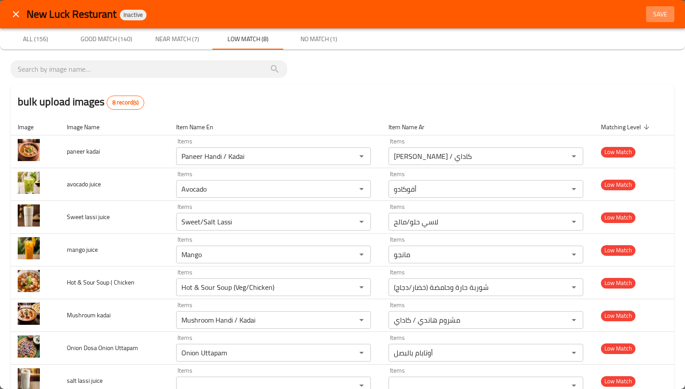
click at [655, 11] on span "Save" at bounding box center [659, 14] width 21 height 11
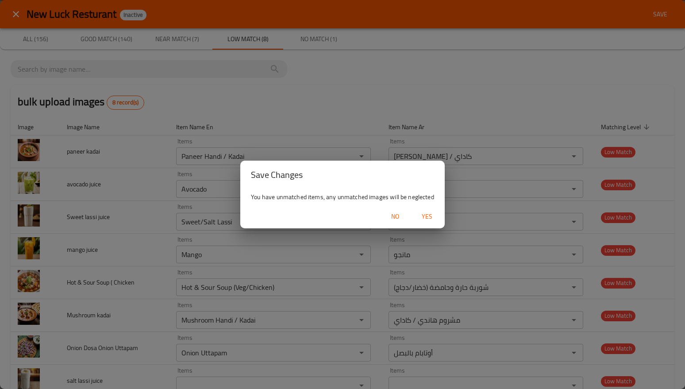
click at [424, 218] on span "Yes" at bounding box center [426, 216] width 21 height 11
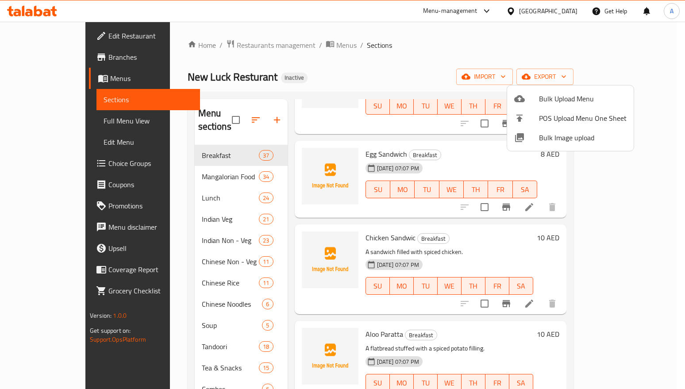
click at [201, 162] on div at bounding box center [342, 194] width 685 height 389
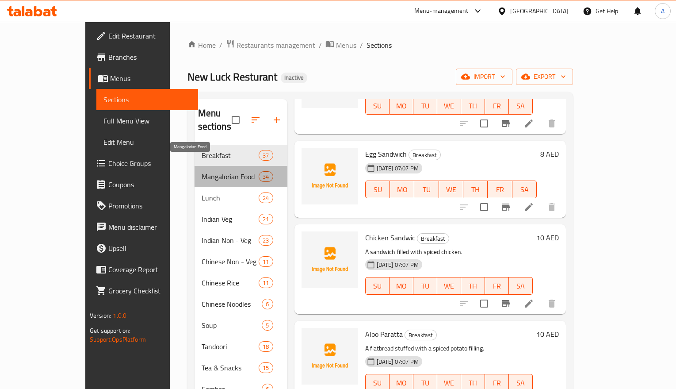
click at [202, 171] on span "Mangalorian Food" at bounding box center [231, 176] width 58 height 11
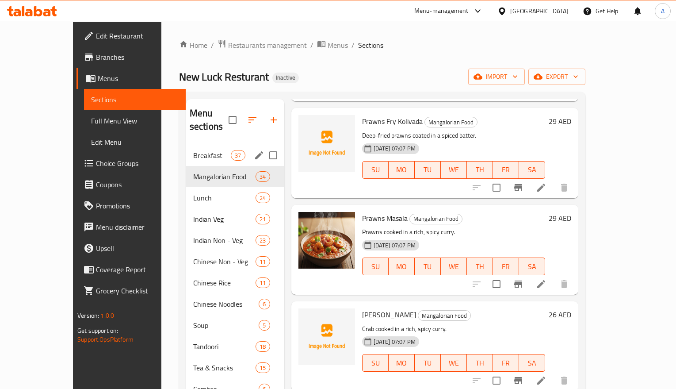
scroll to position [2906, 0]
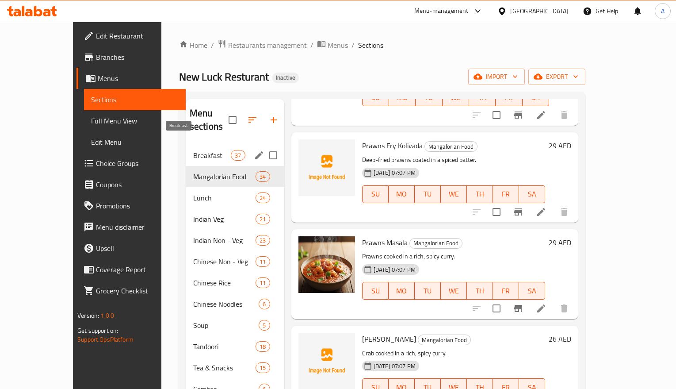
click at [196, 150] on span "Breakfast" at bounding box center [212, 155] width 38 height 11
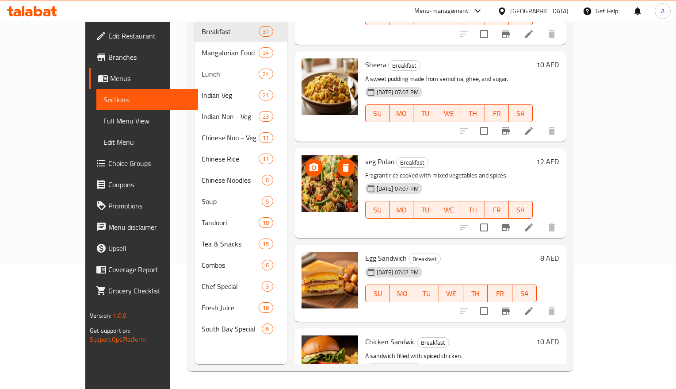
scroll to position [2811, 0]
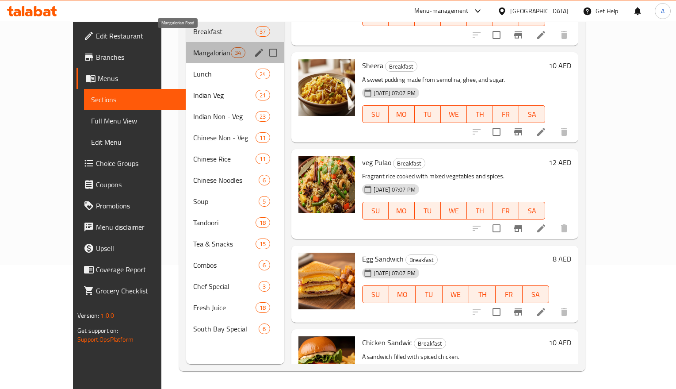
click at [210, 47] on span "Mangalorian Food" at bounding box center [212, 52] width 38 height 11
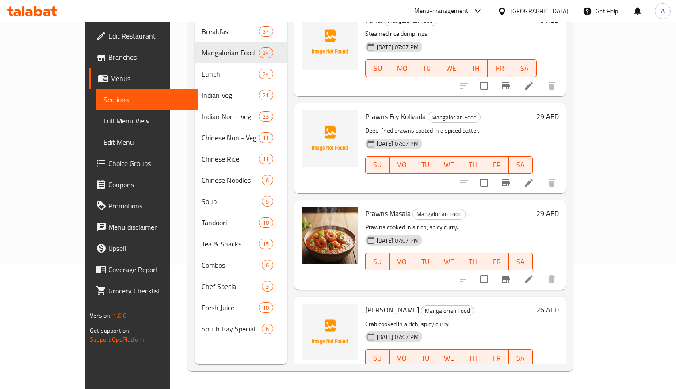
scroll to position [2756, 0]
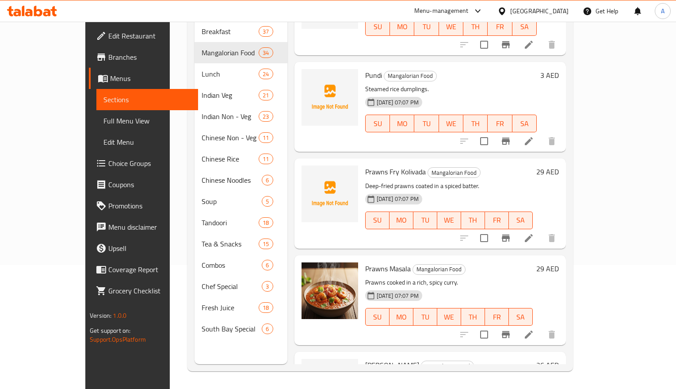
click at [365, 165] on span "Prawns Fry Kolivada" at bounding box center [395, 171] width 61 height 13
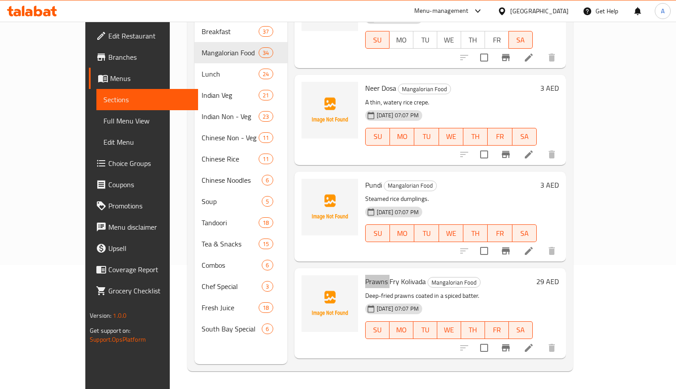
scroll to position [2645, 0]
click at [365, 194] on p "Steamed rice dumplings." at bounding box center [451, 199] width 172 height 11
click at [365, 179] on span "Pundi" at bounding box center [373, 185] width 17 height 13
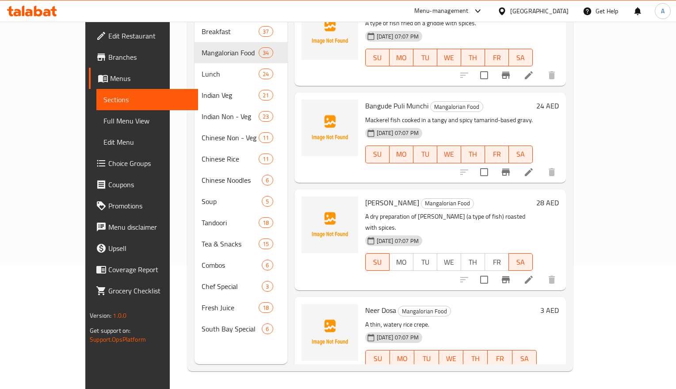
scroll to position [2148, 0]
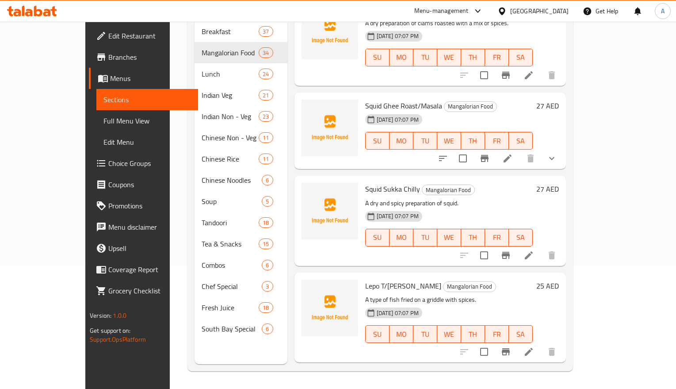
click at [428, 231] on span "TU" at bounding box center [425, 237] width 17 height 13
type button "2"
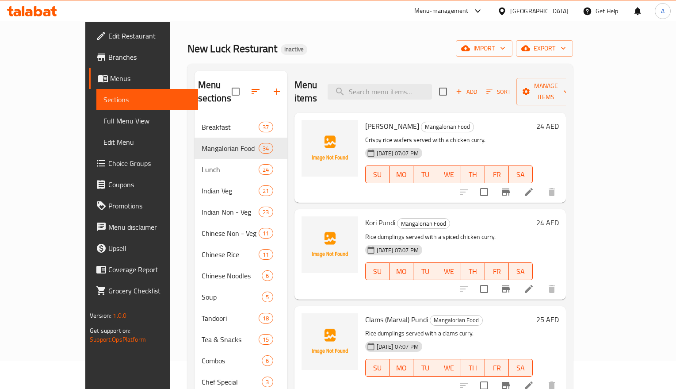
scroll to position [0, 0]
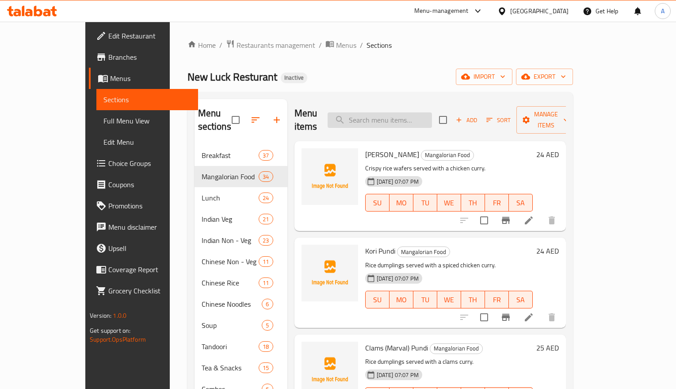
click at [430, 112] on input "search" at bounding box center [380, 119] width 104 height 15
paste input "Pundi"
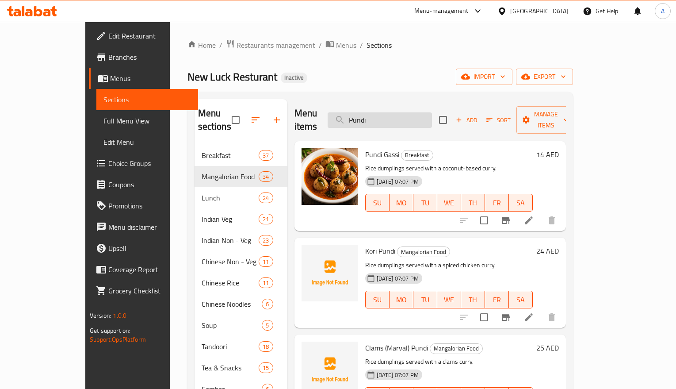
type input "Pundi"
drag, startPoint x: 401, startPoint y: 111, endPoint x: 360, endPoint y: 120, distance: 42.6
click at [360, 120] on div "Menu items Pundi Add Sort Manage items" at bounding box center [431, 120] width 272 height 42
click at [407, 120] on input "Pundi" at bounding box center [380, 119] width 104 height 15
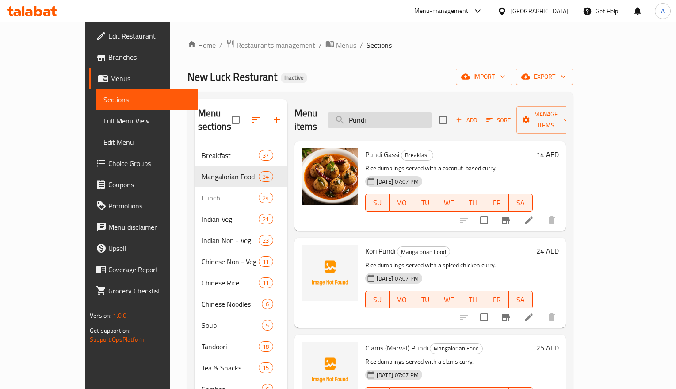
click at [407, 120] on input "Pundi" at bounding box center [380, 119] width 104 height 15
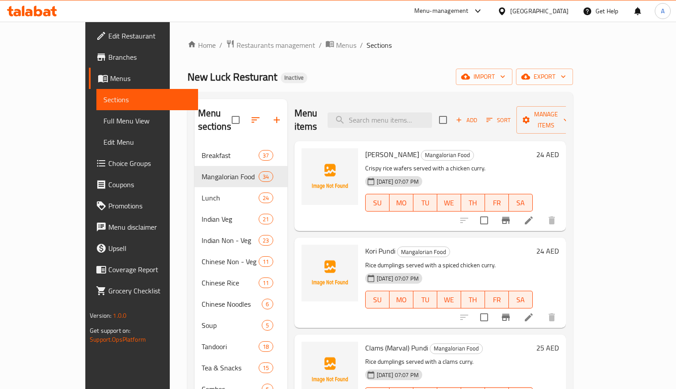
click at [365, 148] on span "Kori Roti" at bounding box center [392, 154] width 54 height 13
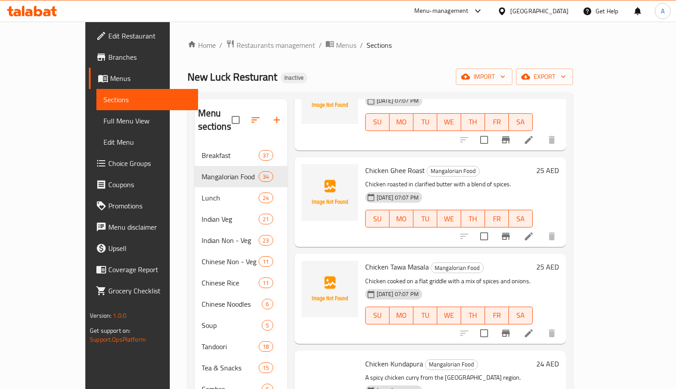
scroll to position [829, 0]
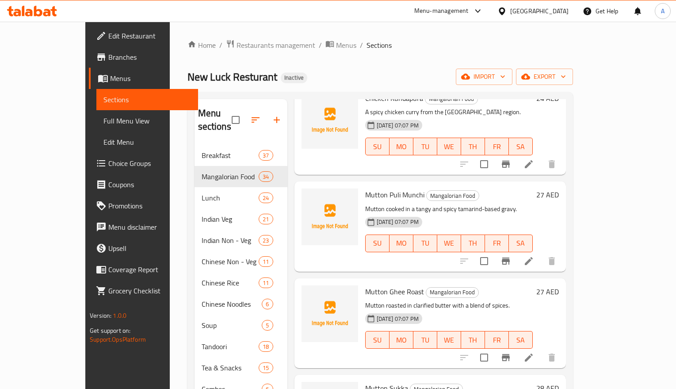
click at [368, 188] on span "Mutton Puli Munchi" at bounding box center [394, 194] width 59 height 13
click at [395, 188] on span "Mutton Puli Munchi" at bounding box center [394, 194] width 59 height 13
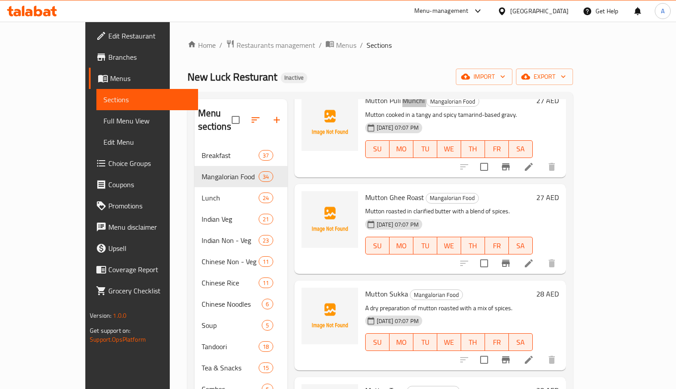
scroll to position [940, 0]
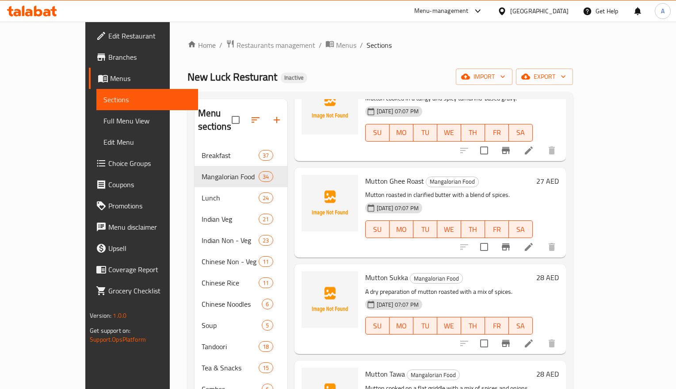
click at [388, 174] on span "Mutton Ghee Roast" at bounding box center [394, 180] width 59 height 13
click at [376, 174] on span "Mutton Ghee Roast" at bounding box center [394, 180] width 59 height 13
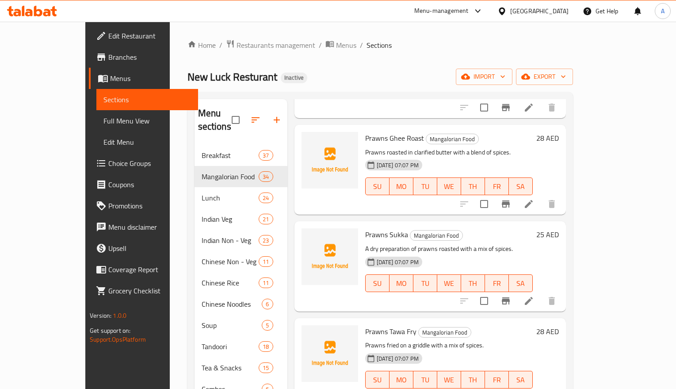
scroll to position [1327, 0]
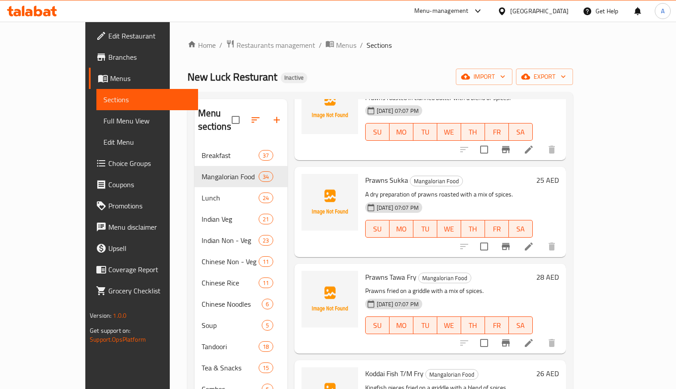
click at [365, 270] on span "Prawns Tawa Fry" at bounding box center [390, 276] width 51 height 13
click at [380, 270] on span "Prawns Tawa Fry" at bounding box center [390, 276] width 51 height 13
click at [382, 173] on span "Prawns Sukka" at bounding box center [386, 179] width 43 height 13
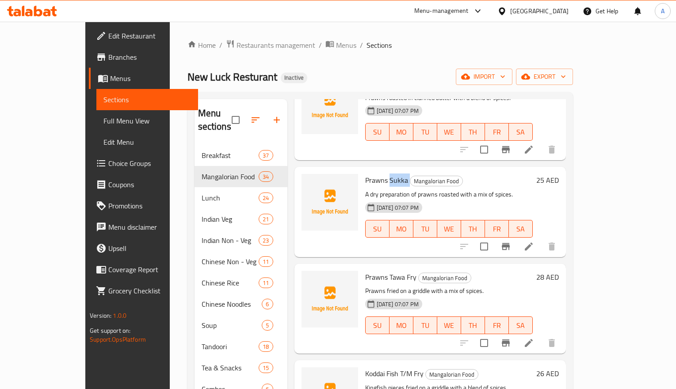
click at [382, 173] on span "Prawns Sukka" at bounding box center [386, 179] width 43 height 13
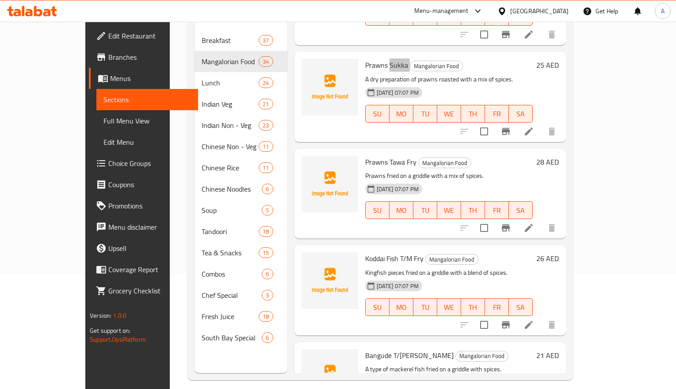
scroll to position [124, 0]
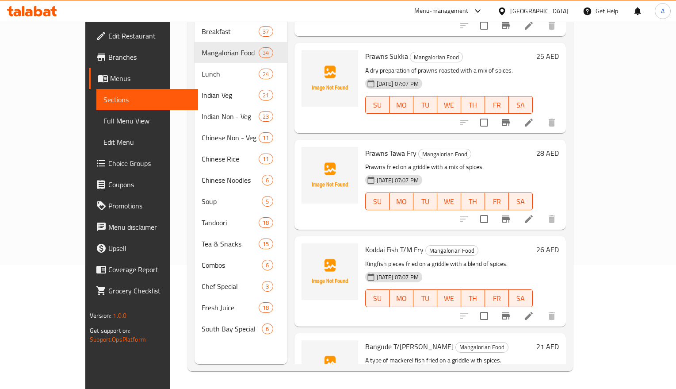
click at [365, 243] on span "Koddai Fish T/M Fry" at bounding box center [394, 249] width 58 height 13
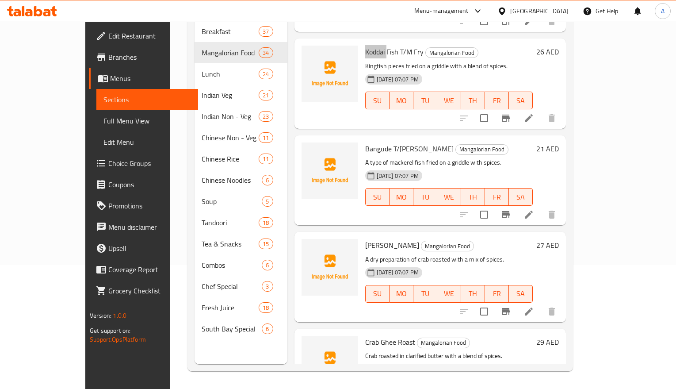
scroll to position [1548, 0]
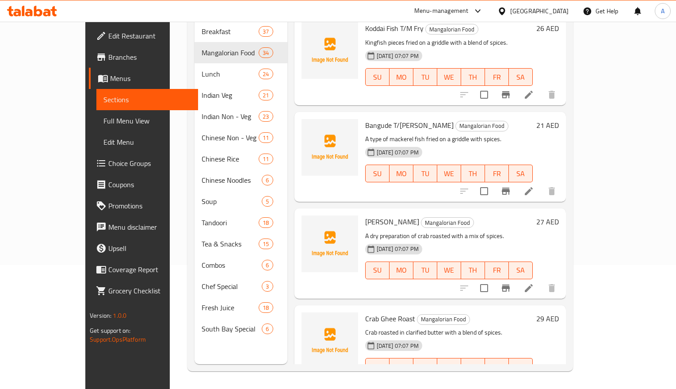
click at [366, 312] on span "Crab Ghee Roast" at bounding box center [390, 318] width 50 height 13
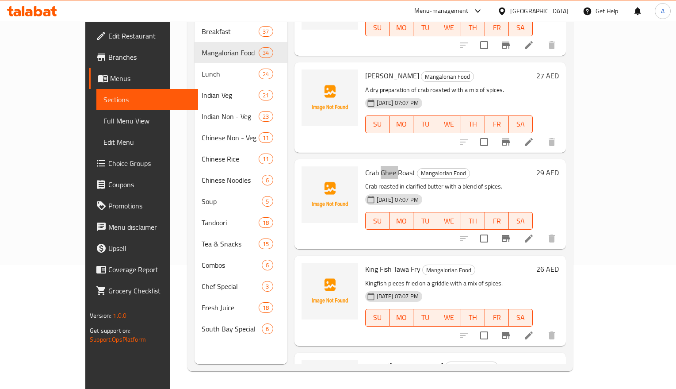
scroll to position [1769, 0]
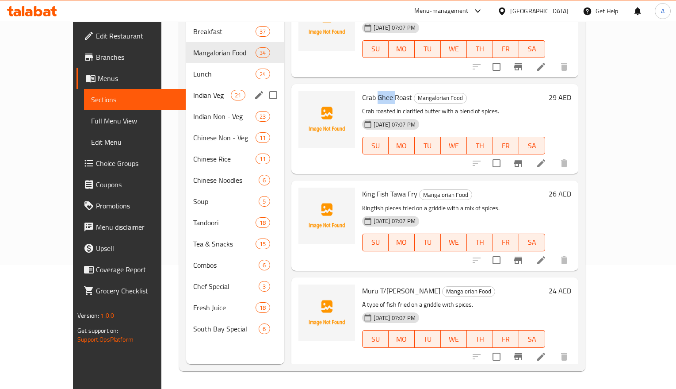
click at [195, 84] on div "Indian Veg 21" at bounding box center [235, 94] width 98 height 21
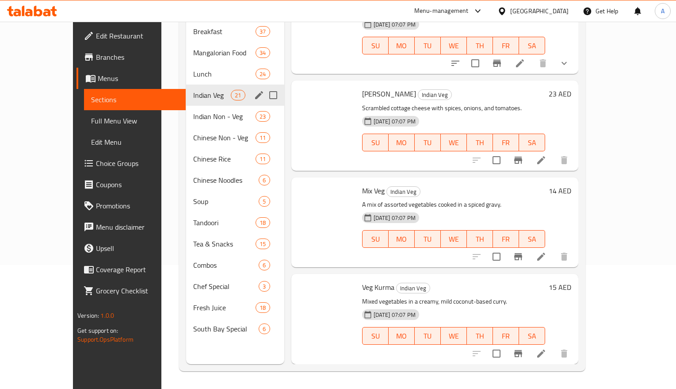
scroll to position [1649, 0]
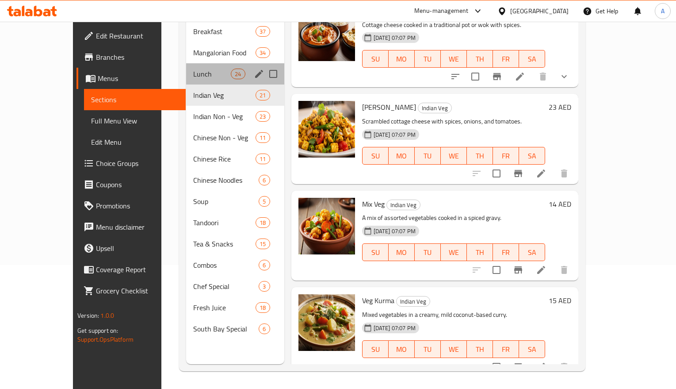
click at [195, 66] on div "Lunch 24" at bounding box center [235, 73] width 98 height 21
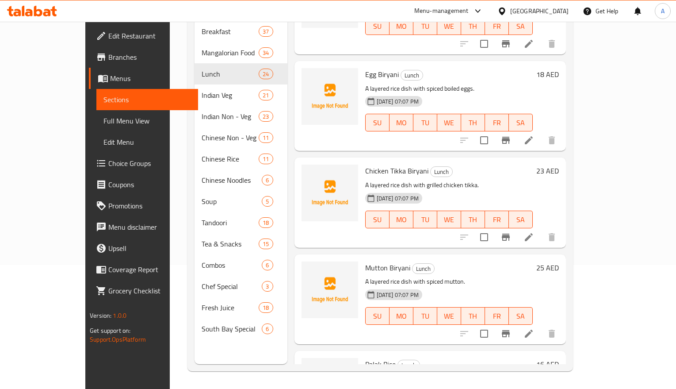
scroll to position [1484, 0]
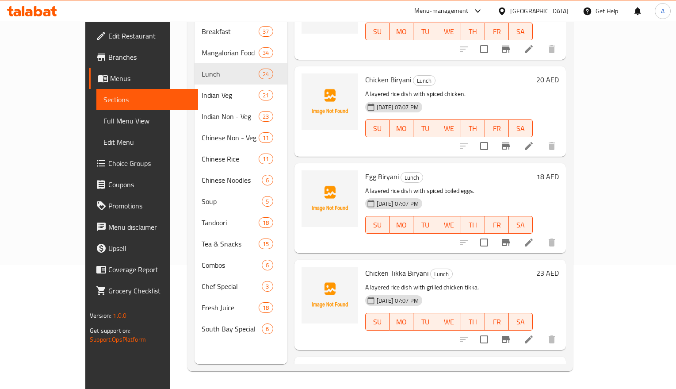
click at [376, 266] on span "Chicken Tikka Biryani" at bounding box center [396, 272] width 63 height 13
click at [396, 263] on div "Chicken Tikka Biryani Lunch A layered rice dish with grilled chicken tikka. 27-…" at bounding box center [449, 304] width 175 height 83
click at [365, 170] on span "Egg Biryani" at bounding box center [382, 176] width 34 height 13
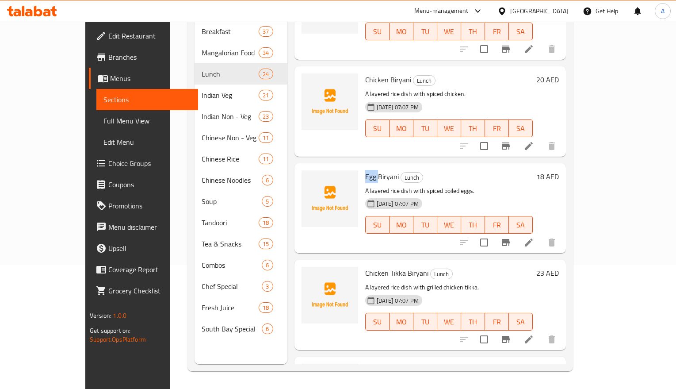
click at [365, 170] on span "Egg Biryani" at bounding box center [382, 176] width 34 height 13
click at [373, 266] on span "Chicken Tikka Biryani" at bounding box center [396, 272] width 63 height 13
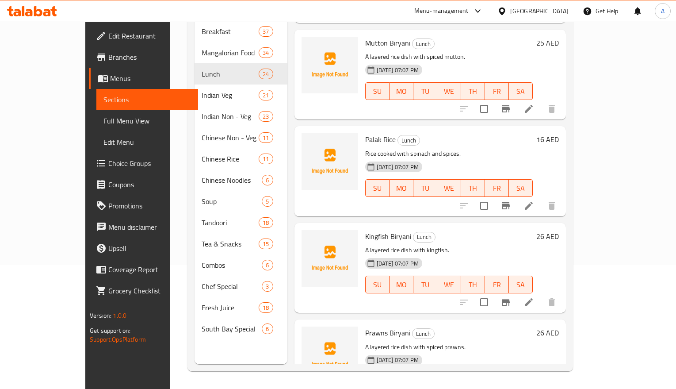
scroll to position [1815, 0]
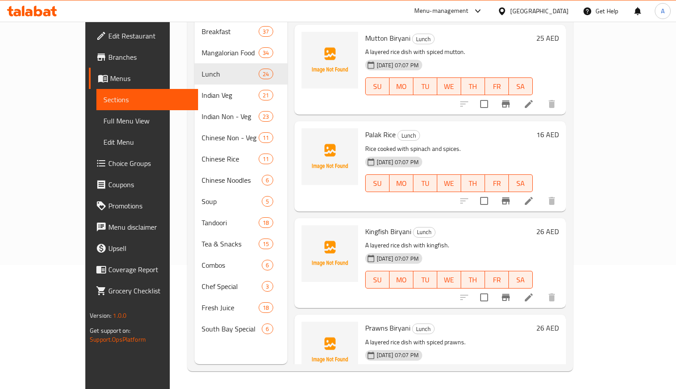
click at [365, 225] on span "Kingfish Biryani" at bounding box center [388, 231] width 46 height 13
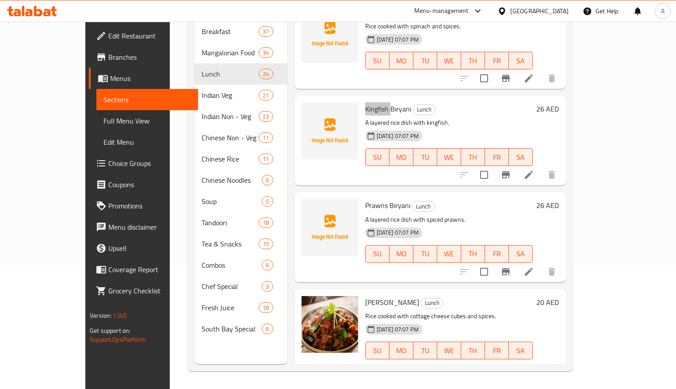
scroll to position [1939, 0]
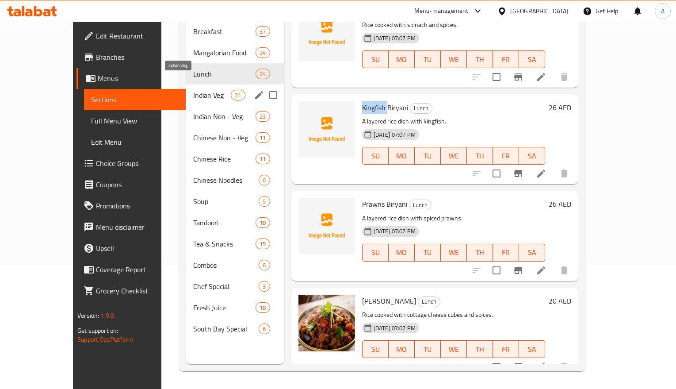
click at [193, 90] on span "Indian Veg" at bounding box center [212, 95] width 38 height 11
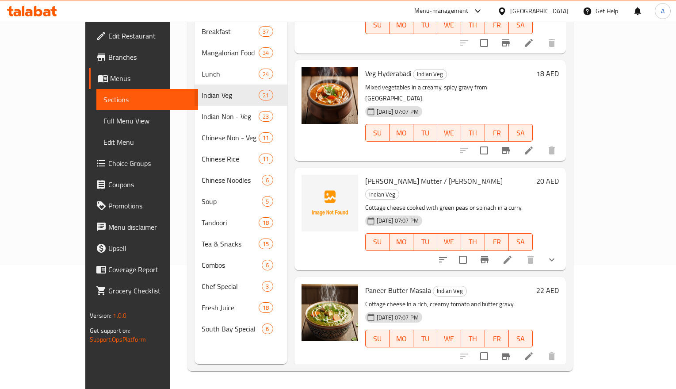
scroll to position [931, 0]
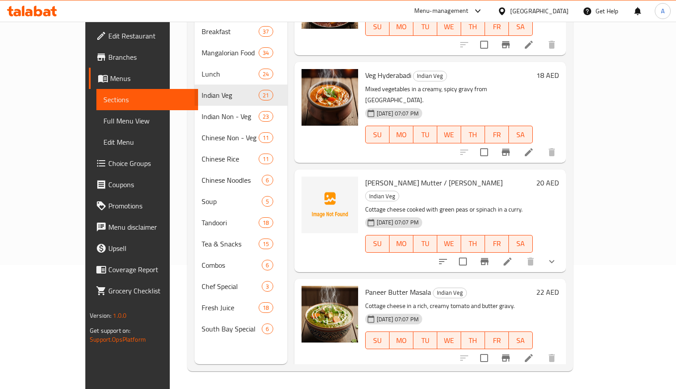
click at [365, 176] on span "Paneer Mutter / Paneer Palak" at bounding box center [434, 182] width 138 height 13
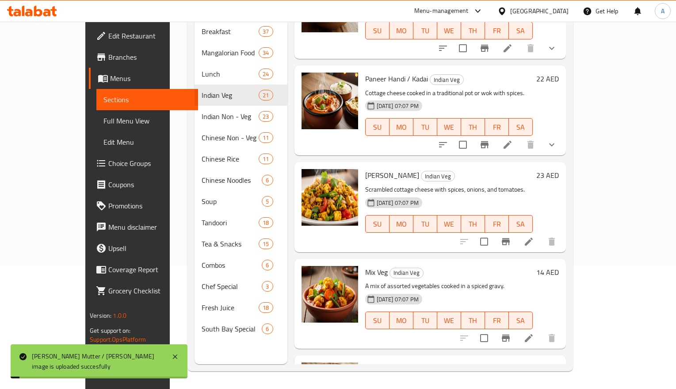
scroll to position [1649, 0]
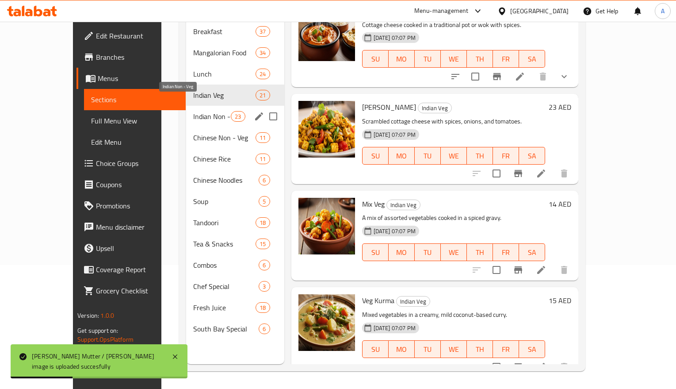
click at [203, 111] on span "Indian Non - Veg" at bounding box center [212, 116] width 38 height 11
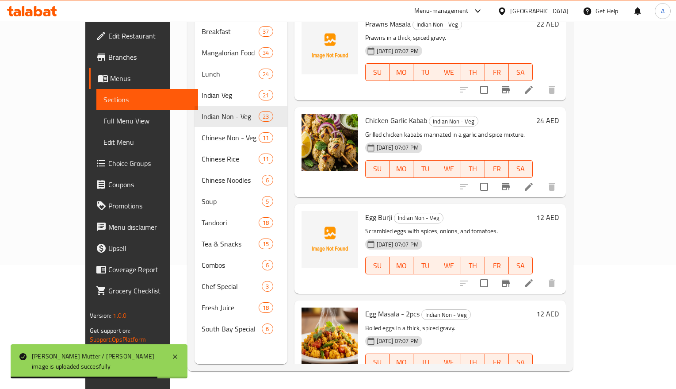
click at [365, 211] on span "Egg Burji" at bounding box center [378, 217] width 27 height 13
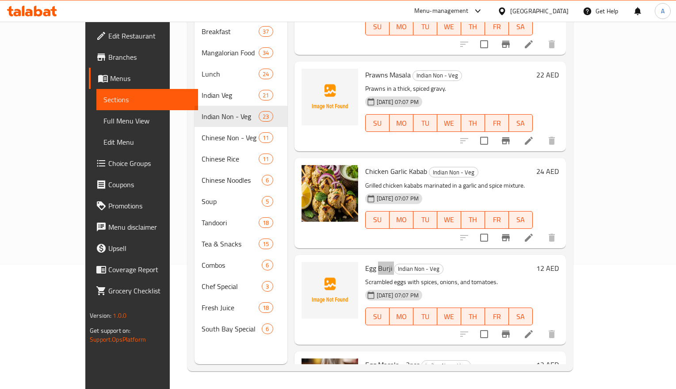
scroll to position [1484, 0]
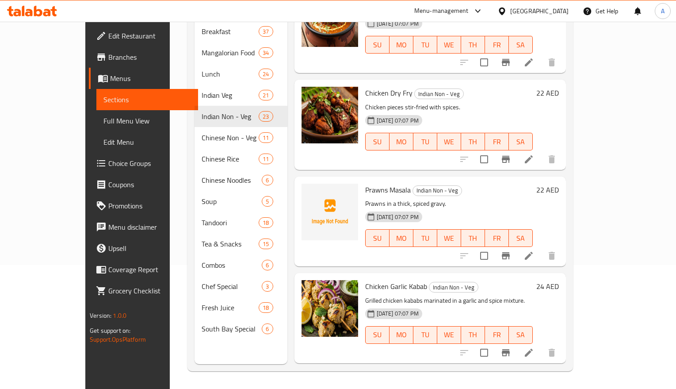
click at [365, 183] on span "Prawns Masala" at bounding box center [388, 189] width 46 height 13
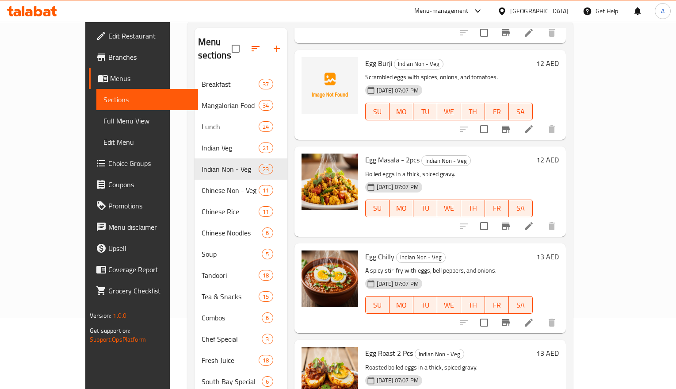
scroll to position [124, 0]
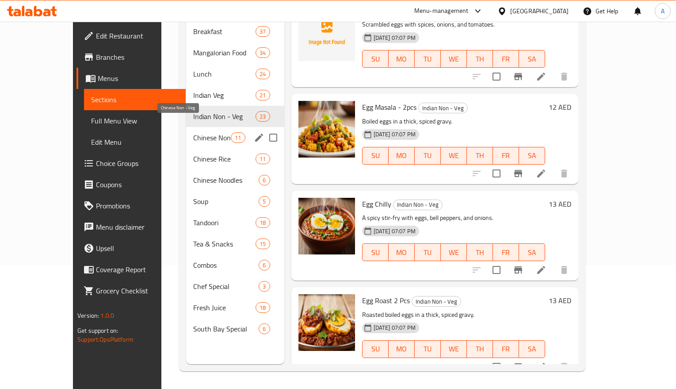
click at [193, 132] on span "Chinese Non - Veg" at bounding box center [212, 137] width 38 height 11
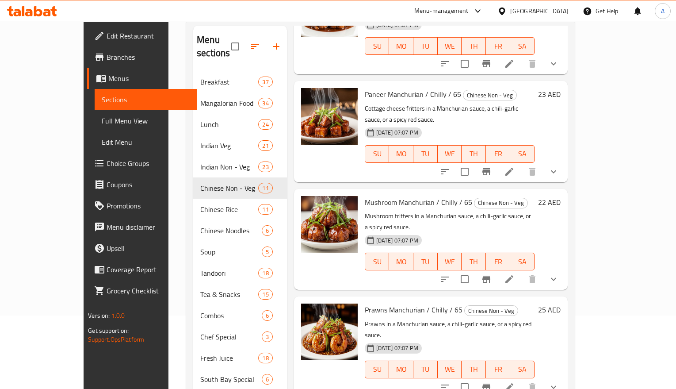
scroll to position [124, 0]
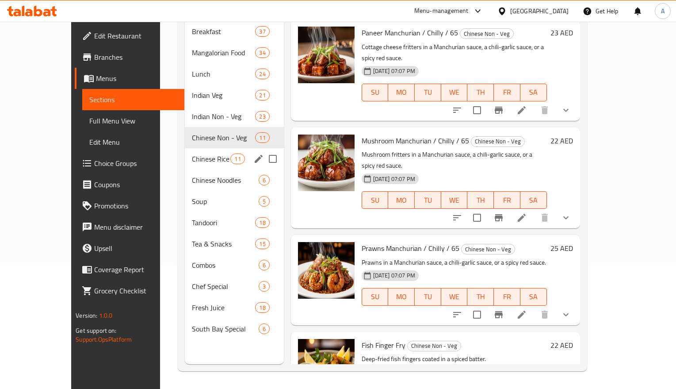
click at [196, 153] on span "Chinese Rice" at bounding box center [211, 158] width 38 height 11
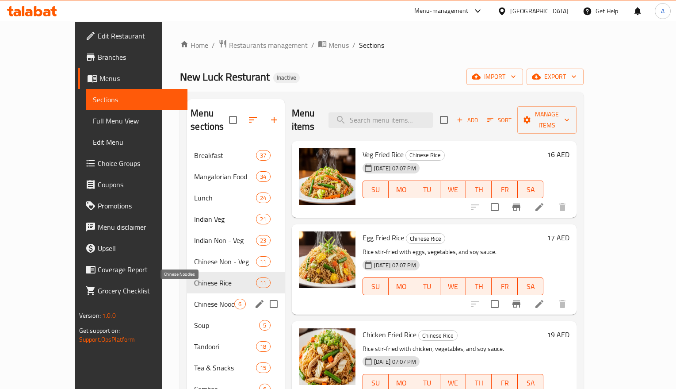
click at [194, 299] on span "Chinese Noodles" at bounding box center [214, 304] width 40 height 11
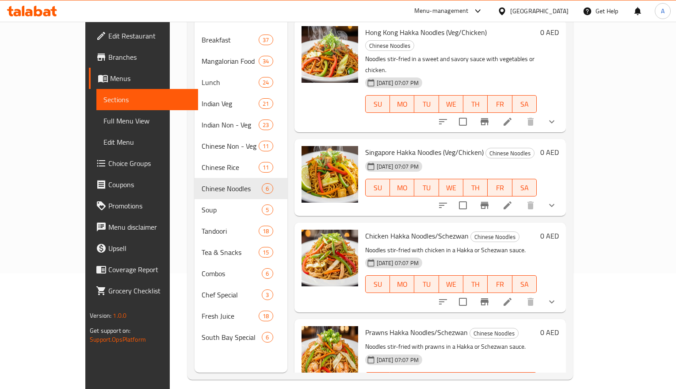
scroll to position [124, 0]
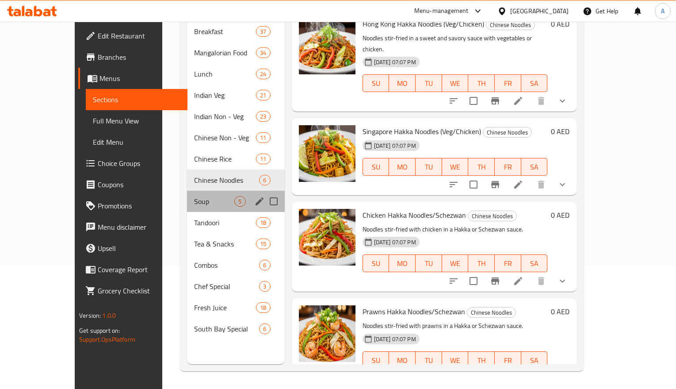
click at [187, 191] on div "Soup 5" at bounding box center [235, 201] width 97 height 21
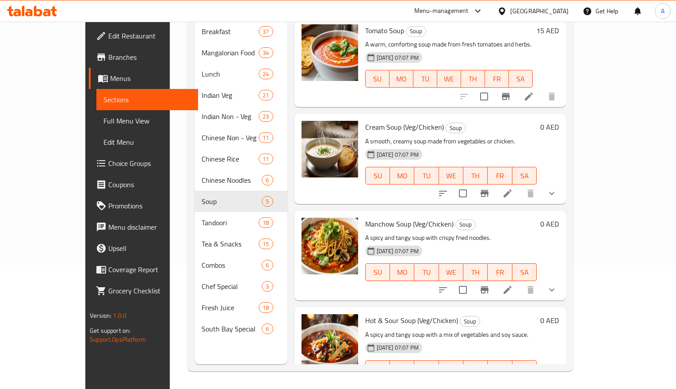
scroll to position [116, 0]
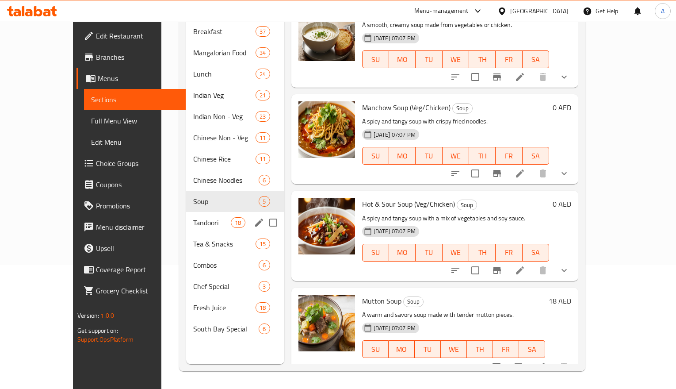
click at [193, 217] on span "Tandoori" at bounding box center [212, 222] width 38 height 11
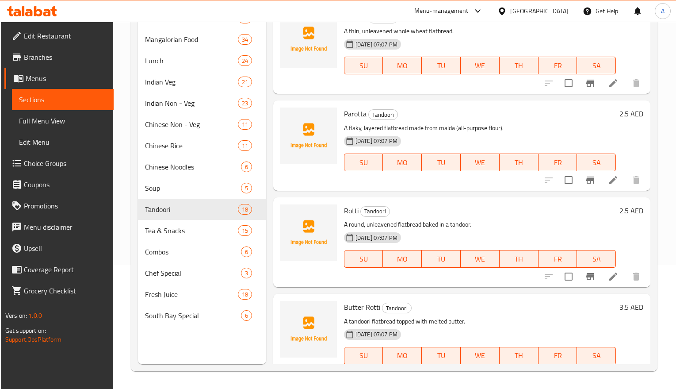
click at [352, 215] on span "Rotti" at bounding box center [351, 210] width 15 height 13
click at [359, 114] on span "Parotta" at bounding box center [355, 113] width 23 height 13
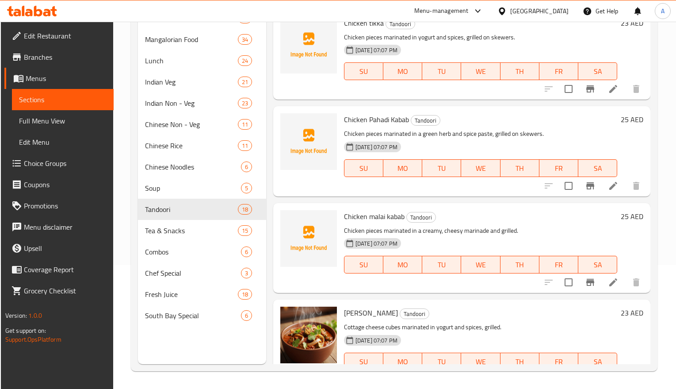
scroll to position [1216, 0]
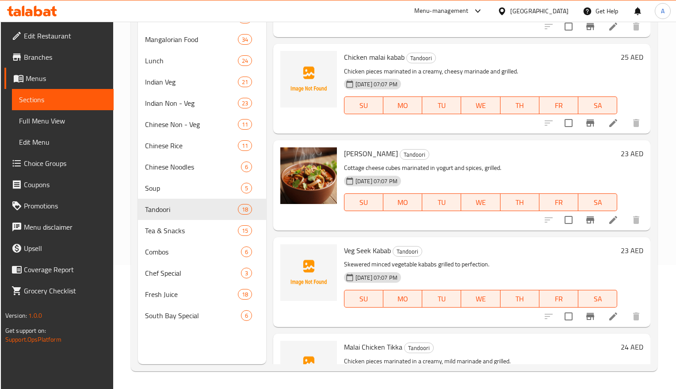
click at [377, 250] on span "Veg Seek Kabab" at bounding box center [367, 250] width 47 height 13
click at [386, 61] on span "Chicken malai kabab" at bounding box center [374, 56] width 61 height 13
click at [369, 56] on span "Chicken malai kabab" at bounding box center [374, 56] width 61 height 13
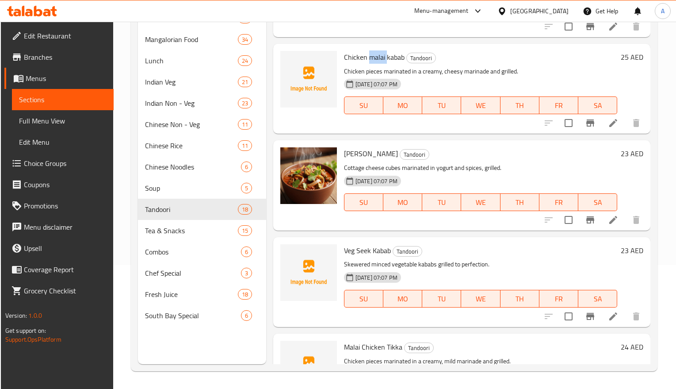
click at [369, 56] on span "Chicken malai kabab" at bounding box center [374, 56] width 61 height 13
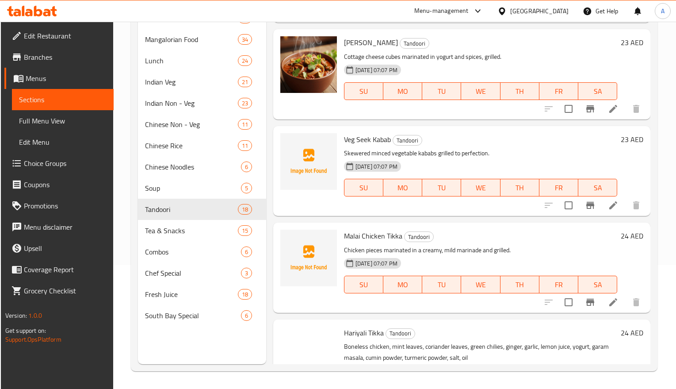
scroll to position [1384, 0]
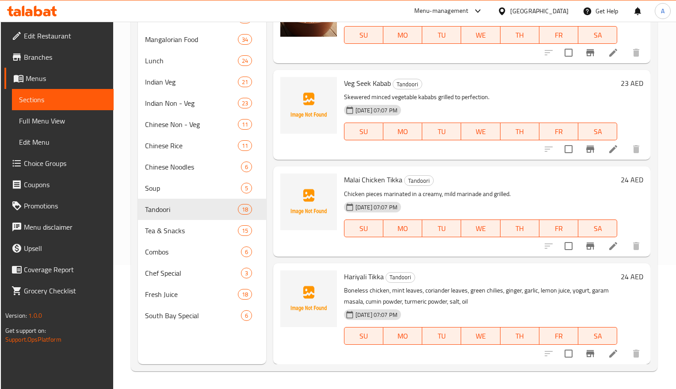
click at [346, 278] on span "Hariyali Tikka" at bounding box center [364, 276] width 40 height 13
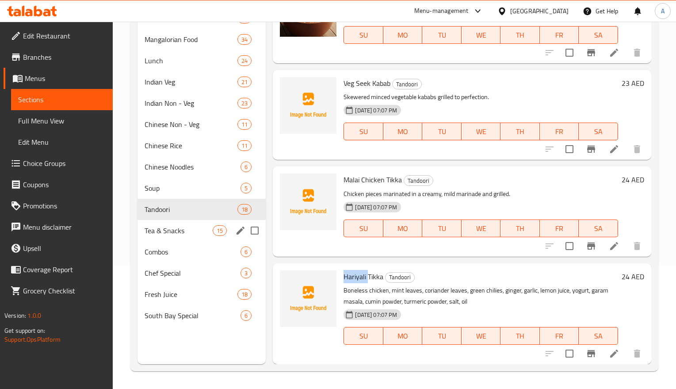
click at [176, 234] on span "Tea & Snacks" at bounding box center [179, 230] width 68 height 11
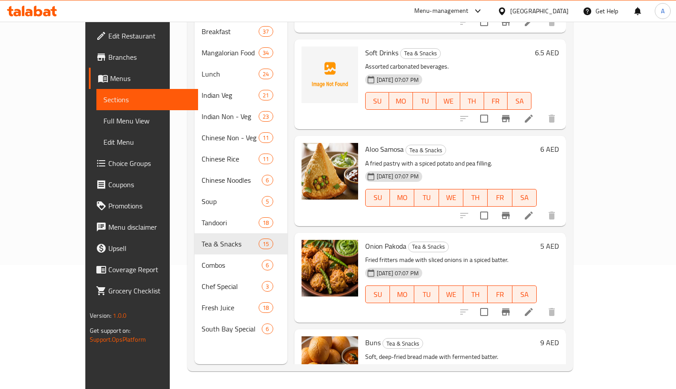
click at [365, 46] on span "Soft Drinks" at bounding box center [381, 52] width 33 height 13
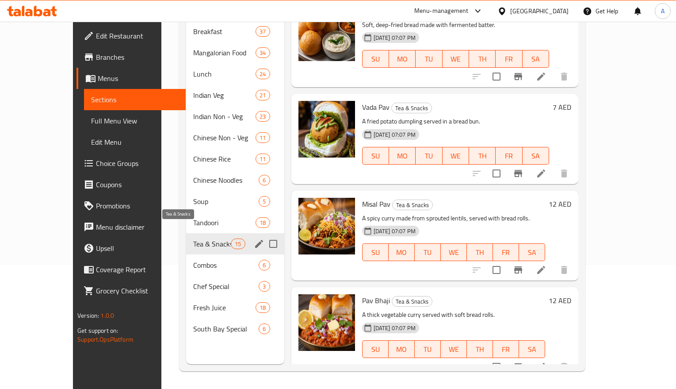
click at [193, 238] on span "Tea & Snacks" at bounding box center [212, 243] width 38 height 11
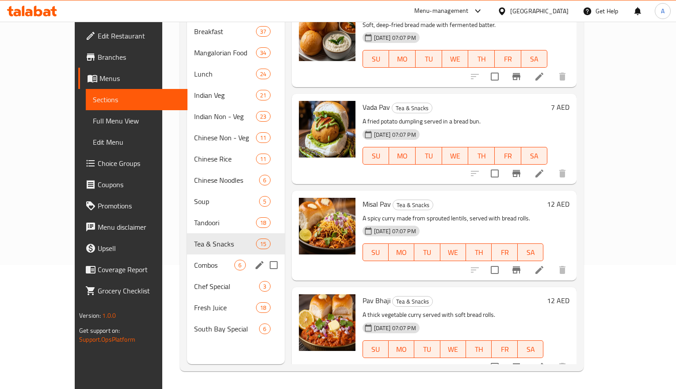
click at [187, 254] on div "Combos 6" at bounding box center [235, 264] width 97 height 21
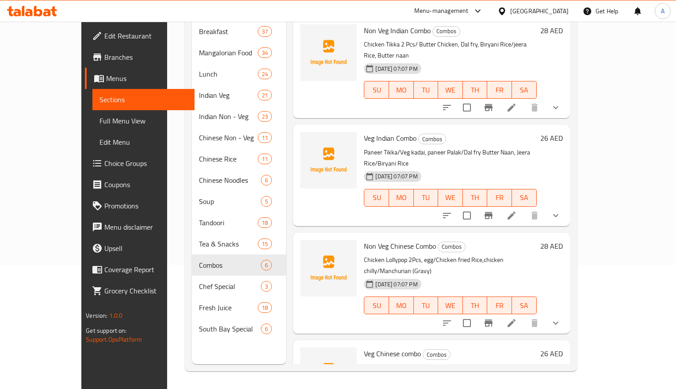
click at [376, 239] on span "Non Veg Chinese Combo" at bounding box center [400, 245] width 72 height 13
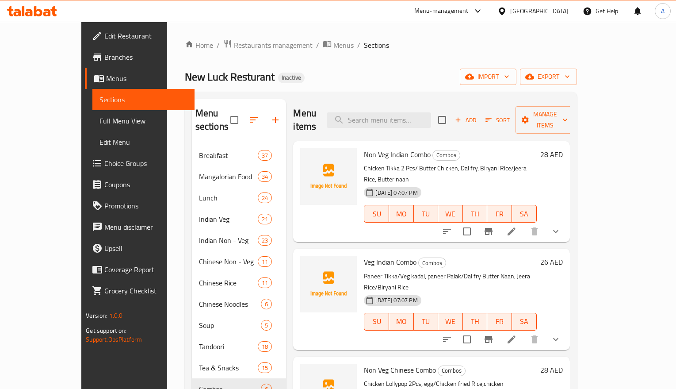
click at [377, 148] on span "Non Veg Indian Combo" at bounding box center [397, 154] width 67 height 13
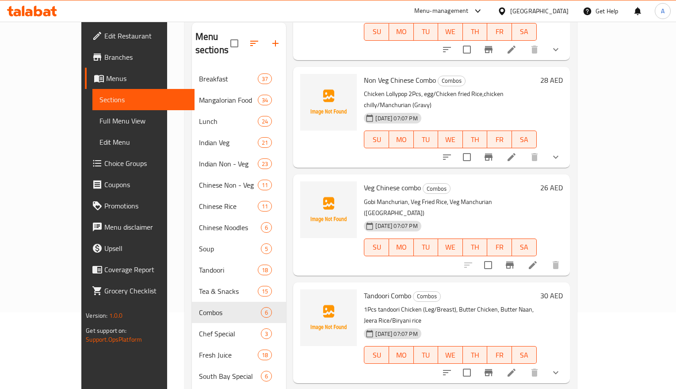
scroll to position [124, 0]
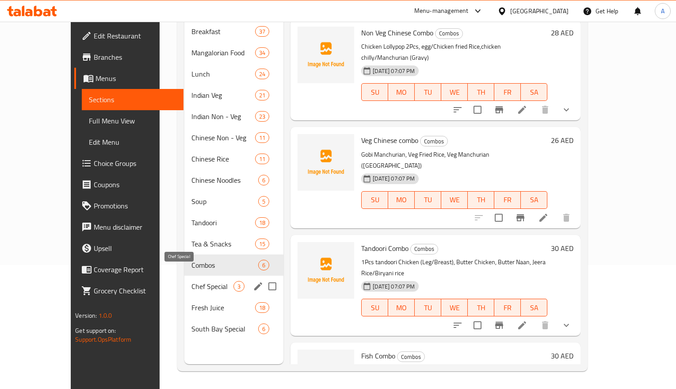
click at [192, 281] on span "Chef Special" at bounding box center [213, 286] width 42 height 11
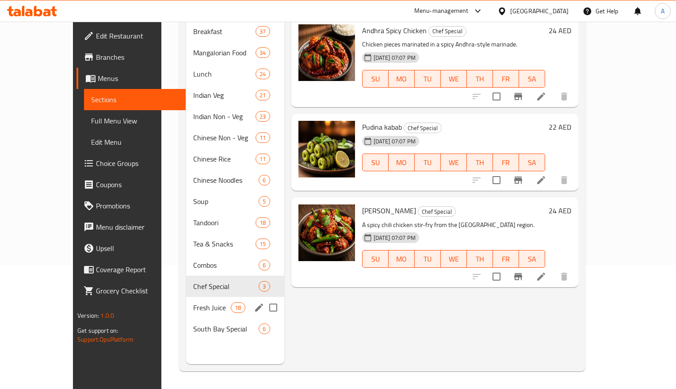
click at [186, 297] on div "Fresh Juice 18" at bounding box center [235, 307] width 98 height 21
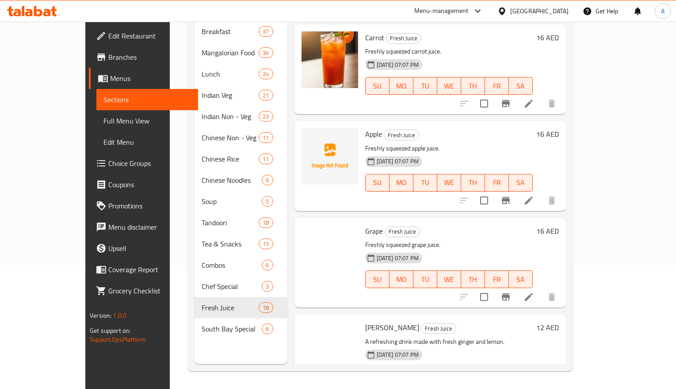
scroll to position [608, 0]
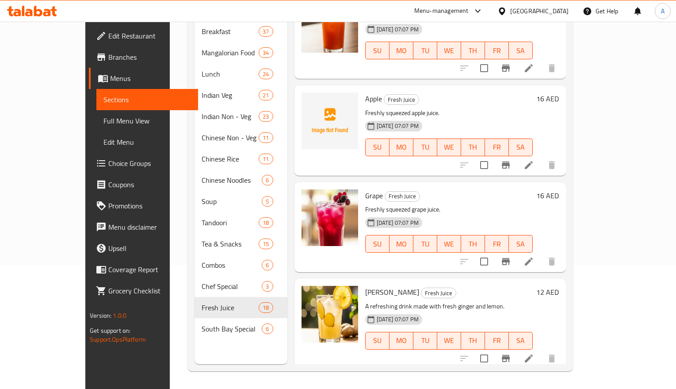
click at [365, 92] on span "Apple" at bounding box center [373, 98] width 17 height 13
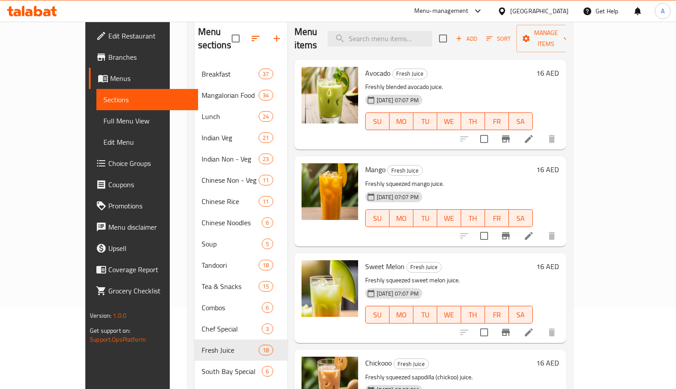
scroll to position [124, 0]
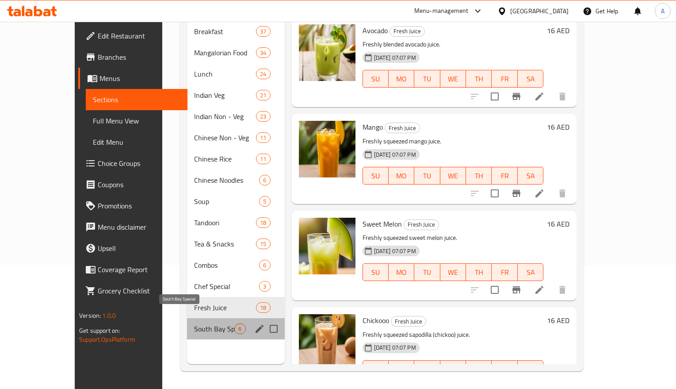
click at [194, 323] on span "South Bay Special" at bounding box center [214, 328] width 40 height 11
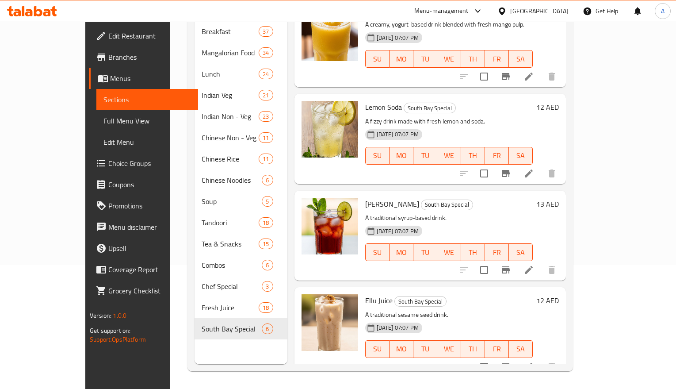
scroll to position [43, 0]
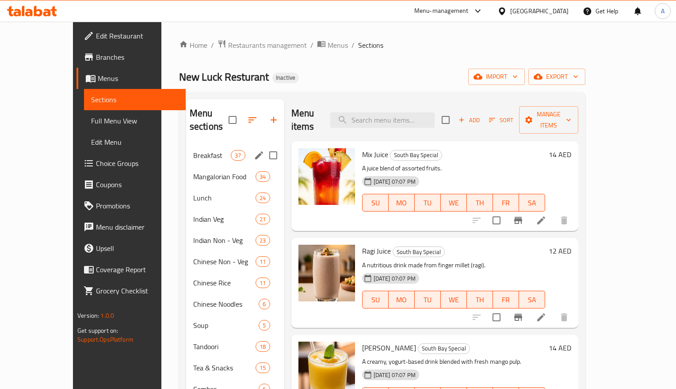
click at [193, 150] on span "Breakfast" at bounding box center [212, 155] width 38 height 11
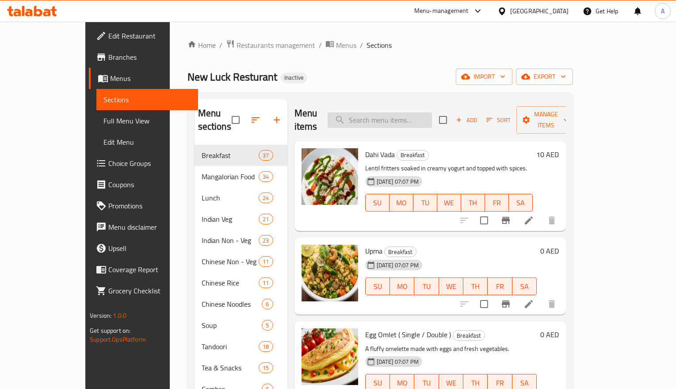
click at [394, 115] on input "search" at bounding box center [380, 119] width 104 height 15
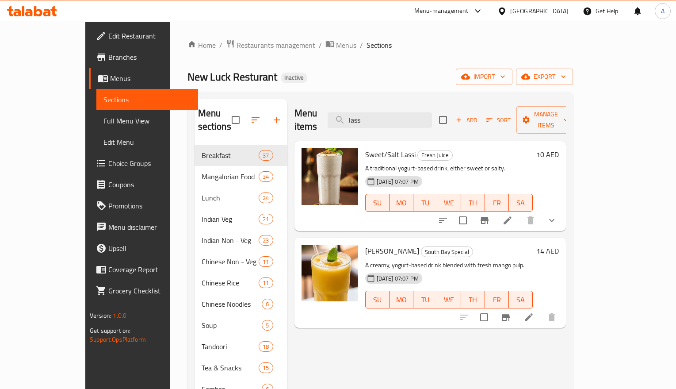
type input "lass"
click at [533, 148] on h6 "Sweet/Salt Lassi Fresh Juice" at bounding box center [449, 154] width 168 height 12
click at [462, 245] on h6 "Mango Lassi South Bay Special" at bounding box center [449, 251] width 168 height 12
click at [104, 119] on span "Full Menu View" at bounding box center [148, 120] width 88 height 11
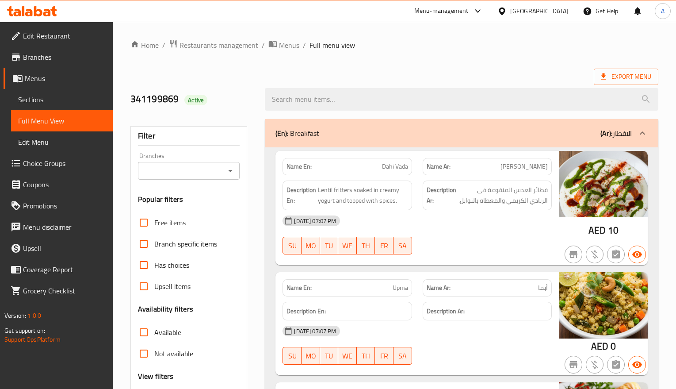
click at [651, 73] on span "Export Menu" at bounding box center [626, 76] width 50 height 11
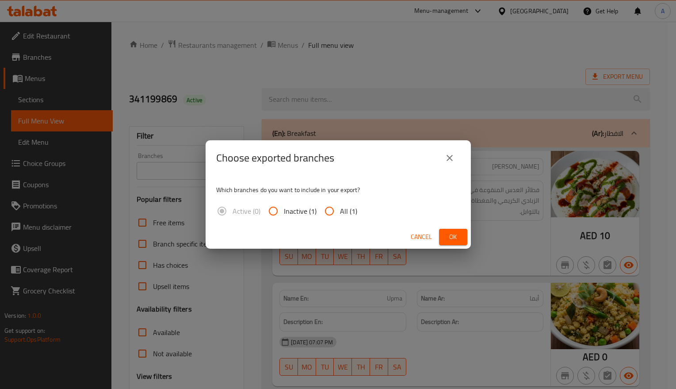
click at [624, 73] on div "Choose exported branches Which branches do you want to include in your export? …" at bounding box center [338, 194] width 676 height 389
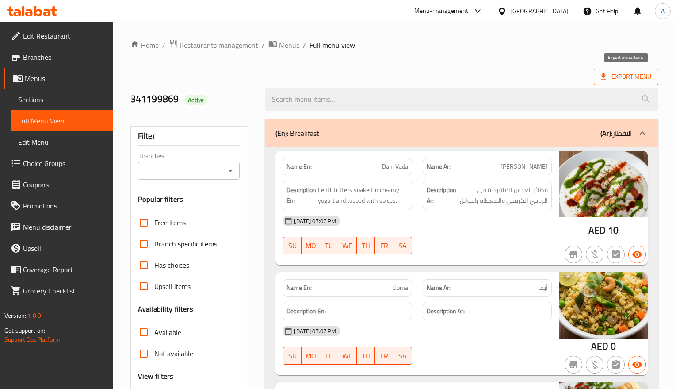
click at [615, 72] on span "Export Menu" at bounding box center [626, 76] width 50 height 11
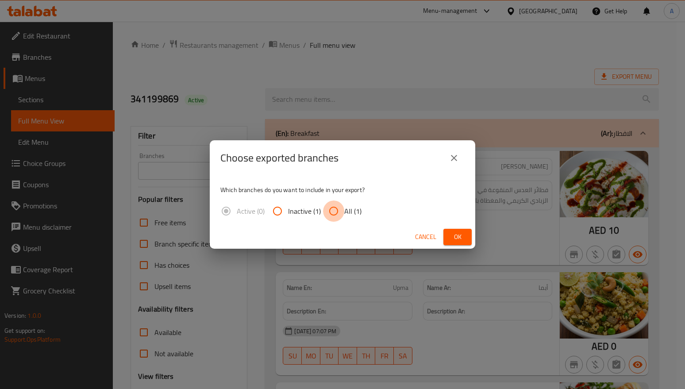
drag, startPoint x: 333, startPoint y: 214, endPoint x: 350, endPoint y: 220, distance: 17.8
click at [332, 214] on input "All (1)" at bounding box center [333, 210] width 21 height 21
radio input "true"
click at [458, 236] on span "Ok" at bounding box center [457, 236] width 14 height 11
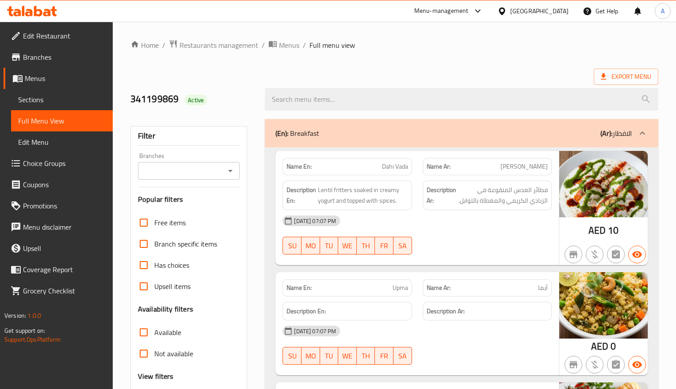
click at [46, 32] on span "Edit Restaurant" at bounding box center [64, 36] width 83 height 11
